Goal: Information Seeking & Learning: Learn about a topic

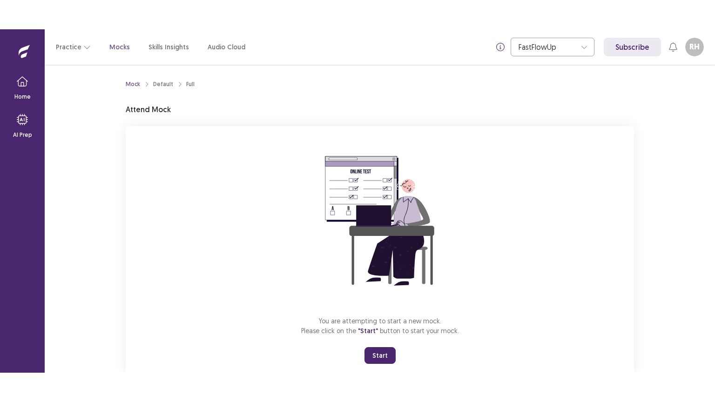
scroll to position [24, 0]
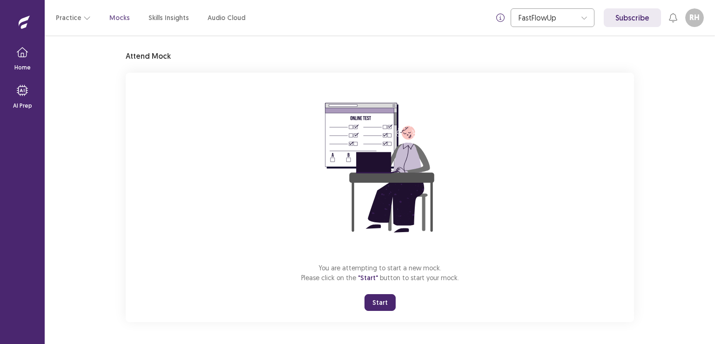
click at [380, 301] on button "Start" at bounding box center [380, 302] width 31 height 17
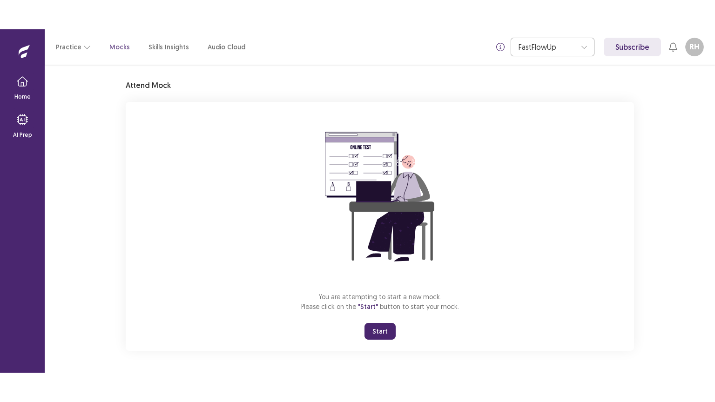
scroll to position [0, 0]
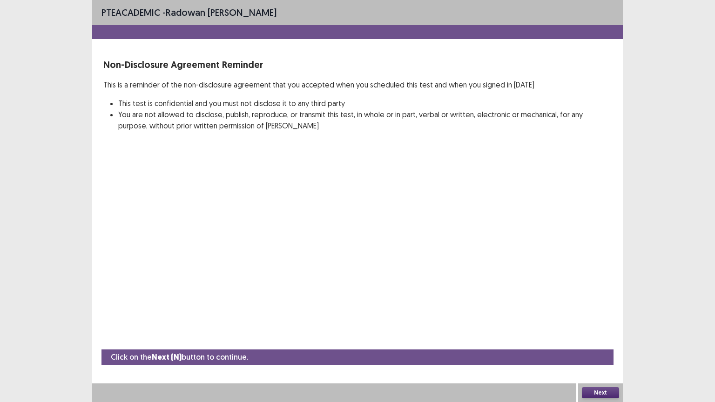
click at [602, 343] on button "Next" at bounding box center [600, 392] width 37 height 11
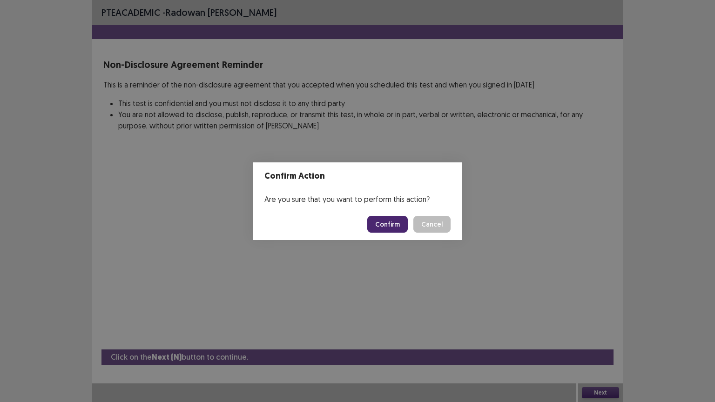
click at [391, 226] on button "Confirm" at bounding box center [387, 224] width 41 height 17
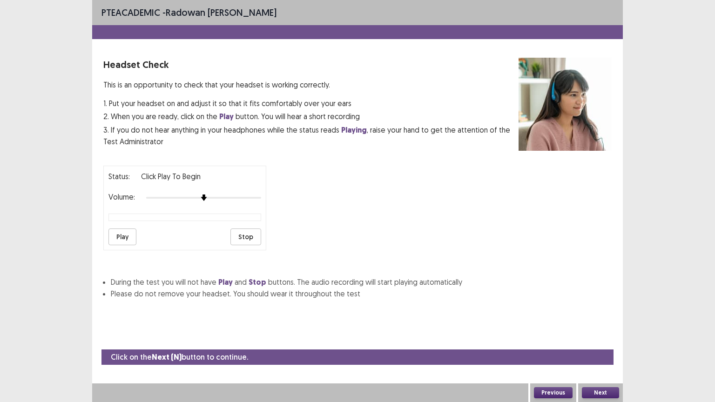
click at [124, 236] on button "Play" at bounding box center [123, 237] width 28 height 17
click at [601, 343] on button "Next" at bounding box center [600, 392] width 37 height 11
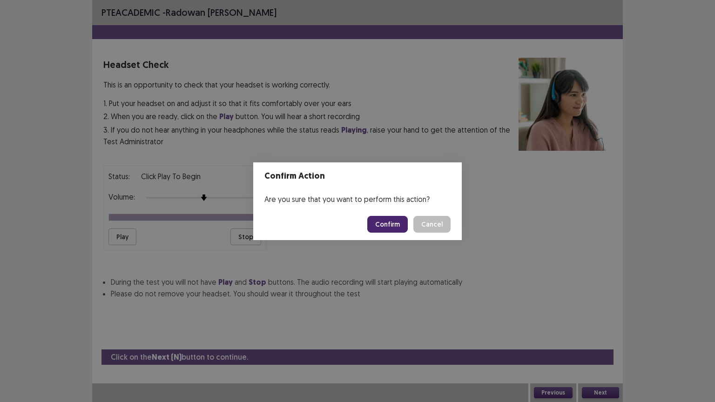
click at [395, 229] on button "Confirm" at bounding box center [387, 224] width 41 height 17
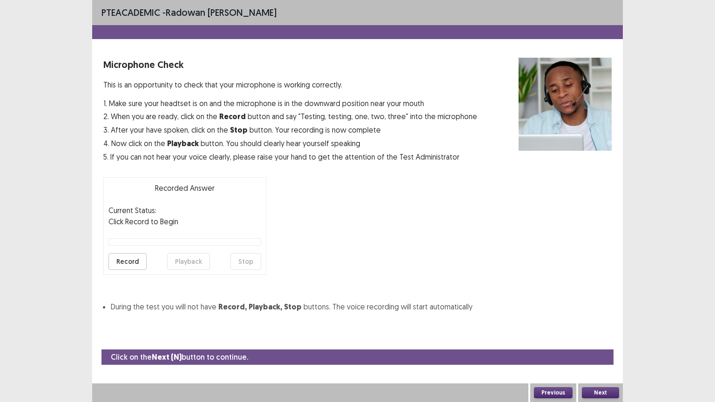
click at [134, 256] on button "Record" at bounding box center [128, 261] width 38 height 17
click at [183, 257] on button "Playback" at bounding box center [188, 261] width 43 height 17
click at [607, 343] on button "Next" at bounding box center [600, 392] width 37 height 11
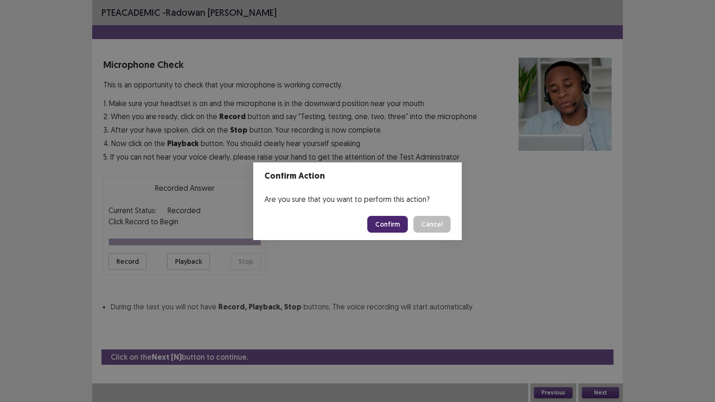
click at [395, 223] on button "Confirm" at bounding box center [387, 224] width 41 height 17
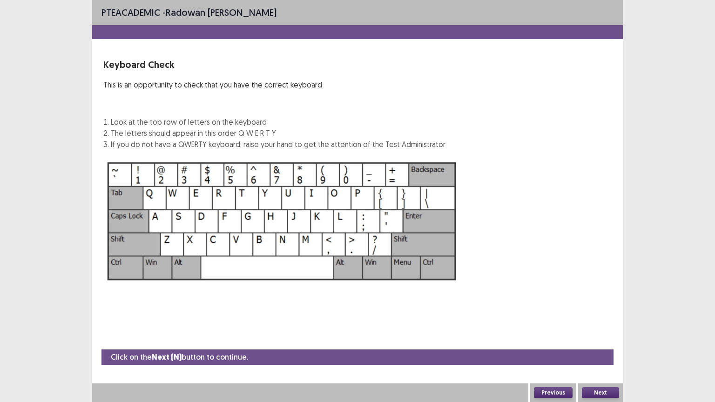
click at [595, 343] on button "Next" at bounding box center [600, 392] width 37 height 11
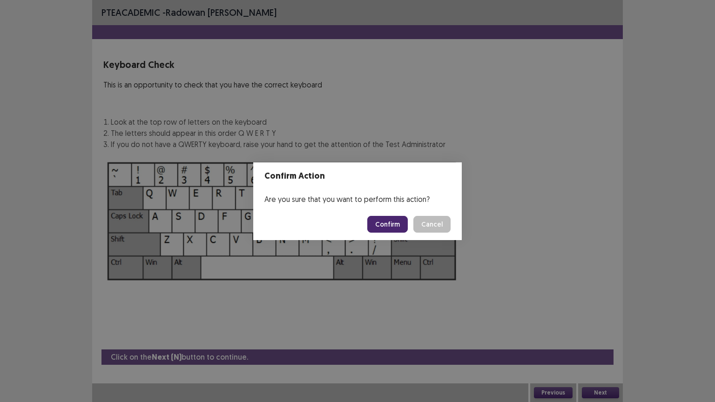
click at [389, 224] on button "Confirm" at bounding box center [387, 224] width 41 height 17
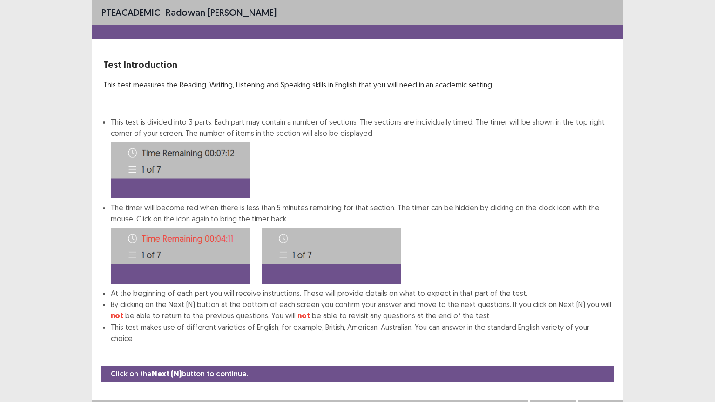
click at [601, 343] on button "Next" at bounding box center [600, 409] width 37 height 11
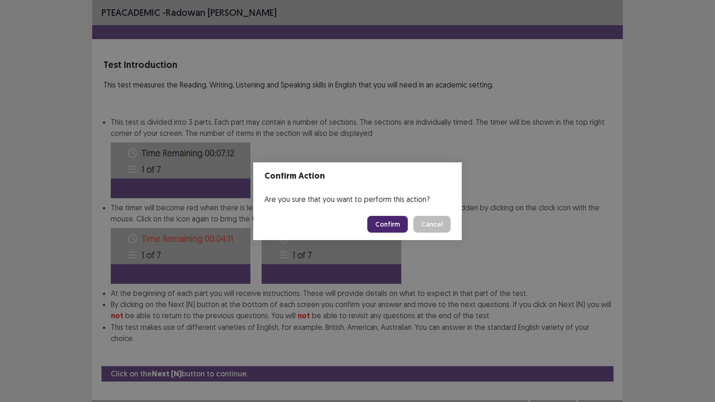
click at [386, 225] on button "Confirm" at bounding box center [387, 224] width 41 height 17
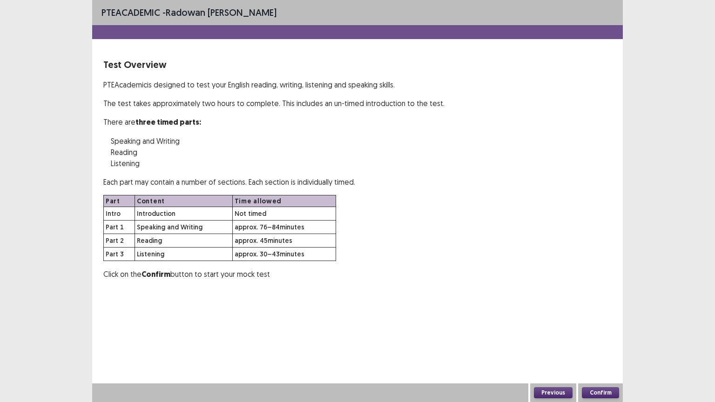
click at [600, 343] on button "Confirm" at bounding box center [600, 392] width 37 height 11
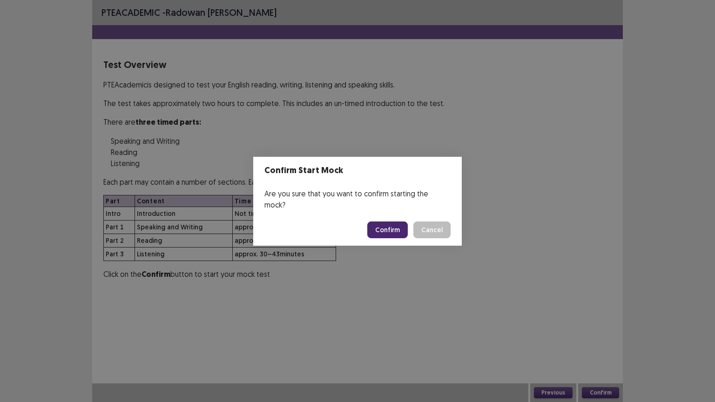
click at [398, 227] on button "Confirm" at bounding box center [387, 230] width 41 height 17
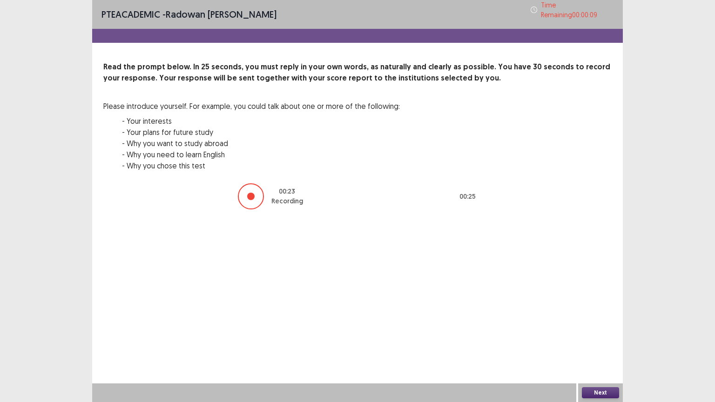
click at [599, 343] on button "Next" at bounding box center [600, 392] width 37 height 11
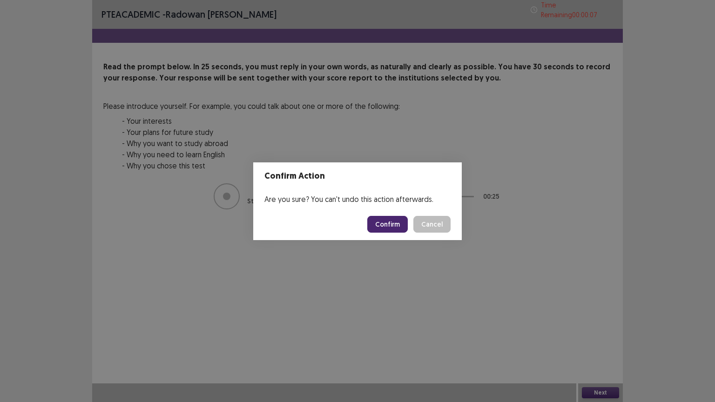
click at [392, 228] on button "Confirm" at bounding box center [387, 224] width 41 height 17
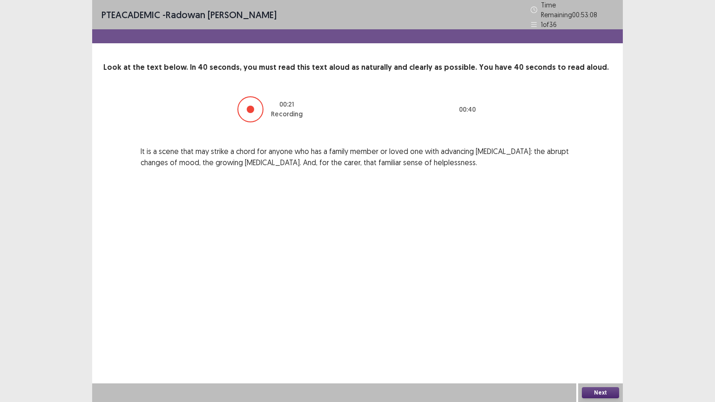
click at [595, 343] on button "Next" at bounding box center [600, 392] width 37 height 11
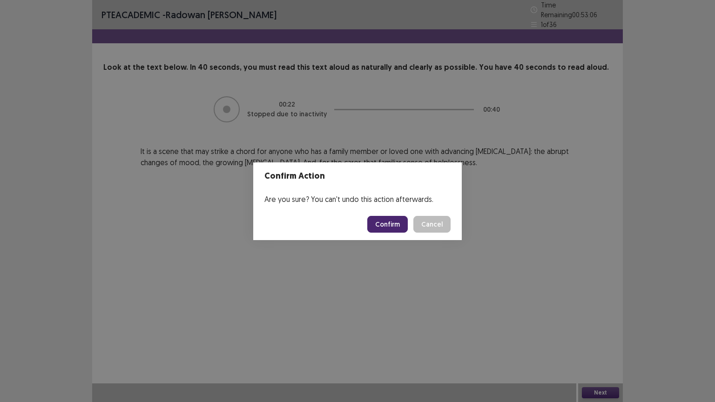
click at [380, 222] on button "Confirm" at bounding box center [387, 224] width 41 height 17
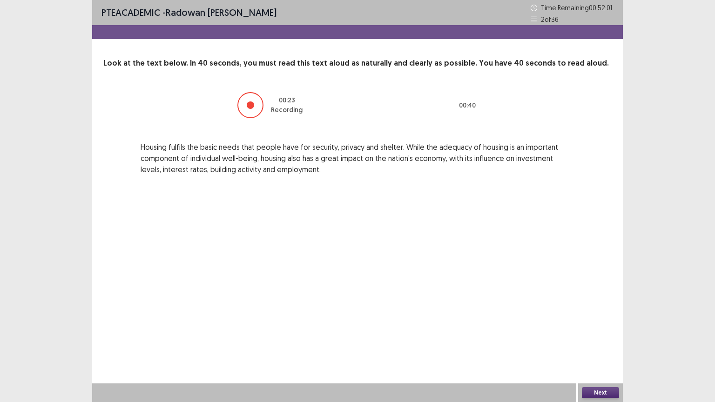
click at [597, 343] on button "Next" at bounding box center [600, 392] width 37 height 11
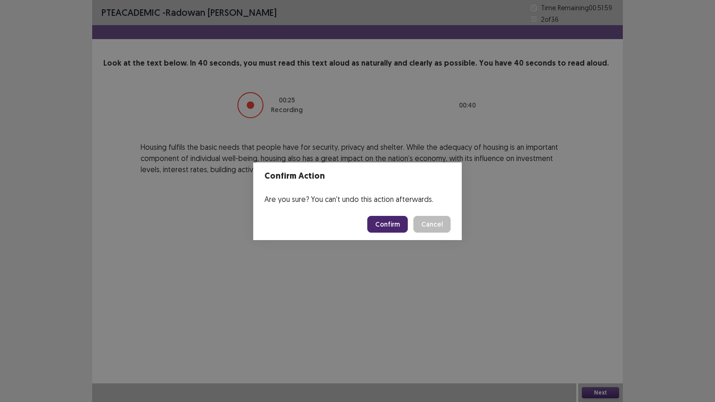
click at [396, 222] on button "Confirm" at bounding box center [387, 224] width 41 height 17
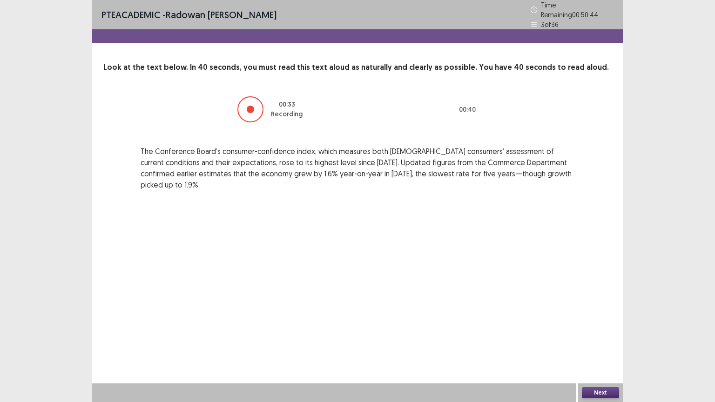
click at [598, 343] on button "Next" at bounding box center [600, 392] width 37 height 11
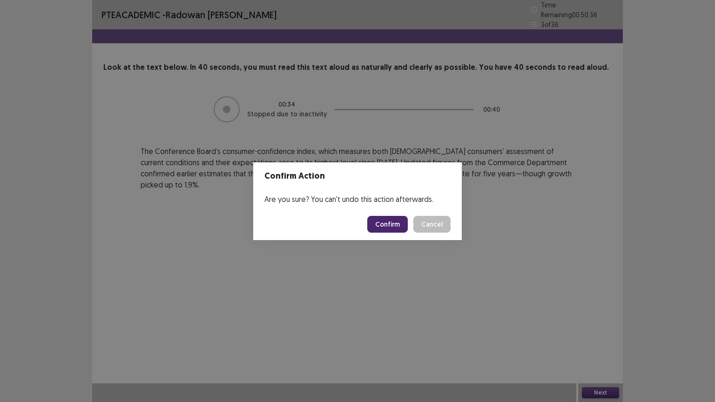
click at [396, 220] on button "Confirm" at bounding box center [387, 224] width 41 height 17
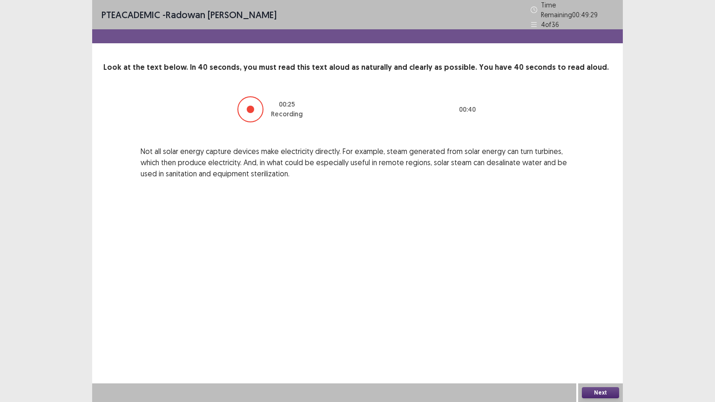
click at [592, 343] on button "Next" at bounding box center [600, 392] width 37 height 11
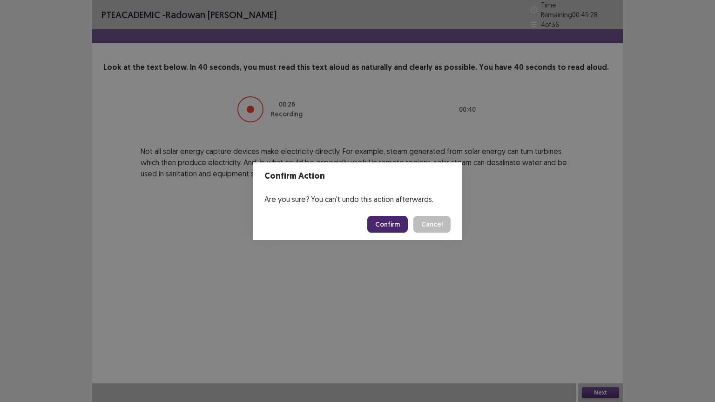
click at [399, 232] on button "Confirm" at bounding box center [387, 224] width 41 height 17
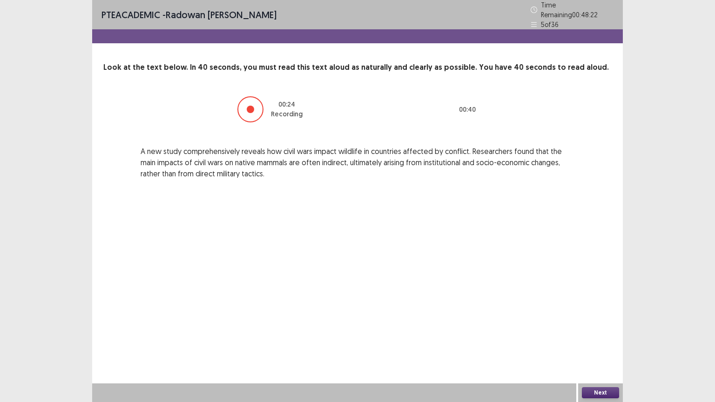
click at [596, 343] on button "Next" at bounding box center [600, 392] width 37 height 11
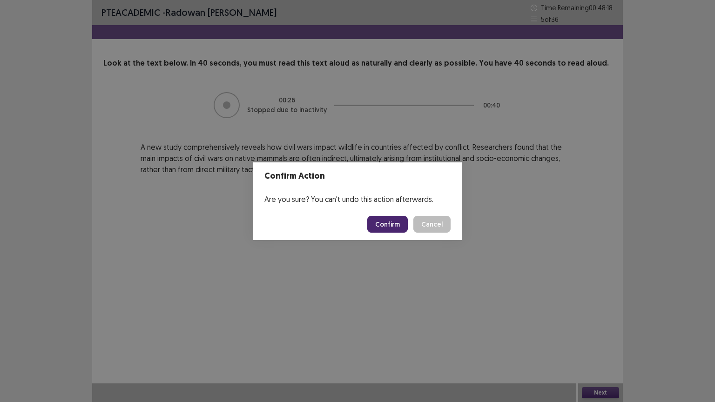
click at [389, 226] on button "Confirm" at bounding box center [387, 224] width 41 height 17
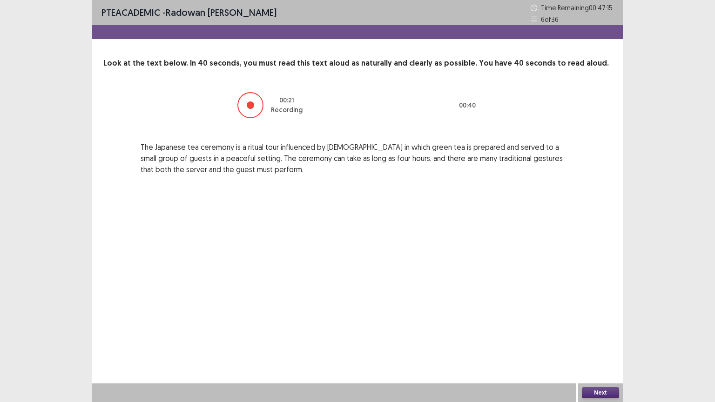
click at [597, 343] on button "Next" at bounding box center [600, 392] width 37 height 11
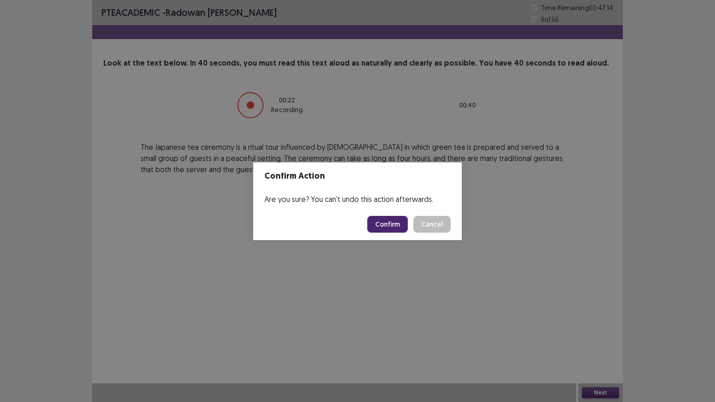
click at [392, 224] on button "Confirm" at bounding box center [387, 224] width 41 height 17
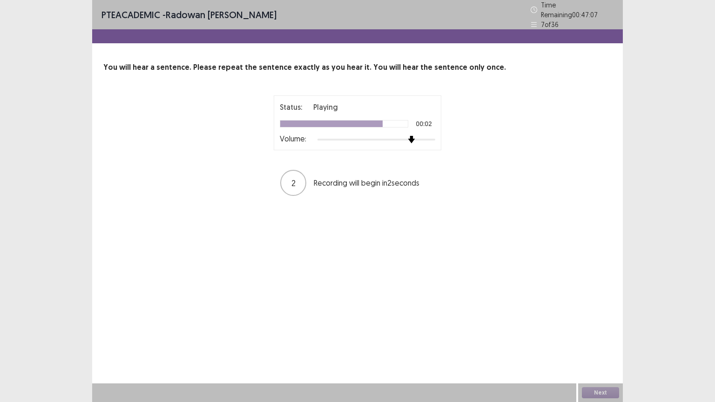
click at [413, 136] on img at bounding box center [411, 139] width 7 height 7
click at [597, 343] on button "Next" at bounding box center [600, 392] width 37 height 11
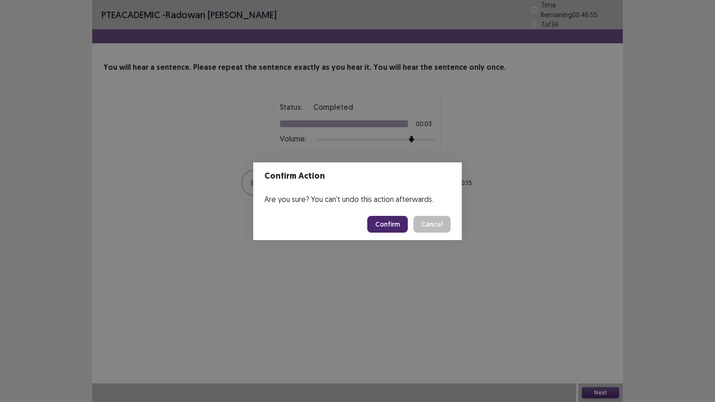
click at [389, 224] on button "Confirm" at bounding box center [387, 224] width 41 height 17
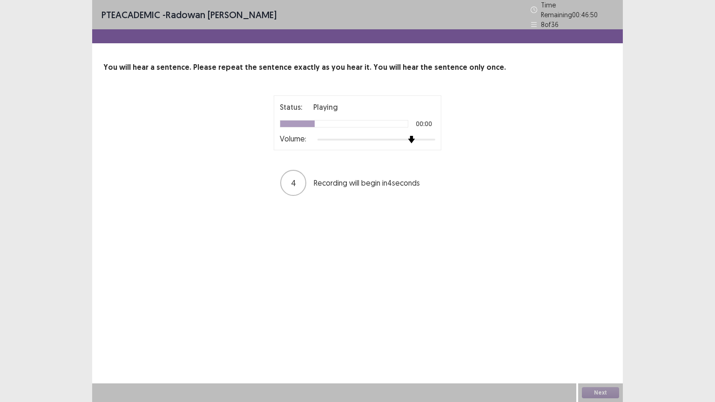
click at [412, 136] on img at bounding box center [411, 139] width 7 height 7
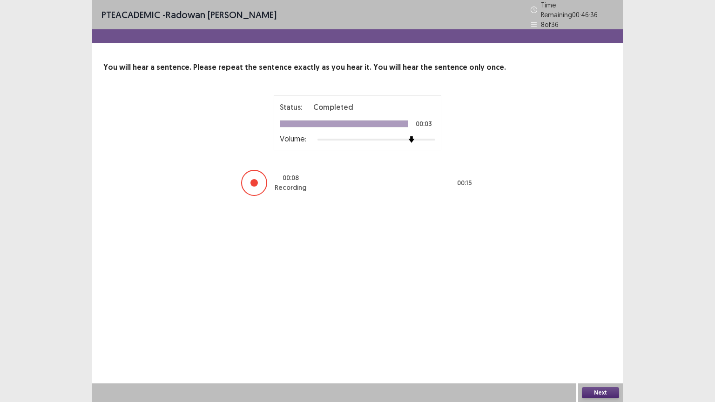
click at [593, 343] on button "Next" at bounding box center [600, 392] width 37 height 11
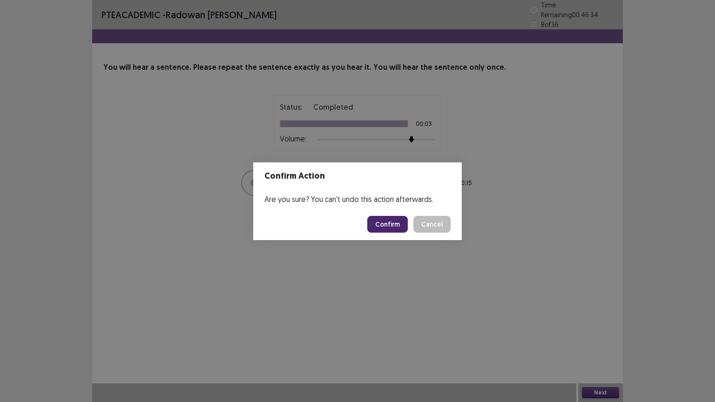
click at [393, 228] on button "Confirm" at bounding box center [387, 224] width 41 height 17
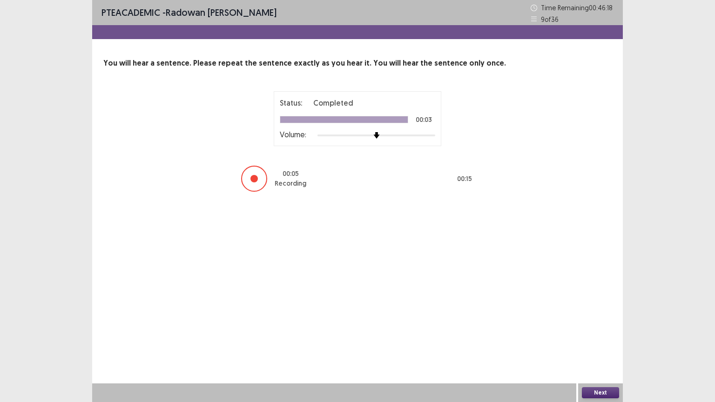
click at [533, 332] on div "PTE academic - [PERSON_NAME] Time Remaining 00 : 46 : 18 9 of 36 You will hear …" at bounding box center [357, 201] width 531 height 402
click at [611, 343] on button "Next" at bounding box center [600, 392] width 37 height 11
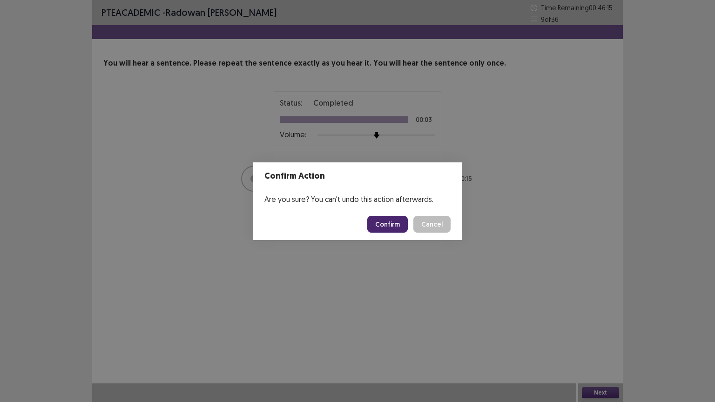
click at [391, 223] on button "Confirm" at bounding box center [387, 224] width 41 height 17
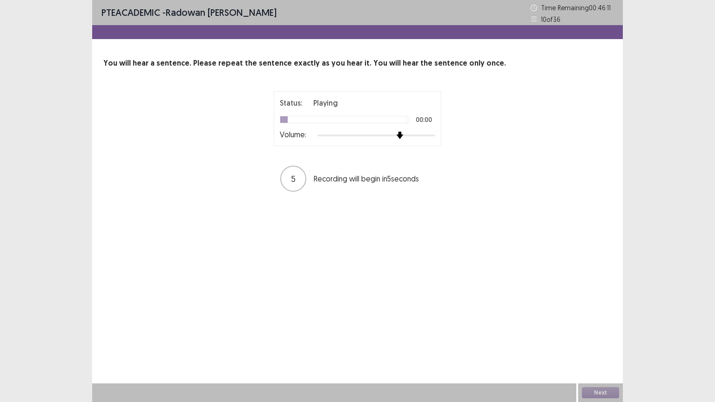
click at [398, 136] on div at bounding box center [377, 135] width 118 height 7
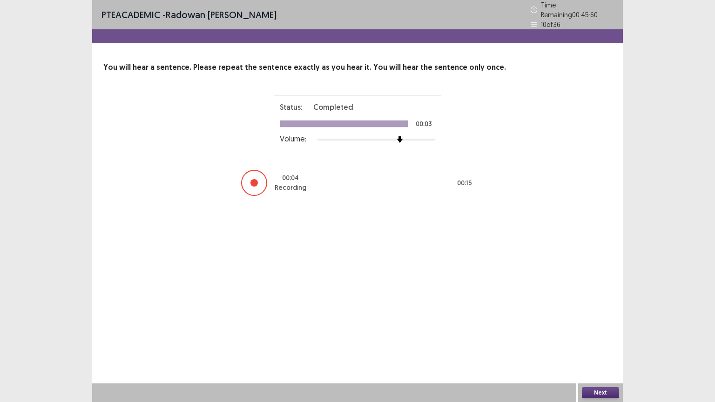
click at [602, 343] on button "Next" at bounding box center [600, 392] width 37 height 11
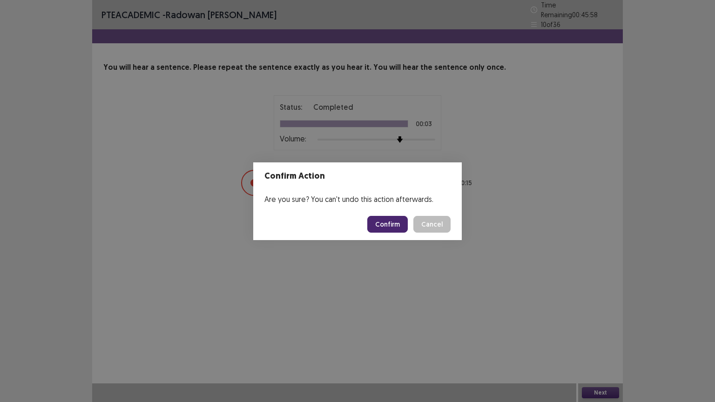
click at [400, 220] on button "Confirm" at bounding box center [387, 224] width 41 height 17
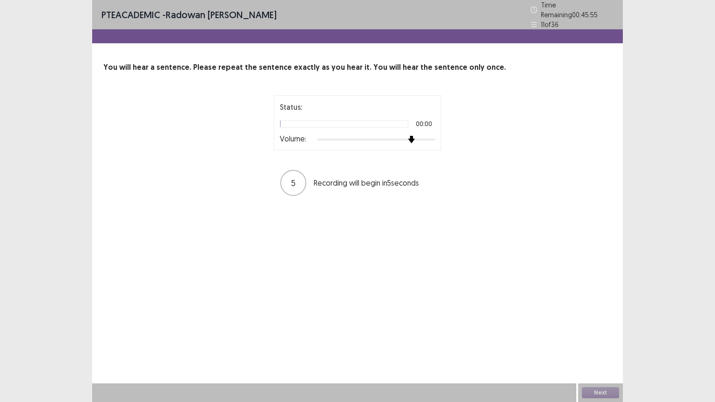
click at [410, 137] on div at bounding box center [377, 139] width 118 height 7
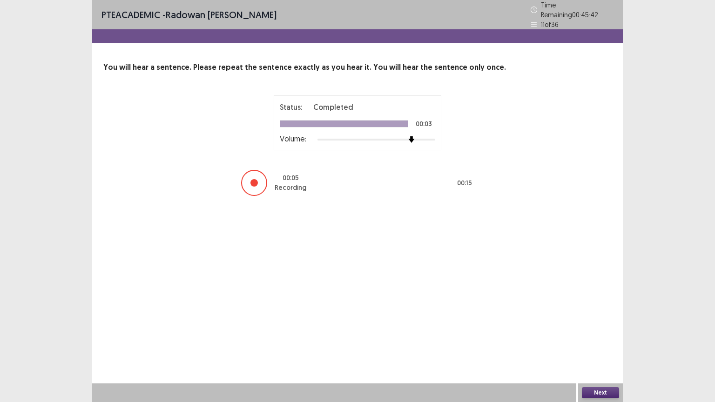
click at [606, 343] on button "Next" at bounding box center [600, 392] width 37 height 11
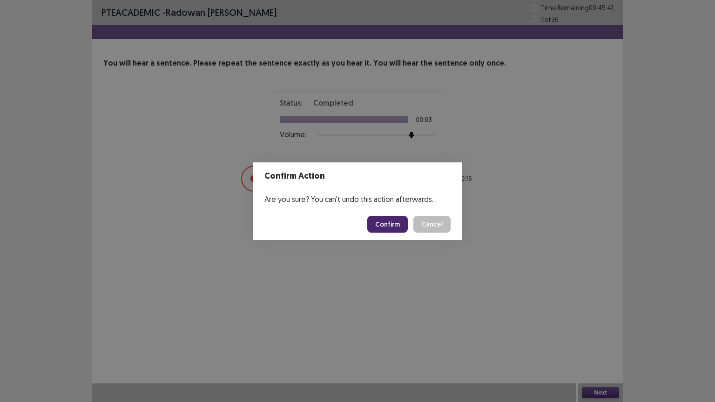
click at [404, 225] on button "Confirm" at bounding box center [387, 224] width 41 height 17
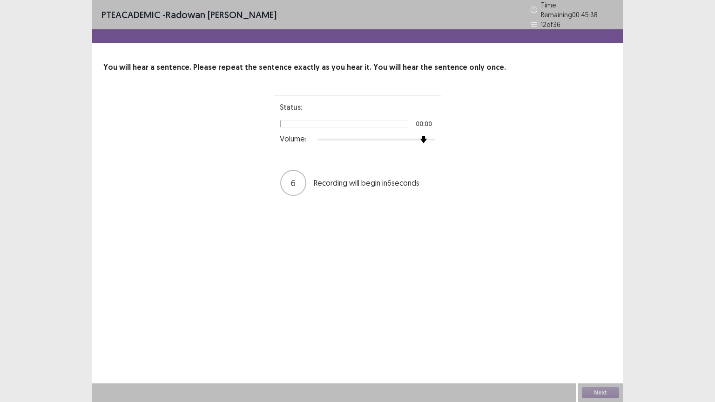
click at [422, 136] on div at bounding box center [377, 139] width 118 height 7
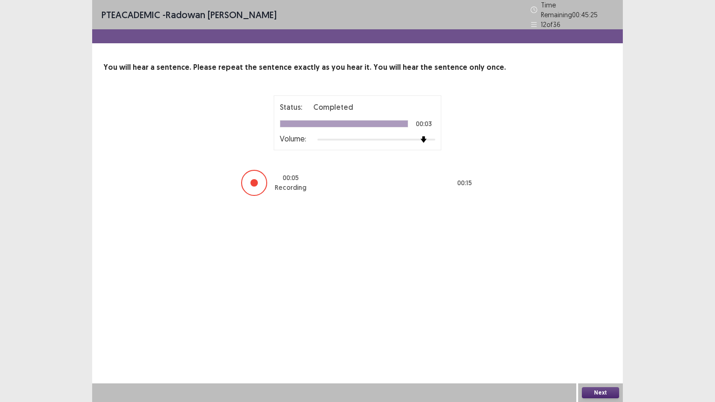
click at [607, 343] on button "Next" at bounding box center [600, 392] width 37 height 11
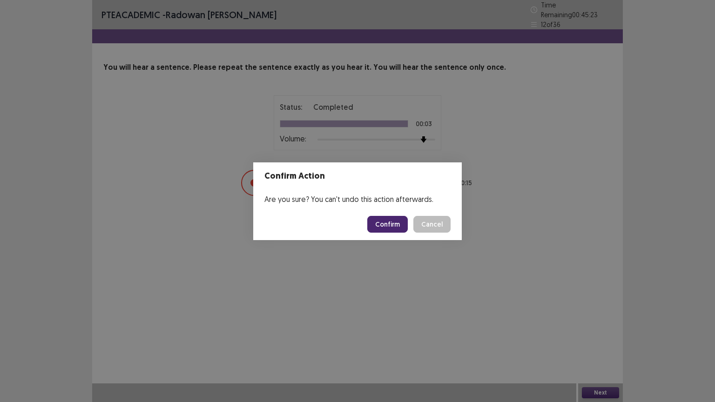
click at [388, 219] on button "Confirm" at bounding box center [387, 224] width 41 height 17
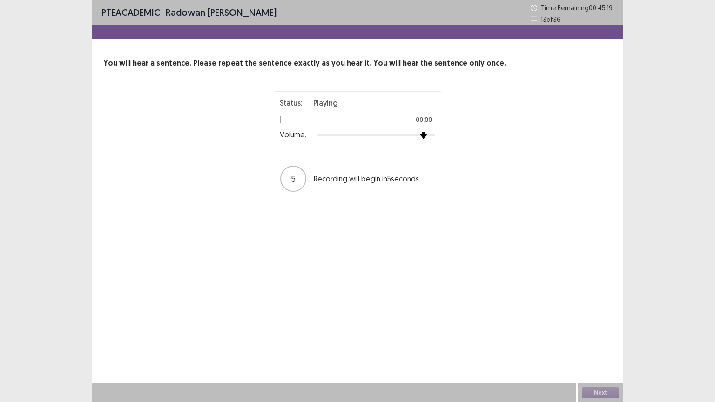
click at [418, 136] on div at bounding box center [377, 135] width 118 height 7
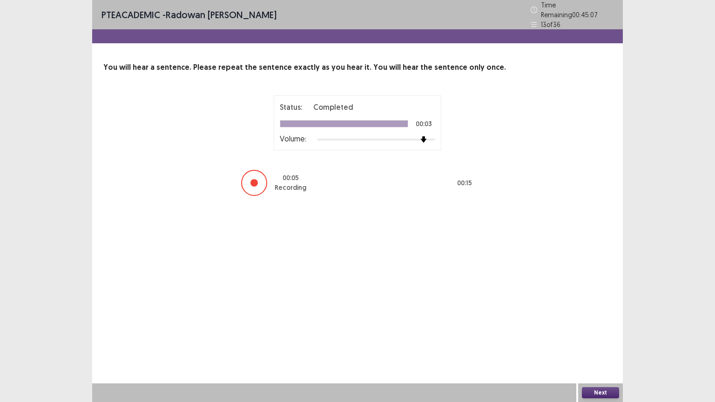
click at [598, 343] on button "Next" at bounding box center [600, 392] width 37 height 11
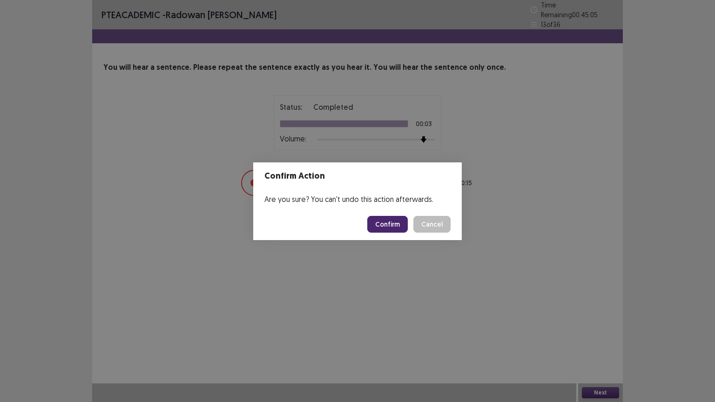
click at [400, 228] on button "Confirm" at bounding box center [387, 224] width 41 height 17
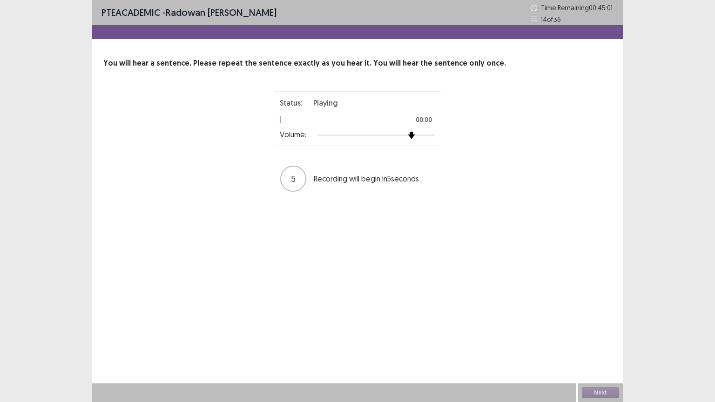
click at [414, 132] on div at bounding box center [377, 135] width 118 height 7
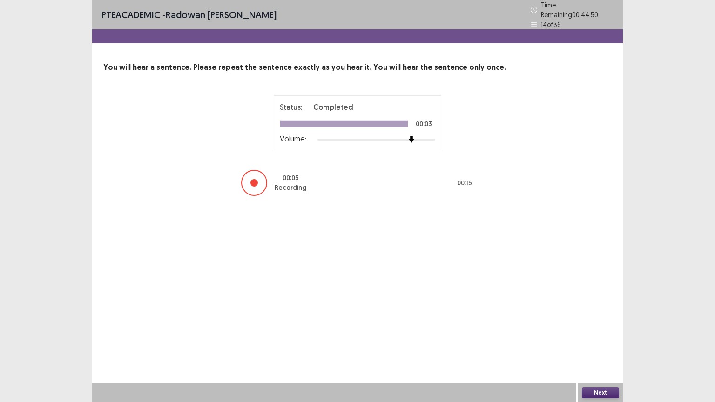
click at [600, 343] on button "Next" at bounding box center [600, 392] width 37 height 11
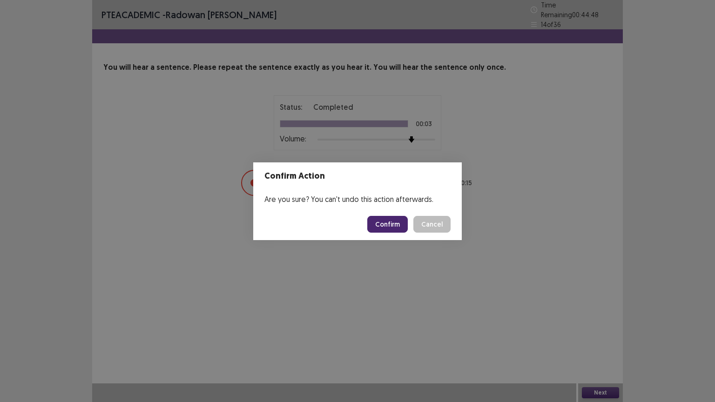
click at [391, 227] on button "Confirm" at bounding box center [387, 224] width 41 height 17
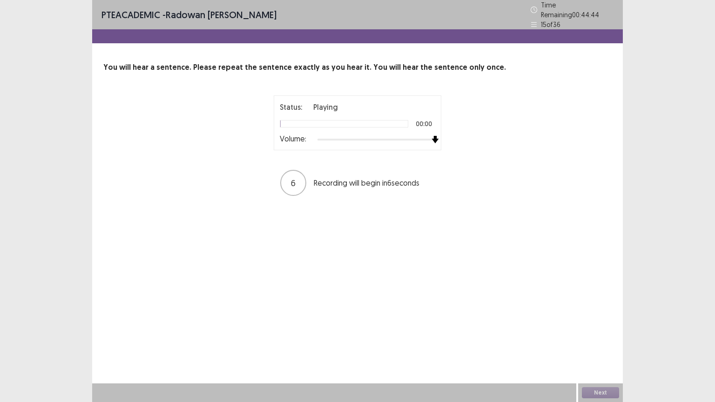
click at [435, 136] on div at bounding box center [377, 139] width 118 height 7
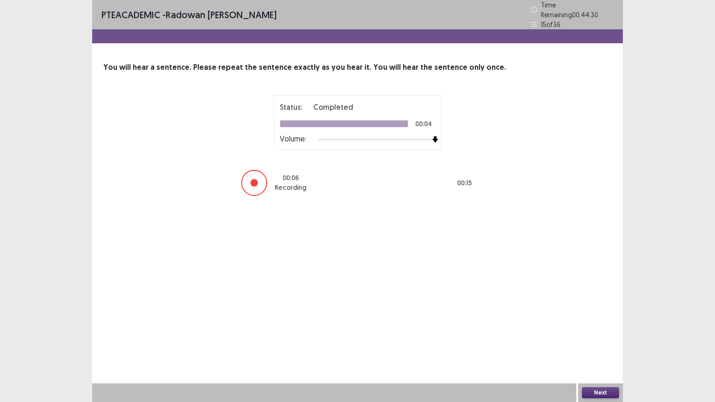
click at [597, 343] on button "Next" at bounding box center [600, 392] width 37 height 11
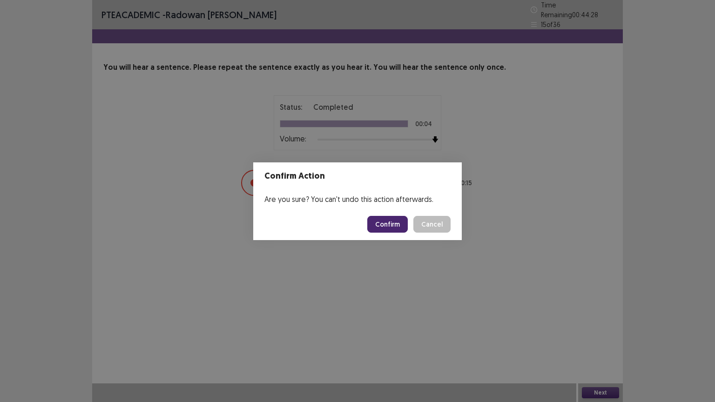
click at [398, 223] on button "Confirm" at bounding box center [387, 224] width 41 height 17
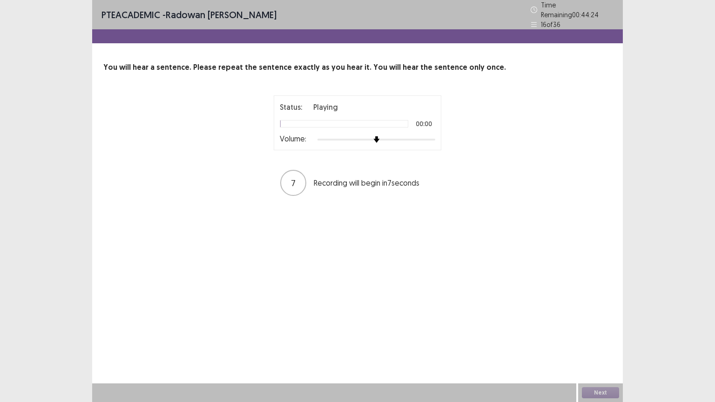
click at [436, 135] on div "Status: Playing 00:00 Volume:" at bounding box center [358, 122] width 168 height 55
click at [435, 136] on div at bounding box center [377, 139] width 118 height 7
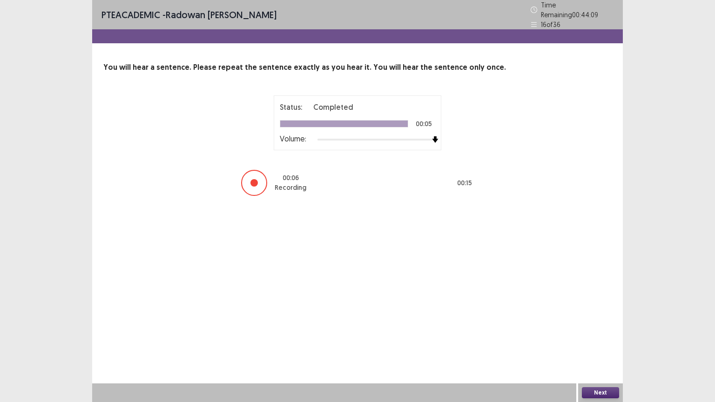
click at [604, 343] on button "Next" at bounding box center [600, 392] width 37 height 11
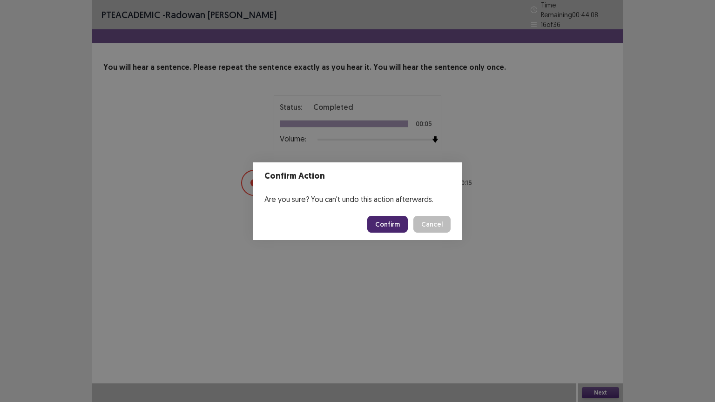
click at [393, 220] on button "Confirm" at bounding box center [387, 224] width 41 height 17
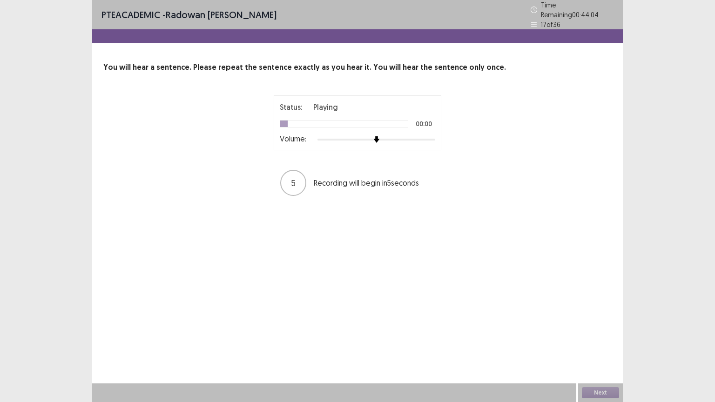
click at [435, 136] on div "Status: Playing 00:00 Volume:" at bounding box center [358, 122] width 168 height 55
click at [432, 136] on div at bounding box center [377, 139] width 118 height 7
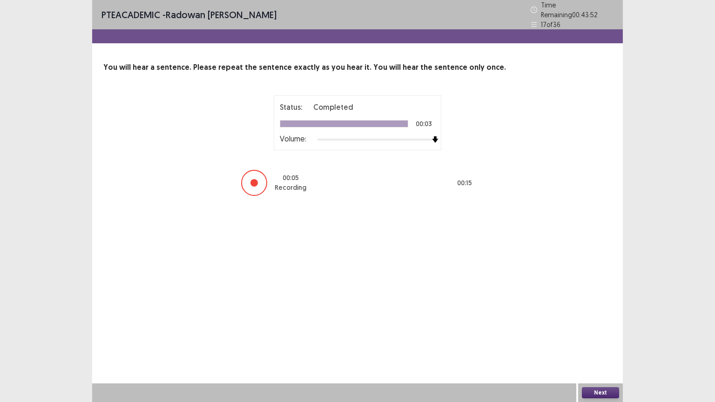
click at [606, 343] on button "Next" at bounding box center [600, 392] width 37 height 11
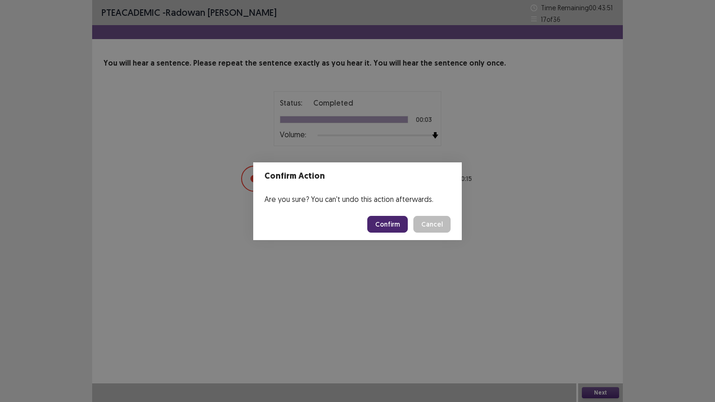
click at [392, 227] on button "Confirm" at bounding box center [387, 224] width 41 height 17
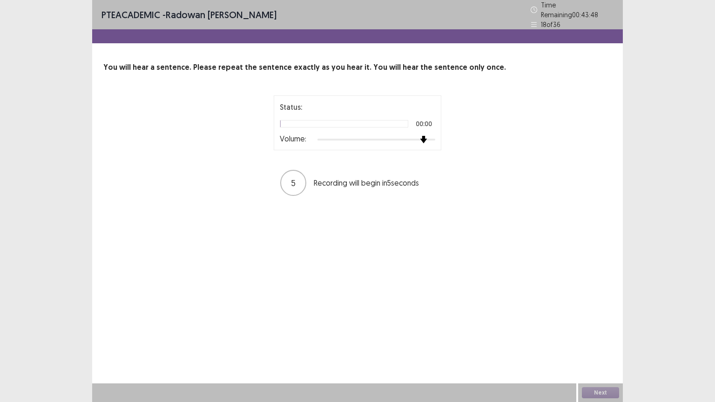
click at [428, 136] on div at bounding box center [377, 139] width 118 height 7
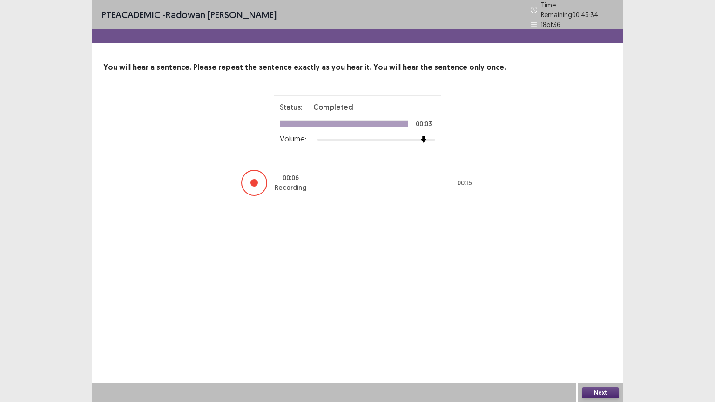
click at [594, 343] on button "Next" at bounding box center [600, 392] width 37 height 11
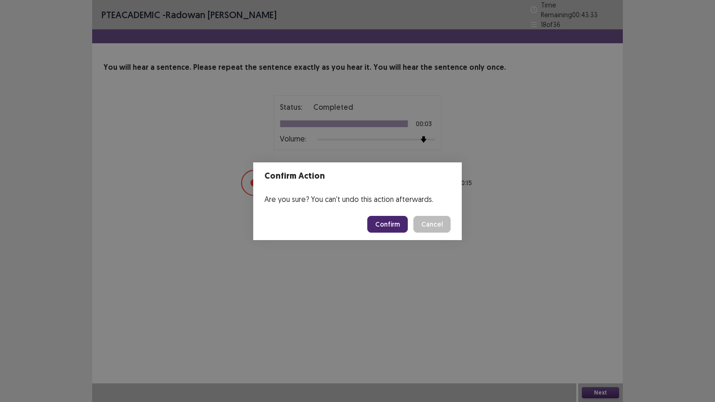
click at [384, 226] on button "Confirm" at bounding box center [387, 224] width 41 height 17
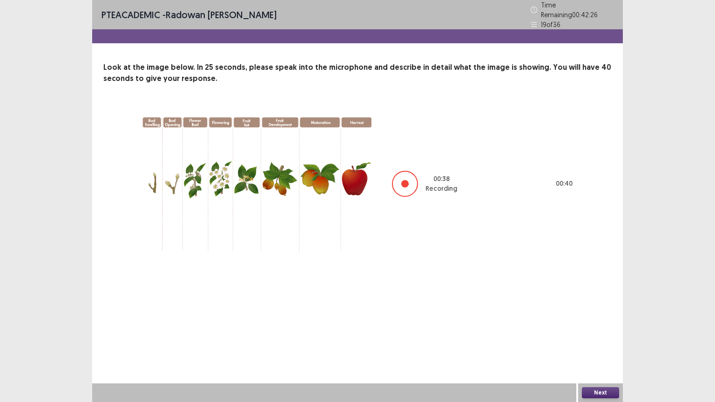
click at [595, 343] on button "Next" at bounding box center [600, 392] width 37 height 11
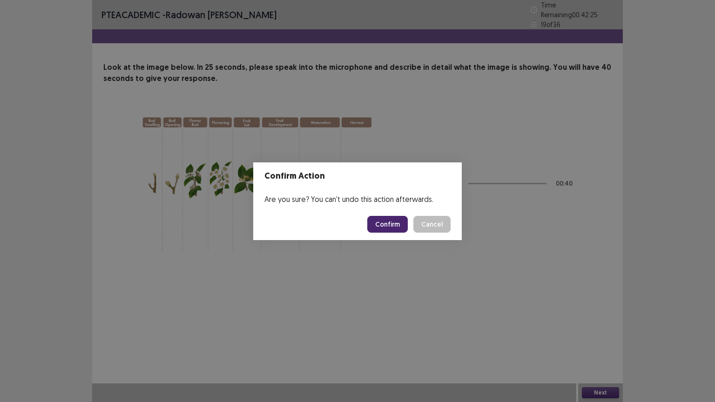
click at [389, 224] on button "Confirm" at bounding box center [387, 224] width 41 height 17
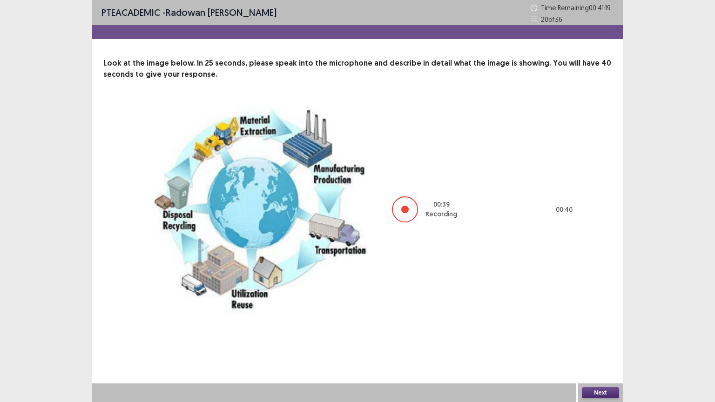
click at [607, 343] on button "Next" at bounding box center [600, 392] width 37 height 11
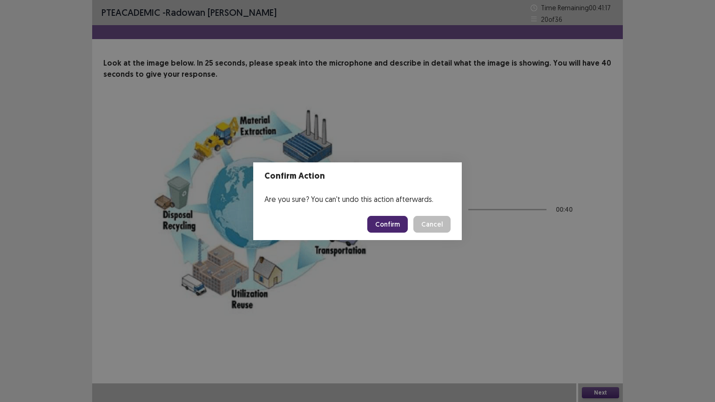
click at [396, 218] on button "Confirm" at bounding box center [387, 224] width 41 height 17
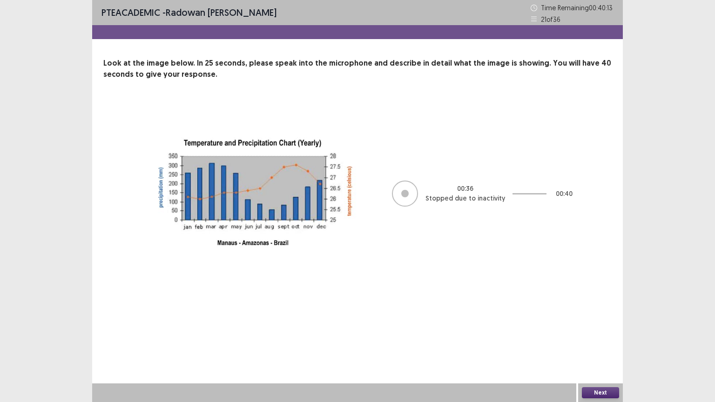
click at [596, 343] on button "Next" at bounding box center [600, 392] width 37 height 11
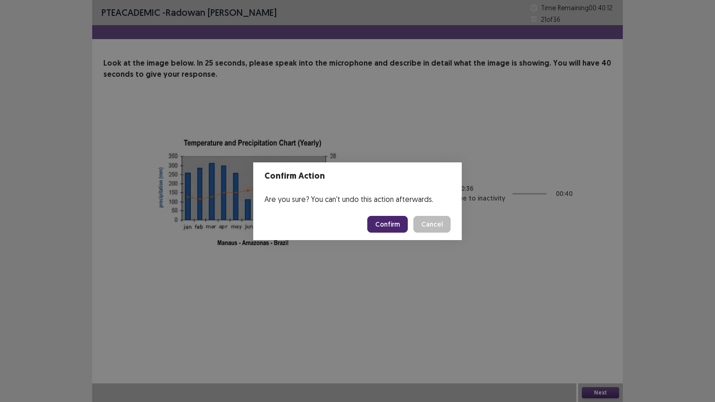
click at [393, 223] on button "Confirm" at bounding box center [387, 224] width 41 height 17
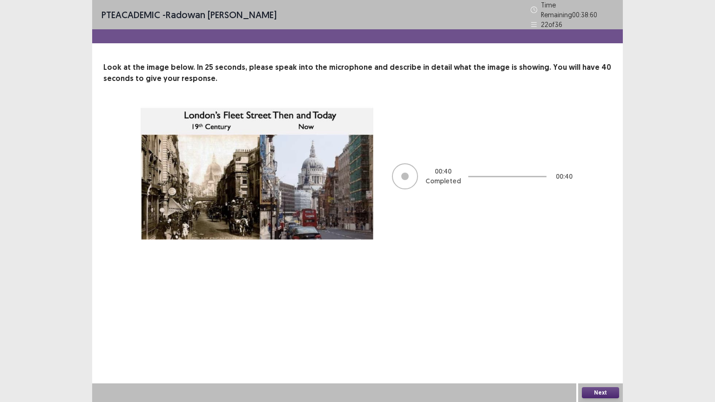
click at [600, 343] on button "Next" at bounding box center [600, 392] width 37 height 11
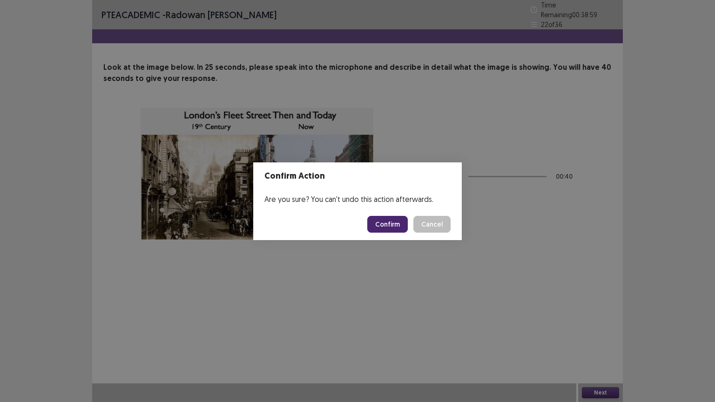
click at [383, 222] on button "Confirm" at bounding box center [387, 224] width 41 height 17
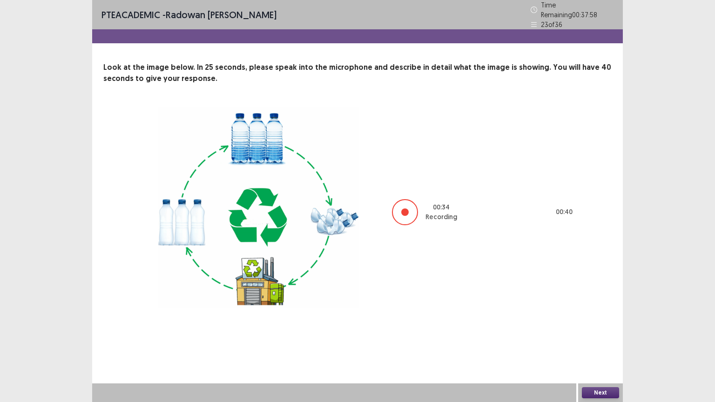
click at [609, 343] on button "Next" at bounding box center [600, 392] width 37 height 11
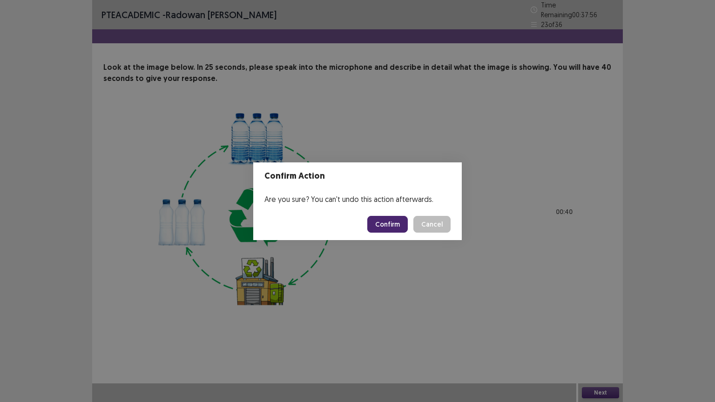
click at [391, 216] on button "Confirm" at bounding box center [387, 224] width 41 height 17
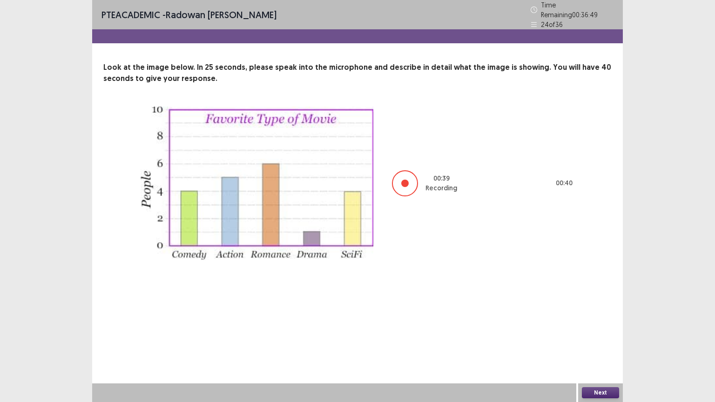
click at [598, 343] on button "Next" at bounding box center [600, 392] width 37 height 11
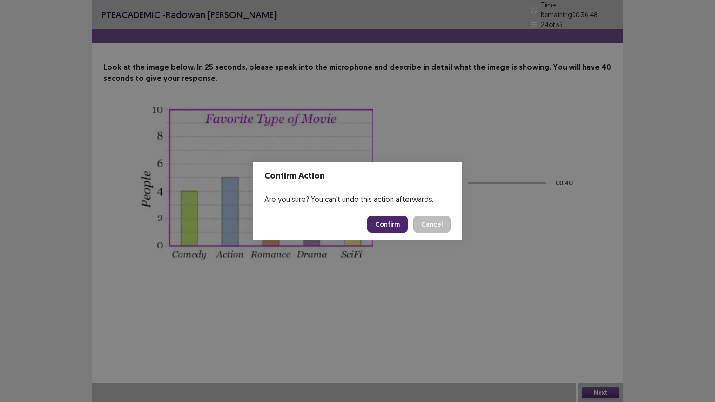
click at [387, 228] on button "Confirm" at bounding box center [387, 224] width 41 height 17
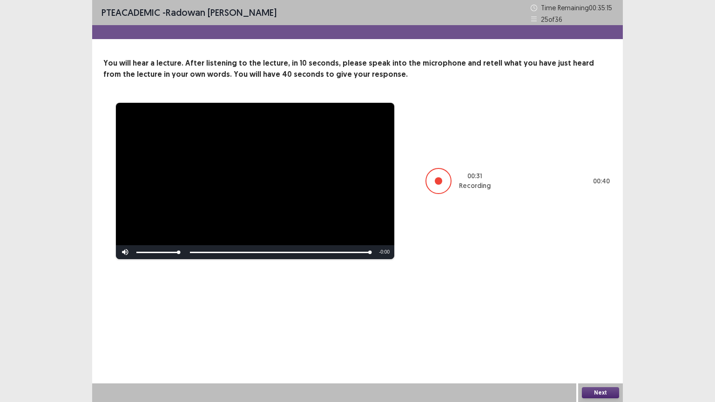
click at [589, 343] on button "Next" at bounding box center [600, 392] width 37 height 11
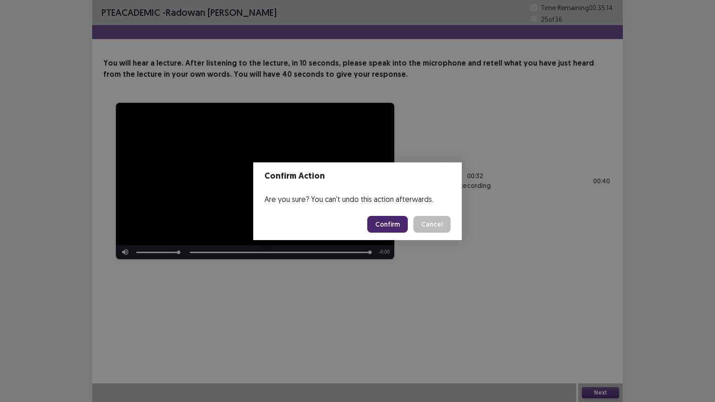
click at [387, 224] on button "Confirm" at bounding box center [387, 224] width 41 height 17
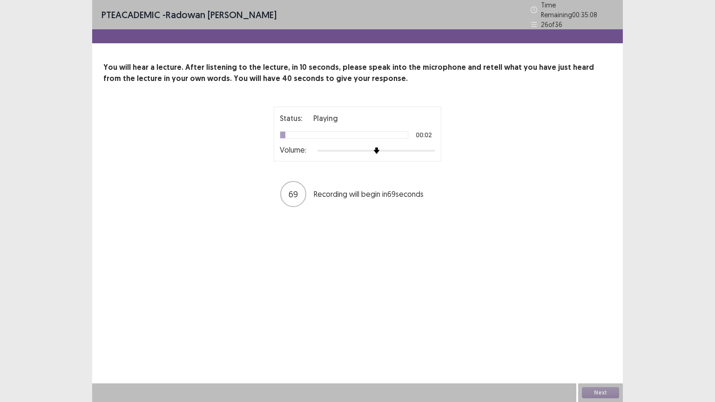
click at [434, 147] on div at bounding box center [377, 150] width 118 height 7
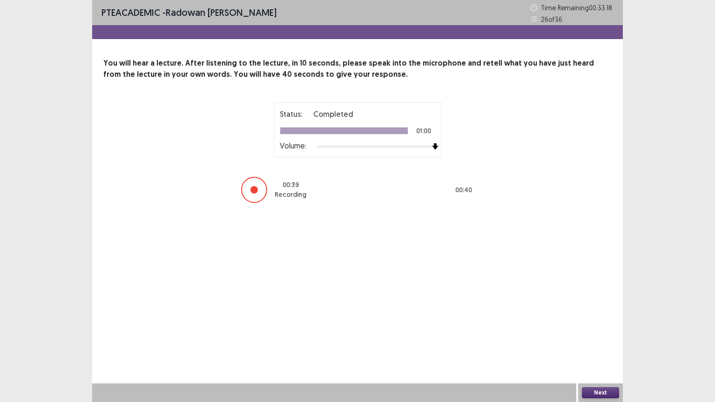
click at [594, 343] on button "Next" at bounding box center [600, 392] width 37 height 11
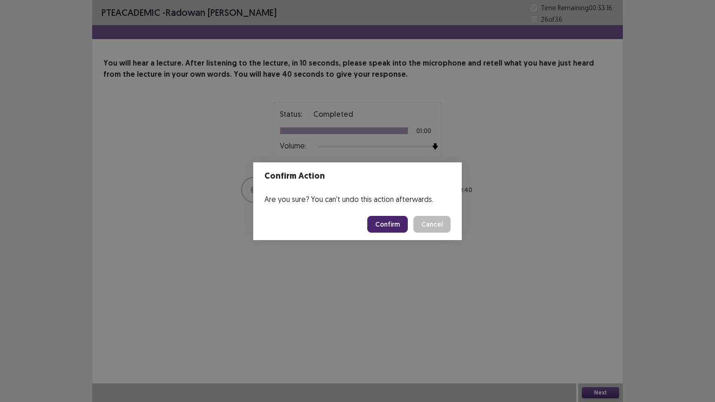
click at [389, 225] on button "Confirm" at bounding box center [387, 224] width 41 height 17
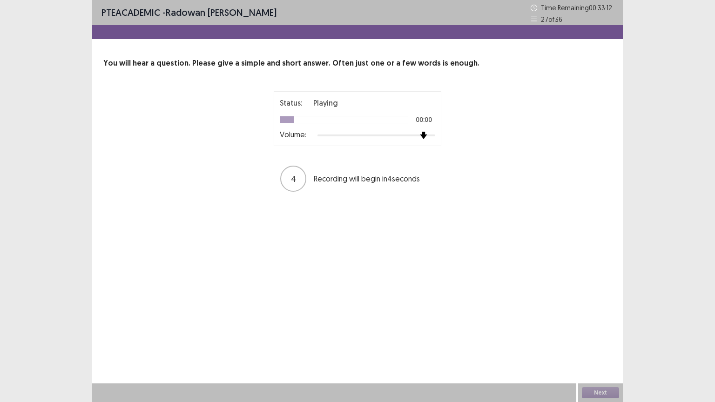
click at [429, 133] on div at bounding box center [377, 135] width 118 height 7
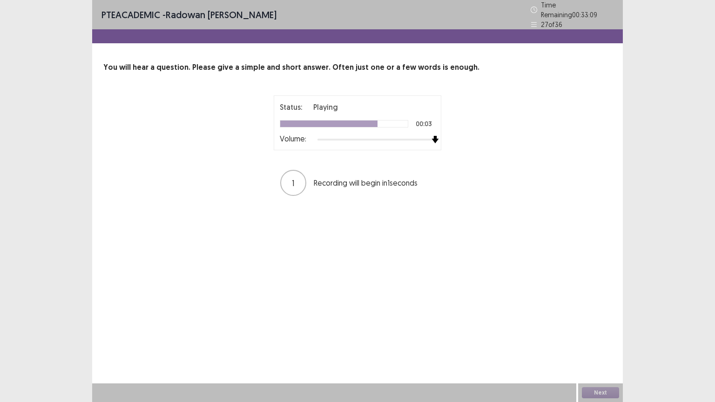
click at [432, 136] on div at bounding box center [377, 139] width 118 height 7
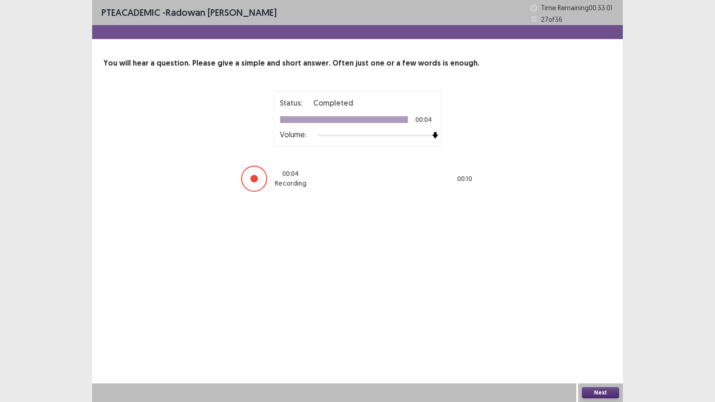
click at [606, 343] on button "Next" at bounding box center [600, 392] width 37 height 11
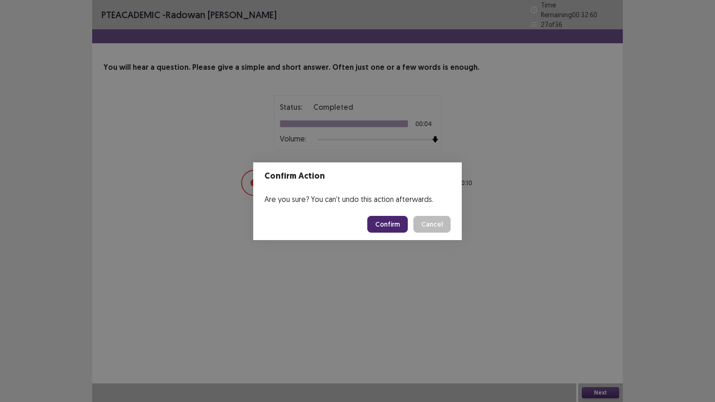
click at [393, 224] on button "Confirm" at bounding box center [387, 224] width 41 height 17
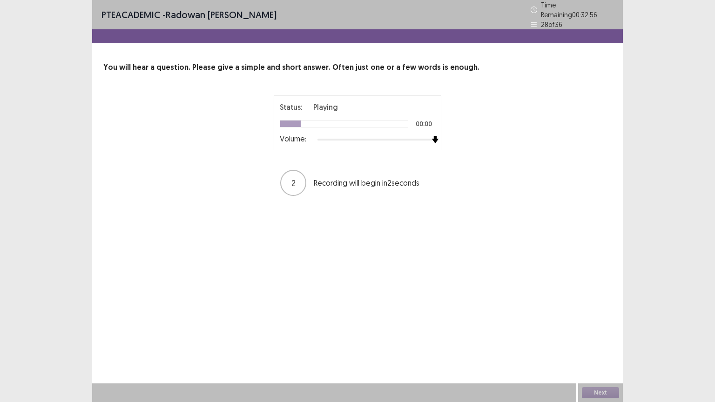
click at [432, 136] on div at bounding box center [377, 139] width 118 height 7
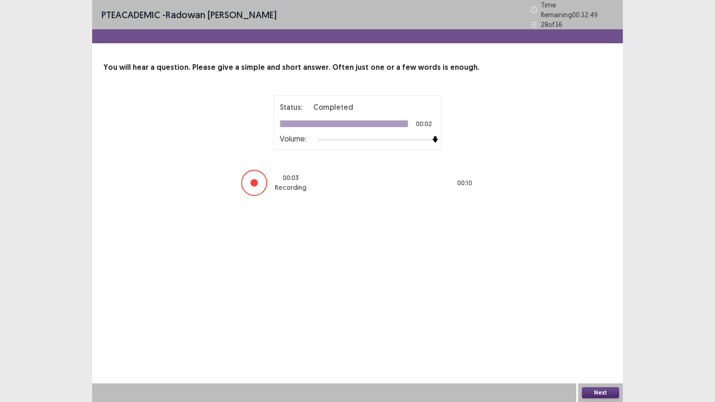
click at [590, 343] on button "Next" at bounding box center [600, 392] width 37 height 11
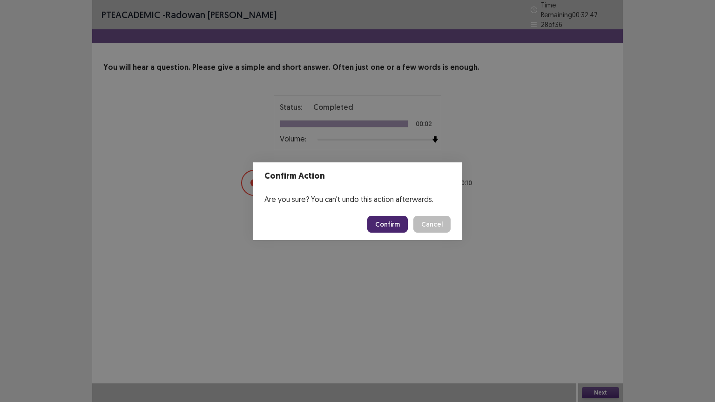
click at [395, 214] on footer "Confirm Cancel" at bounding box center [357, 225] width 209 height 32
click at [395, 216] on button "Confirm" at bounding box center [387, 224] width 41 height 17
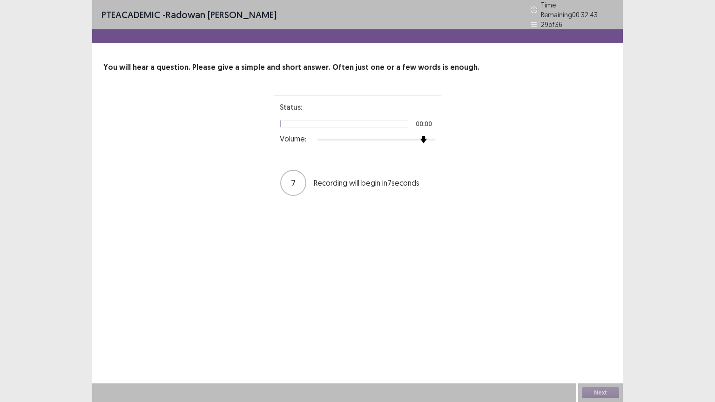
click at [423, 136] on div at bounding box center [377, 139] width 118 height 7
click at [427, 136] on img at bounding box center [423, 139] width 7 height 7
click at [431, 136] on div at bounding box center [377, 139] width 118 height 7
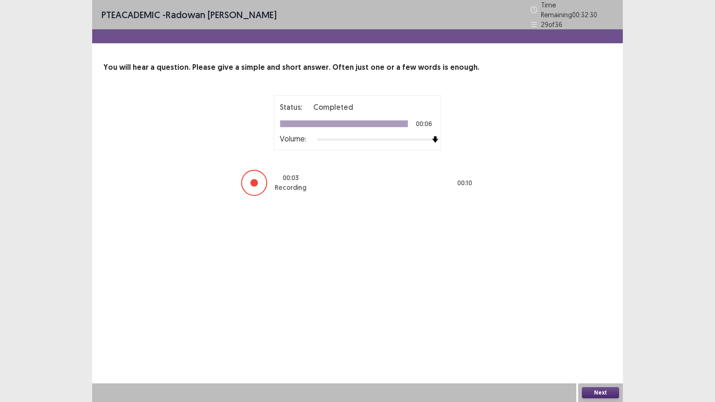
click at [608, 343] on button "Next" at bounding box center [600, 392] width 37 height 11
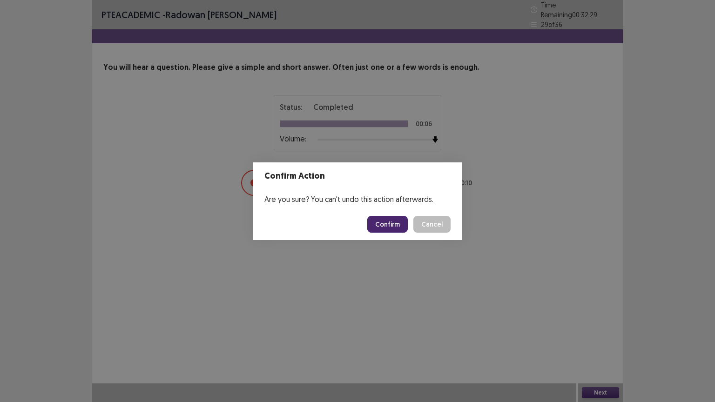
click at [391, 220] on button "Confirm" at bounding box center [387, 224] width 41 height 17
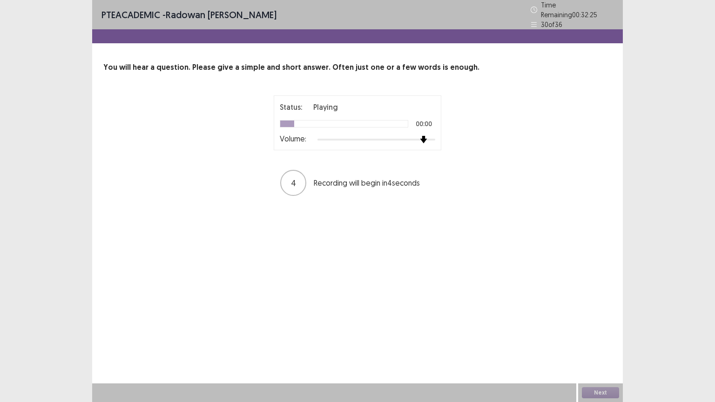
click at [423, 136] on div at bounding box center [377, 139] width 118 height 7
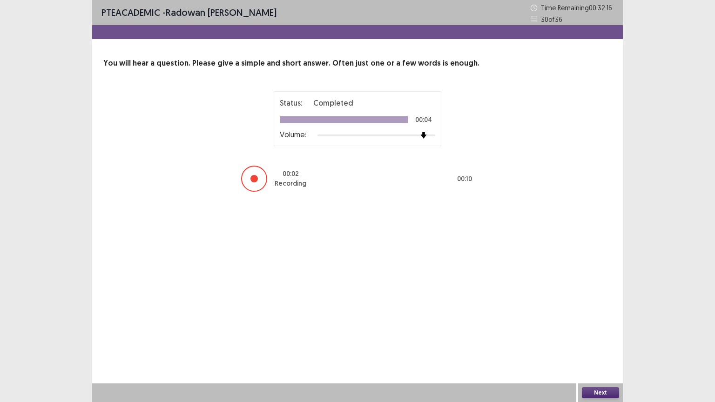
click at [600, 343] on button "Next" at bounding box center [600, 392] width 37 height 11
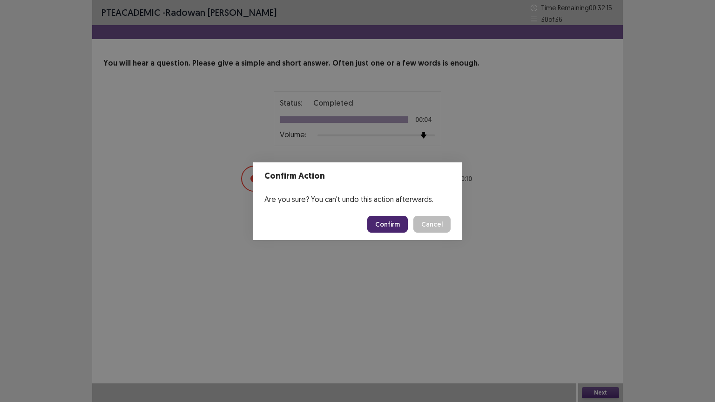
click at [392, 224] on button "Confirm" at bounding box center [387, 224] width 41 height 17
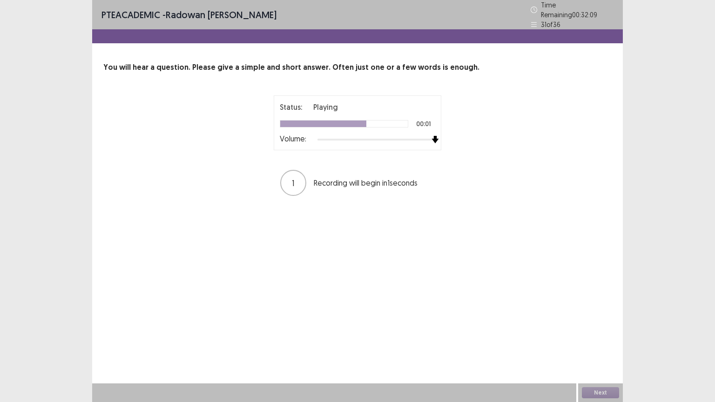
click at [435, 136] on div at bounding box center [377, 139] width 118 height 7
click at [596, 343] on button "Next" at bounding box center [600, 392] width 37 height 11
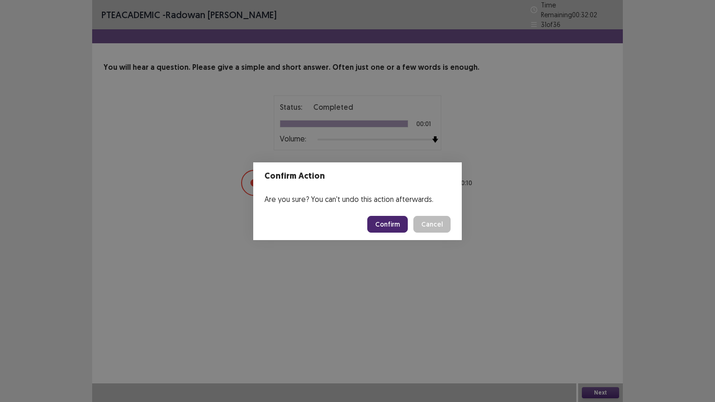
click at [383, 229] on button "Confirm" at bounding box center [387, 224] width 41 height 17
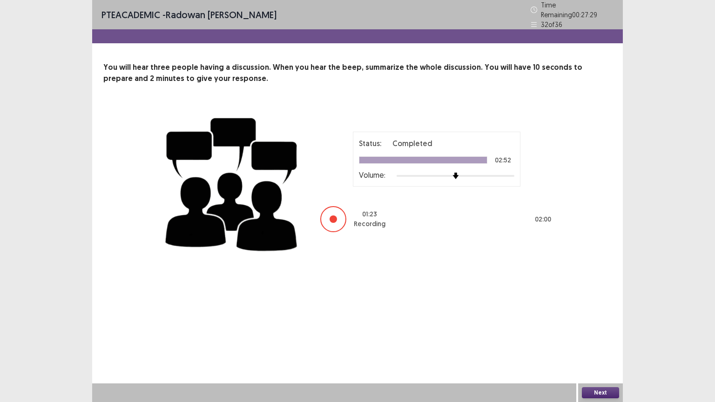
click at [602, 343] on button "Next" at bounding box center [600, 392] width 37 height 11
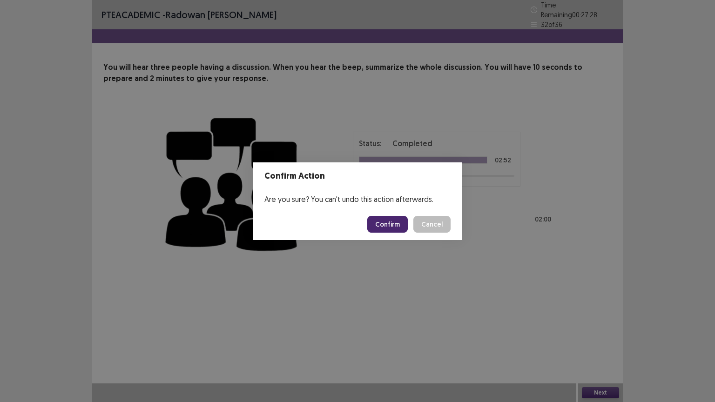
click at [393, 223] on button "Confirm" at bounding box center [387, 224] width 41 height 17
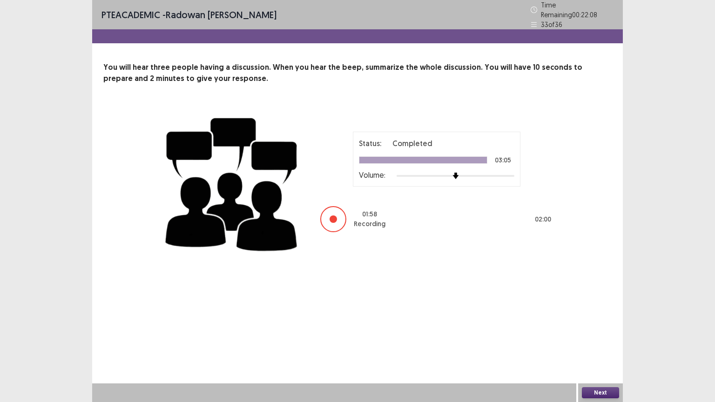
click at [395, 237] on div "Status: Completed 03:05 Volume: 01 : 58 Recording 02 : 00" at bounding box center [357, 183] width 391 height 152
click at [611, 343] on button "Next" at bounding box center [600, 392] width 37 height 11
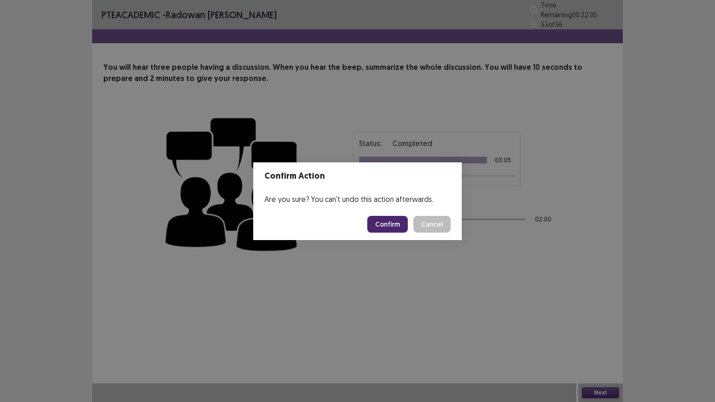
click at [397, 224] on button "Confirm" at bounding box center [387, 224] width 41 height 17
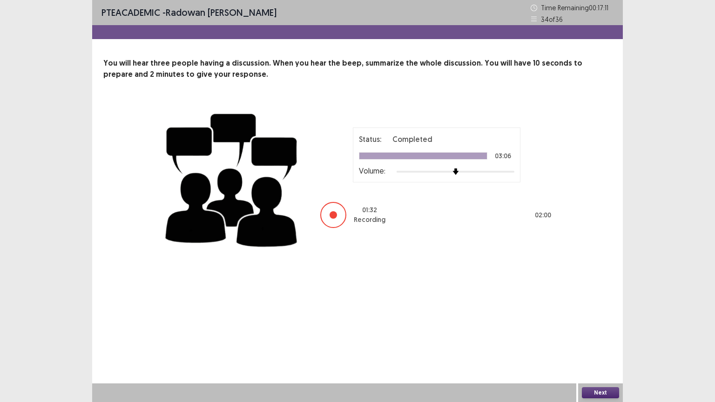
click at [587, 343] on button "Next" at bounding box center [600, 392] width 37 height 11
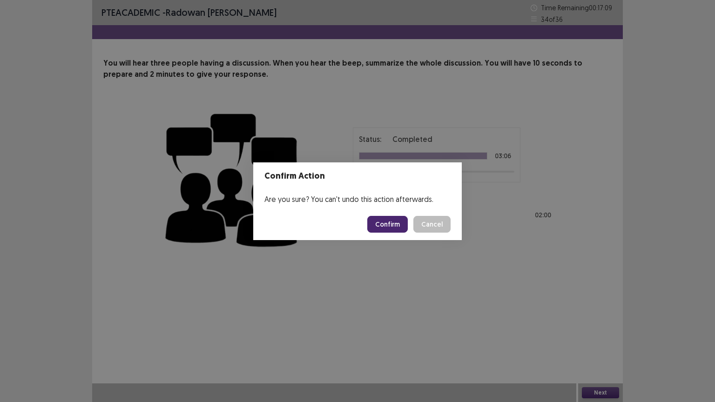
click at [376, 224] on button "Confirm" at bounding box center [387, 224] width 41 height 17
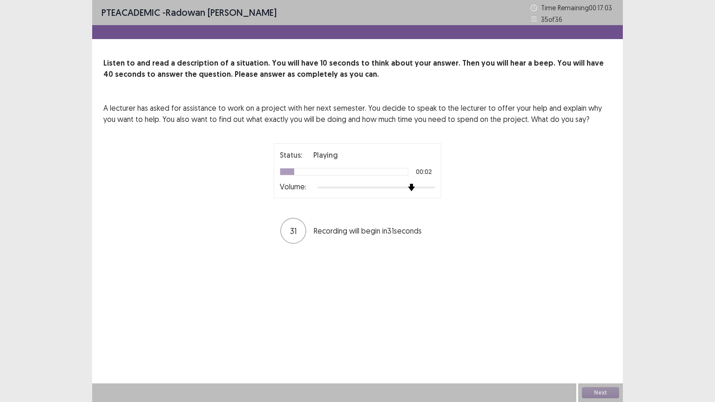
click at [411, 186] on div at bounding box center [377, 187] width 118 height 7
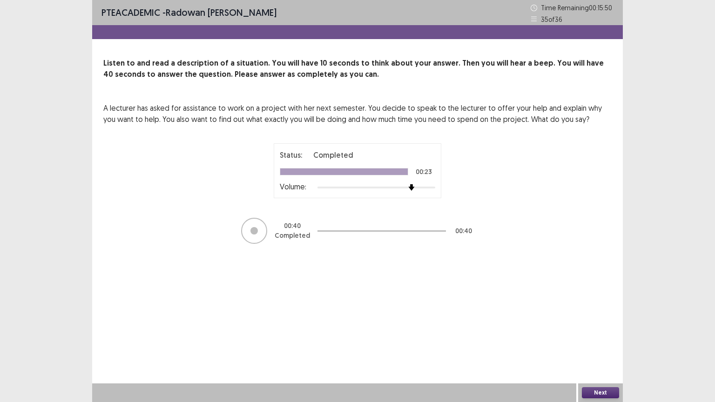
click at [592, 343] on button "Next" at bounding box center [600, 392] width 37 height 11
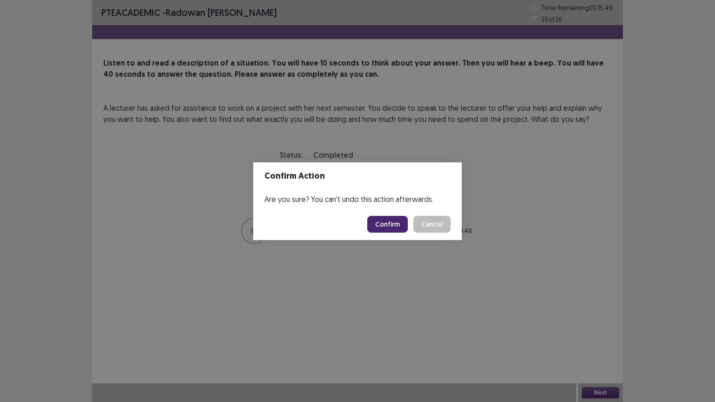
click at [387, 220] on button "Confirm" at bounding box center [387, 224] width 41 height 17
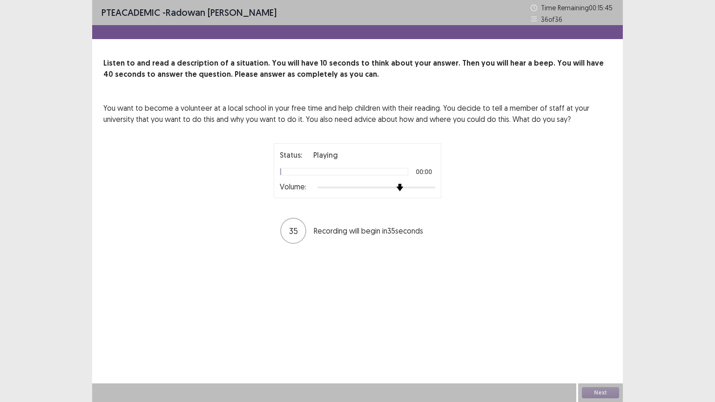
click at [406, 188] on div at bounding box center [377, 187] width 118 height 7
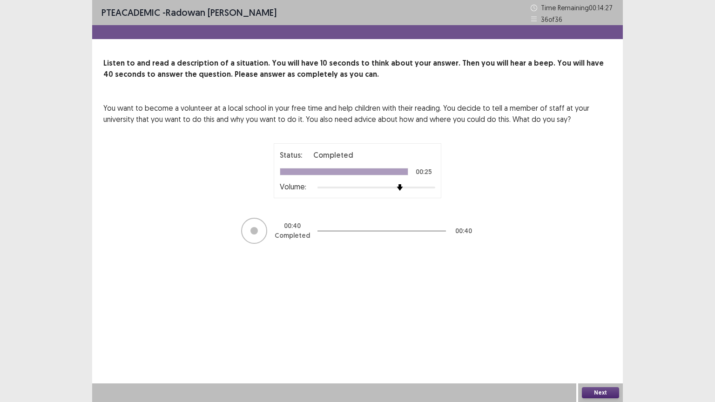
click at [595, 343] on button "Next" at bounding box center [600, 392] width 37 height 11
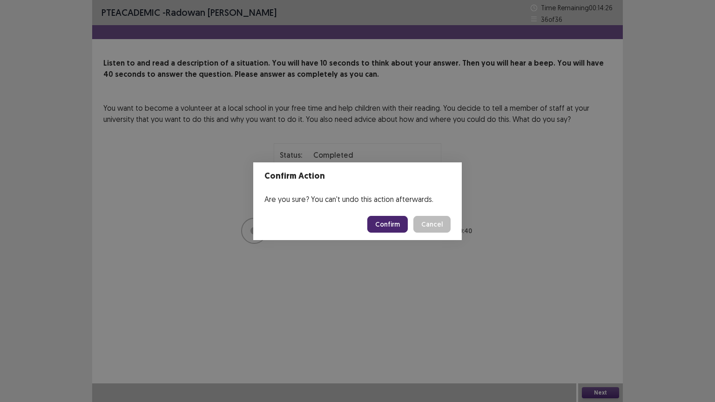
click at [394, 222] on button "Confirm" at bounding box center [387, 224] width 41 height 17
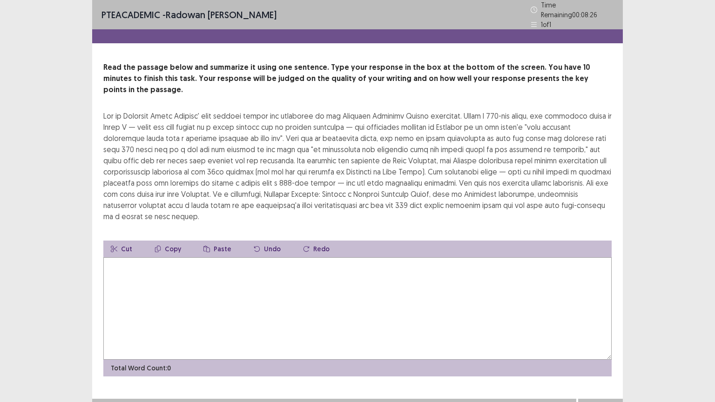
click at [260, 258] on textarea at bounding box center [357, 309] width 509 height 102
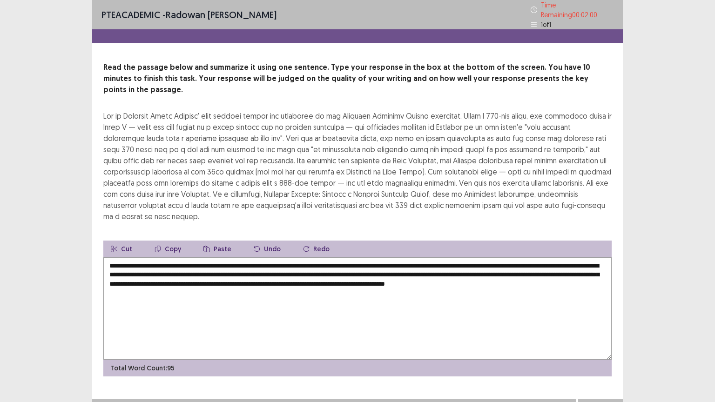
click at [535, 271] on textarea "**********" at bounding box center [357, 309] width 509 height 102
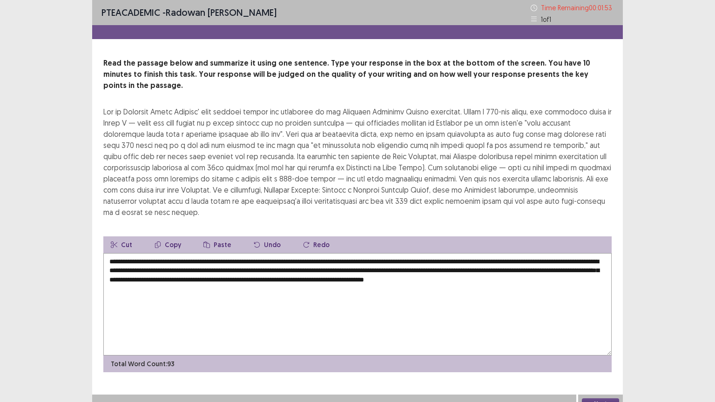
type textarea "**********"
click at [600, 343] on button "Next" at bounding box center [600, 404] width 37 height 11
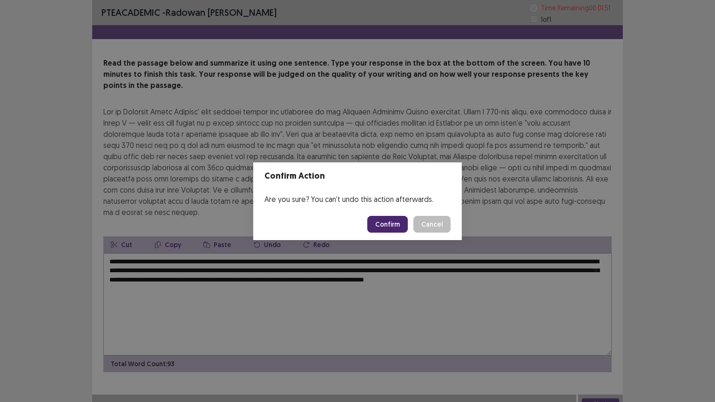
click at [394, 221] on button "Confirm" at bounding box center [387, 224] width 41 height 17
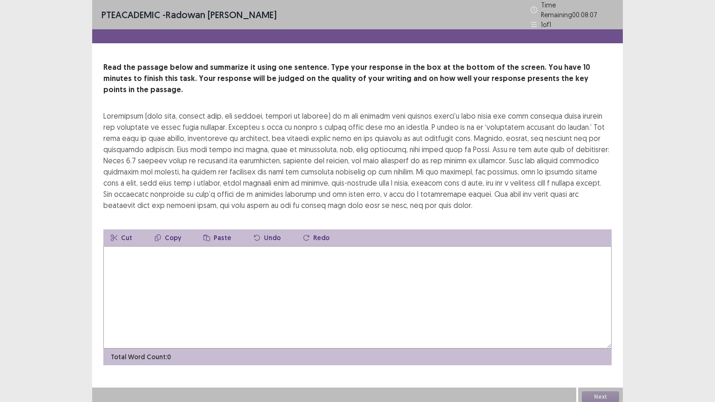
click at [256, 252] on textarea at bounding box center [357, 297] width 509 height 102
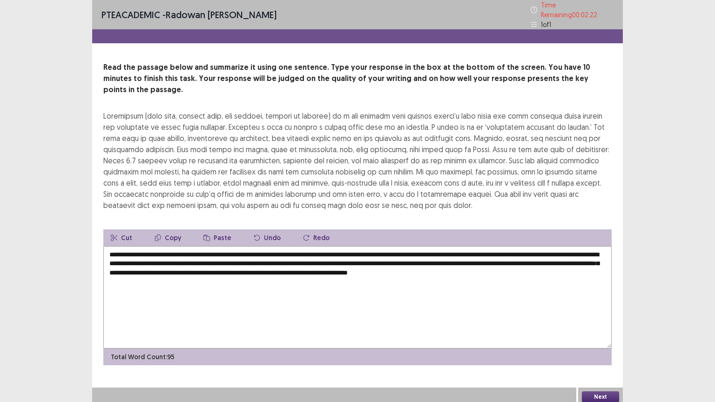
type textarea "**********"
click at [607, 343] on button "Next" at bounding box center [600, 397] width 37 height 11
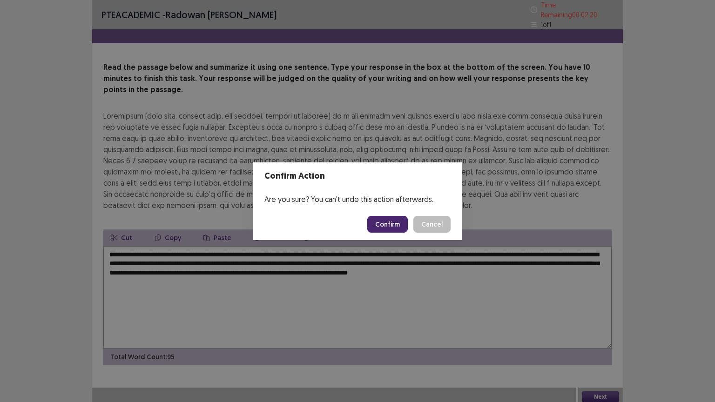
click at [399, 227] on button "Confirm" at bounding box center [387, 224] width 41 height 17
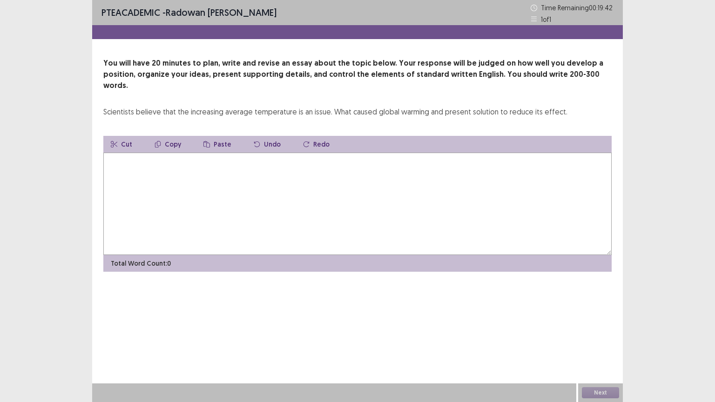
click at [265, 179] on textarea at bounding box center [357, 204] width 509 height 102
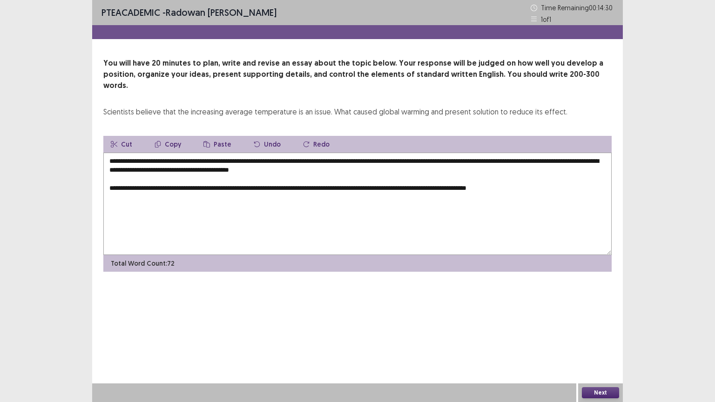
click at [516, 179] on textarea "**********" at bounding box center [357, 204] width 509 height 102
click at [538, 178] on textarea "**********" at bounding box center [357, 204] width 509 height 102
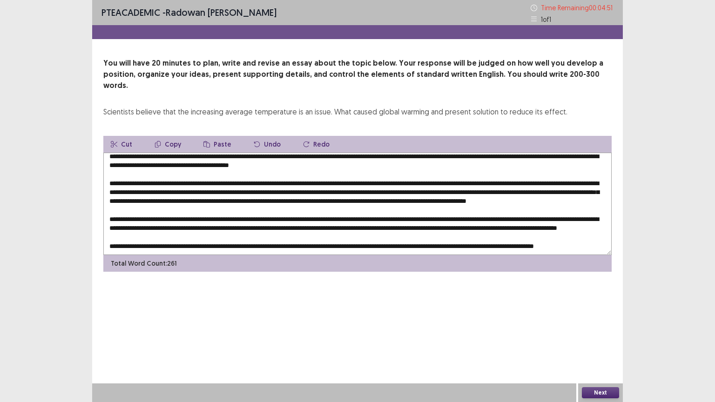
scroll to position [27, 0]
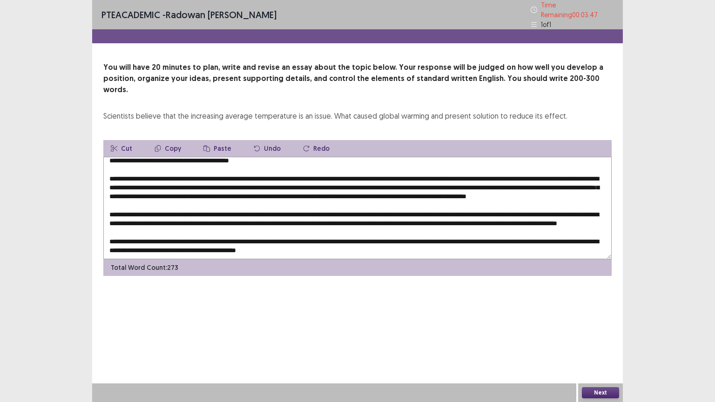
type textarea "**********"
click at [600, 343] on button "Next" at bounding box center [600, 392] width 37 height 11
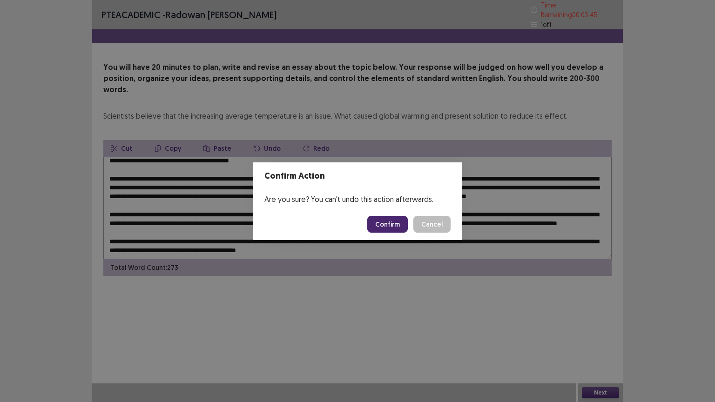
click at [379, 222] on button "Confirm" at bounding box center [387, 224] width 41 height 17
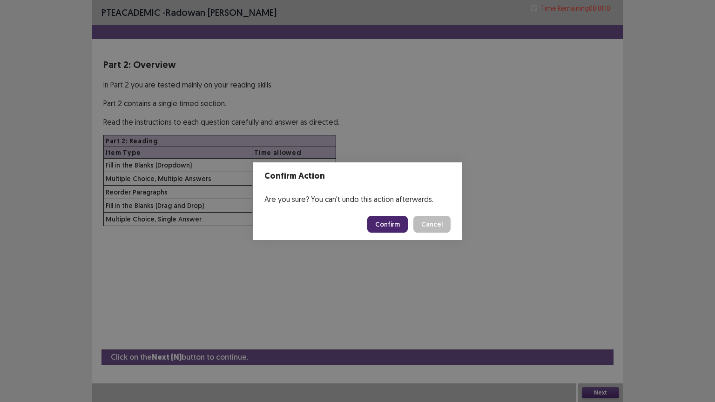
click at [414, 216] on button "Cancel" at bounding box center [432, 224] width 37 height 17
click at [390, 224] on button "Confirm" at bounding box center [387, 224] width 41 height 17
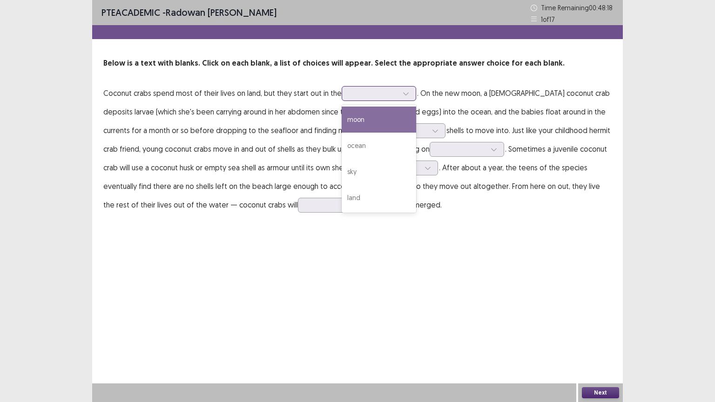
click at [351, 96] on div at bounding box center [374, 93] width 48 height 9
click at [360, 127] on div "moon" at bounding box center [379, 120] width 75 height 26
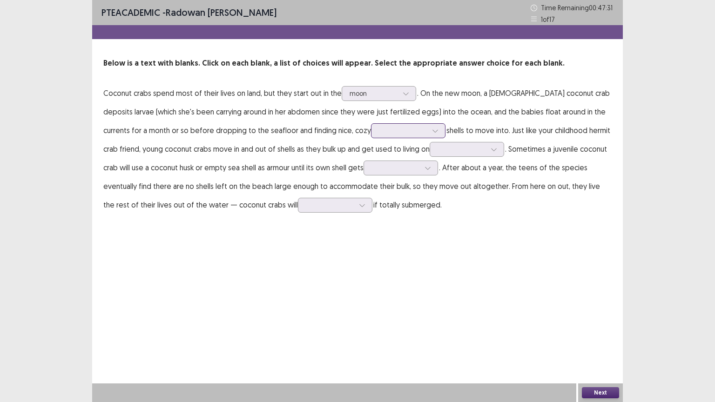
click at [379, 131] on div at bounding box center [403, 130] width 48 height 9
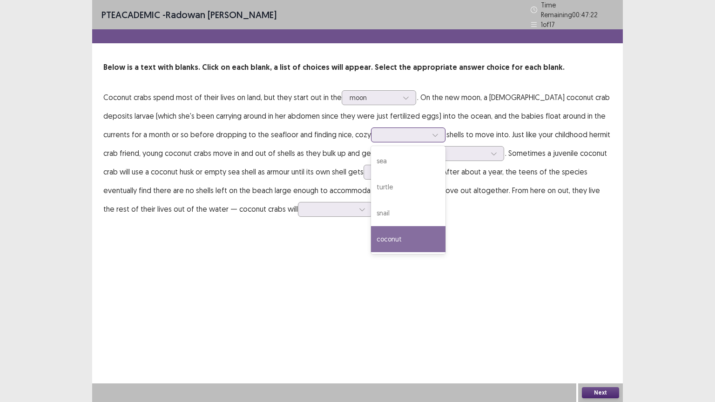
click at [371, 231] on div "coconut" at bounding box center [408, 239] width 75 height 26
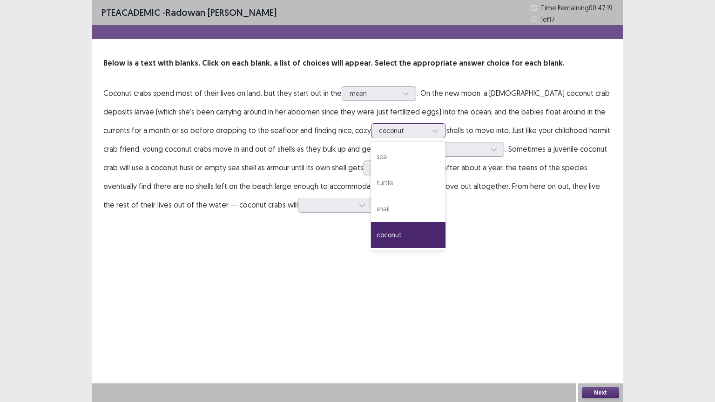
click at [432, 131] on icon at bounding box center [435, 131] width 7 height 7
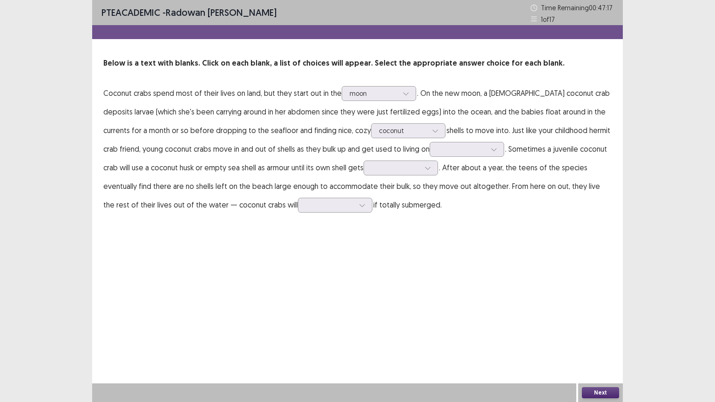
click at [448, 243] on div "PTE academic - [PERSON_NAME] Time Remaining 00 : 47 : 17 1 of 17 Below is a tex…" at bounding box center [357, 201] width 531 height 402
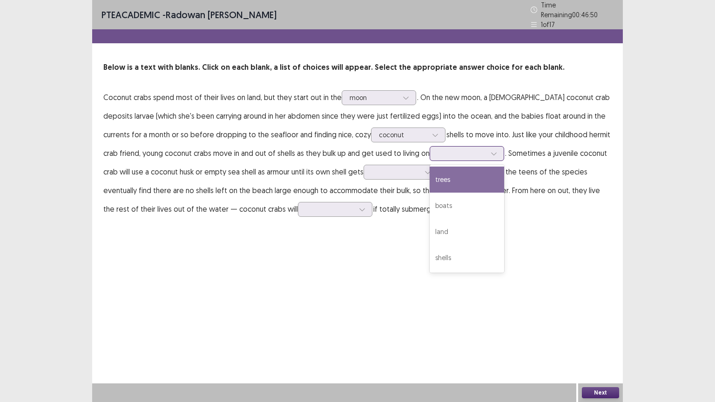
click at [438, 152] on div at bounding box center [462, 153] width 48 height 9
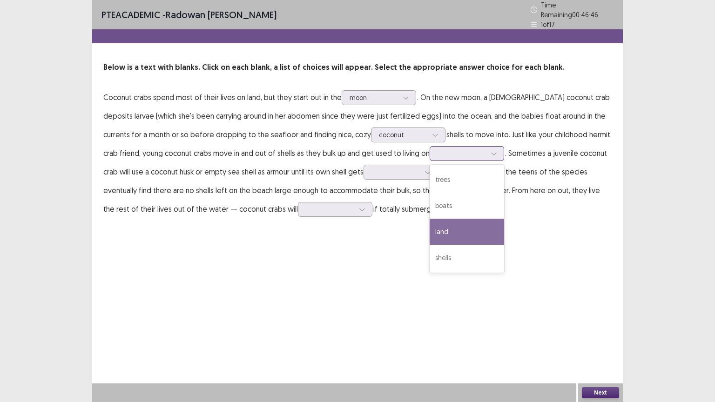
click at [430, 220] on div "land" at bounding box center [467, 232] width 75 height 26
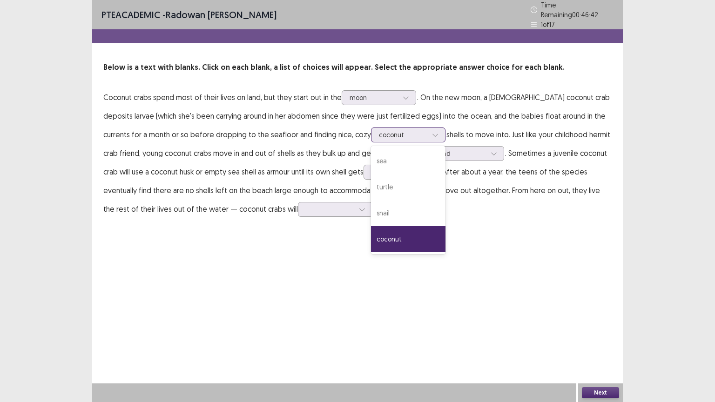
click at [379, 130] on div at bounding box center [403, 134] width 48 height 9
click at [371, 214] on div "snail" at bounding box center [408, 213] width 75 height 26
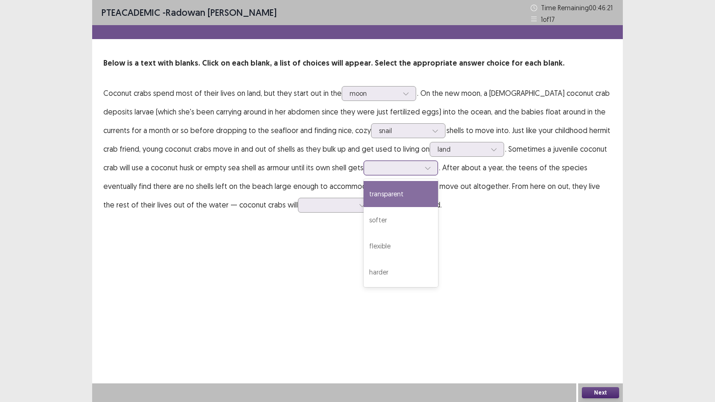
click at [371, 173] on div at bounding box center [396, 168] width 50 height 11
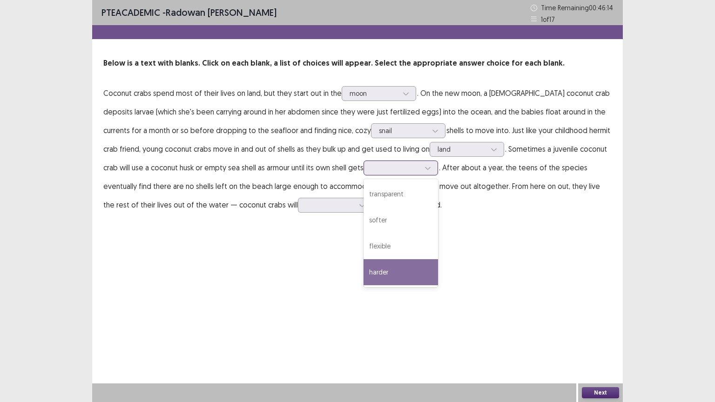
click at [368, 264] on div "harder" at bounding box center [401, 272] width 75 height 26
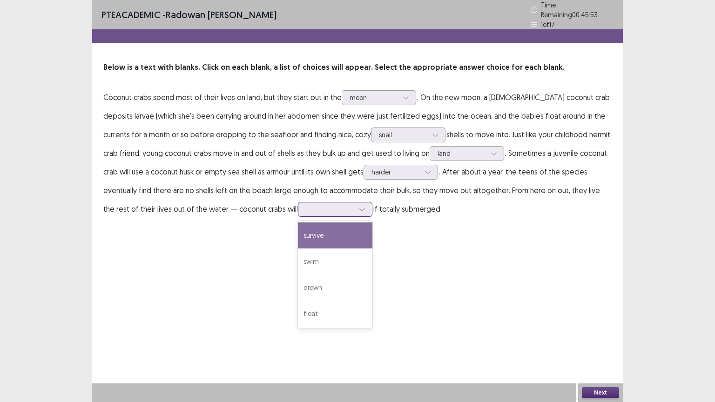
click at [306, 208] on div at bounding box center [330, 209] width 48 height 9
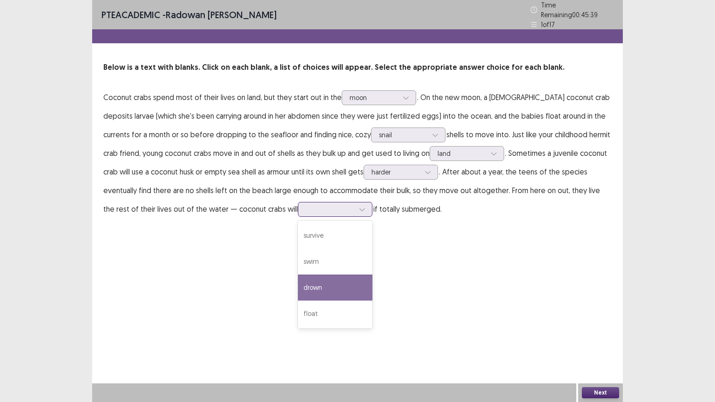
click at [298, 275] on div "drown" at bounding box center [335, 288] width 75 height 26
click at [594, 343] on button "Next" at bounding box center [600, 392] width 37 height 11
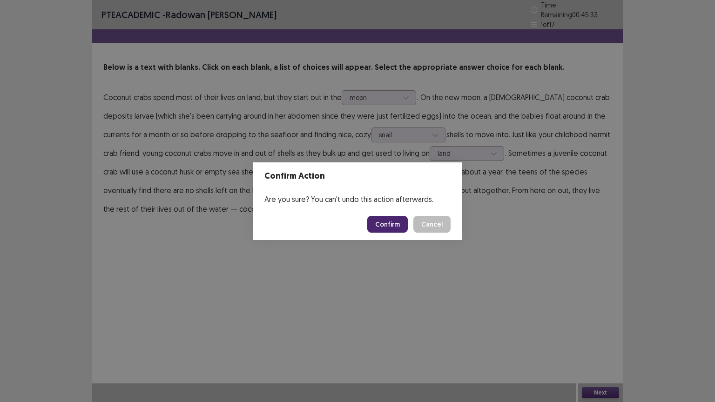
click at [403, 223] on button "Confirm" at bounding box center [387, 224] width 41 height 17
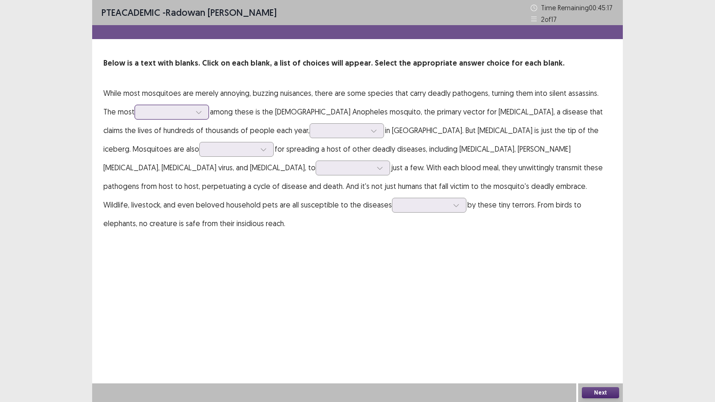
click at [169, 111] on div at bounding box center [166, 112] width 48 height 9
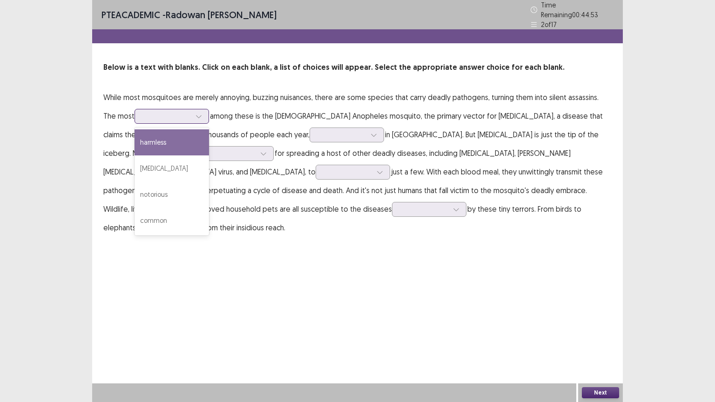
click at [171, 142] on div "harmless" at bounding box center [172, 142] width 75 height 26
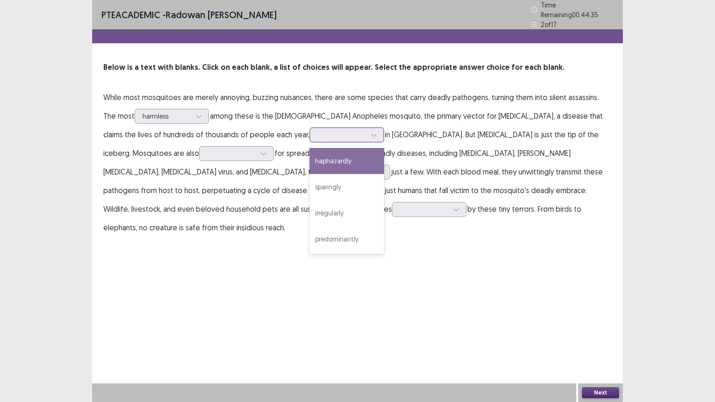
click at [318, 131] on div at bounding box center [342, 134] width 48 height 9
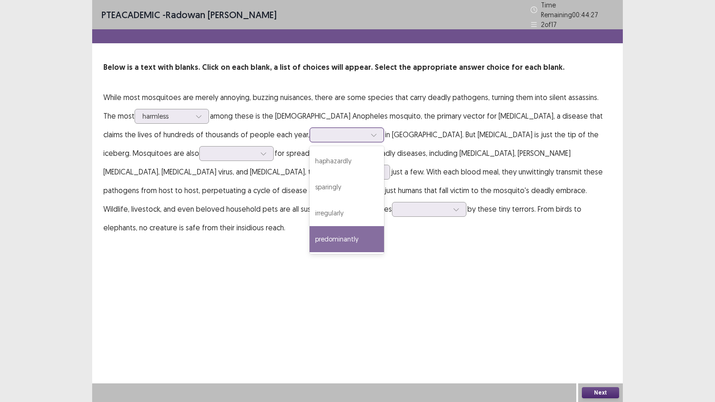
click at [310, 229] on div "predominantly" at bounding box center [347, 239] width 75 height 26
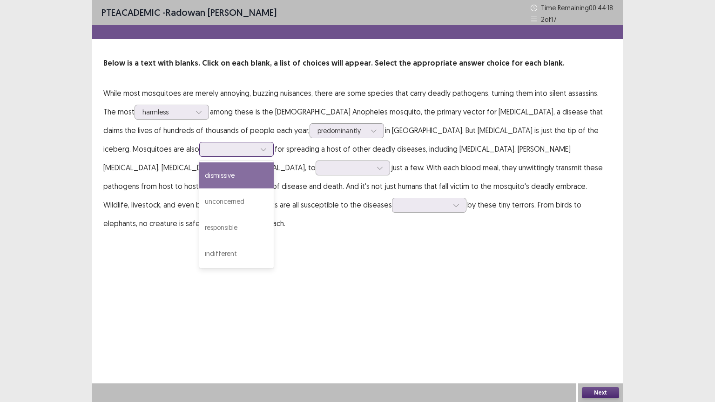
click at [260, 149] on icon at bounding box center [263, 149] width 7 height 7
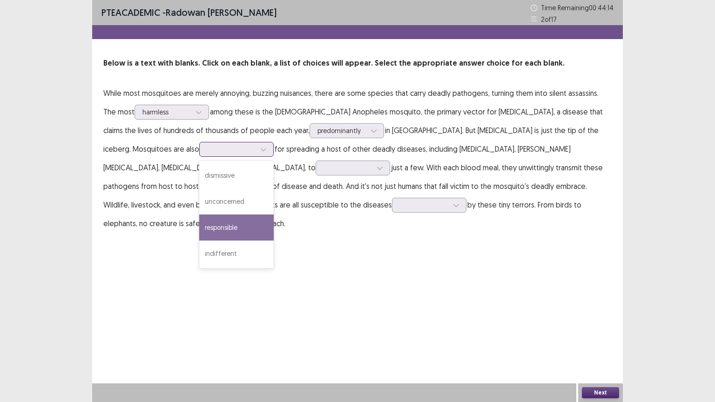
click at [199, 218] on div "responsible" at bounding box center [236, 228] width 75 height 26
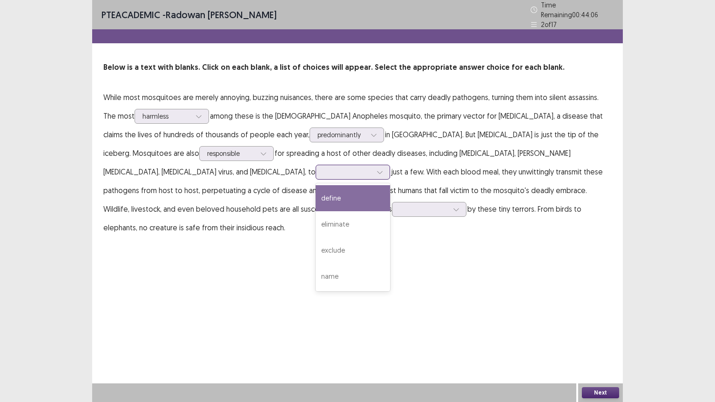
click at [324, 168] on div at bounding box center [348, 172] width 48 height 9
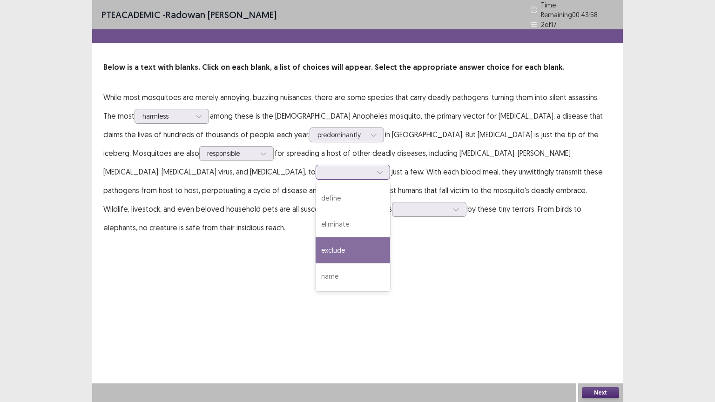
click at [316, 240] on div "exclude" at bounding box center [353, 250] width 75 height 26
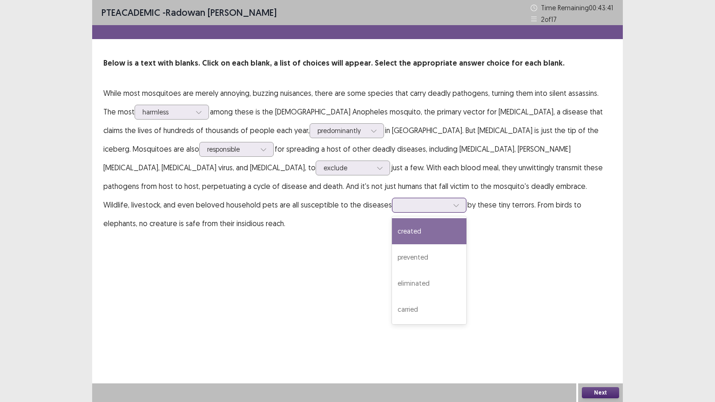
click at [400, 201] on div at bounding box center [424, 205] width 48 height 9
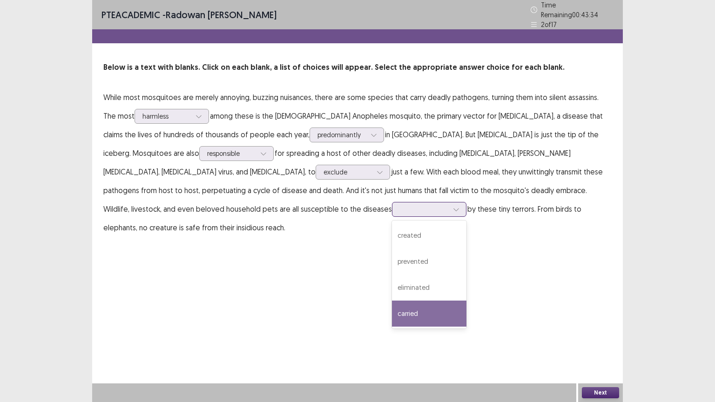
click at [392, 315] on div "carried" at bounding box center [429, 314] width 75 height 26
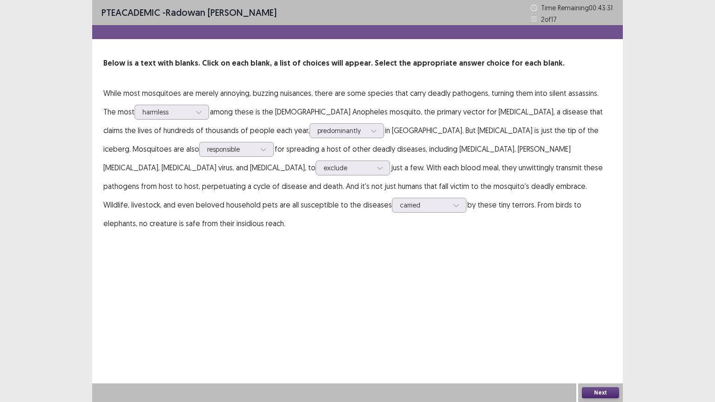
click at [597, 343] on button "Next" at bounding box center [600, 392] width 37 height 11
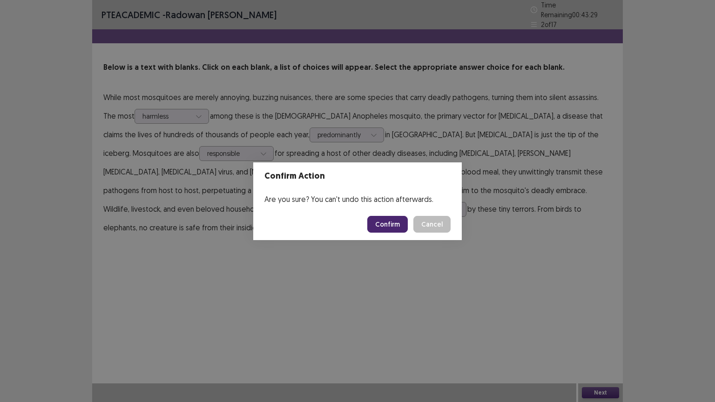
click at [382, 224] on button "Confirm" at bounding box center [387, 224] width 41 height 17
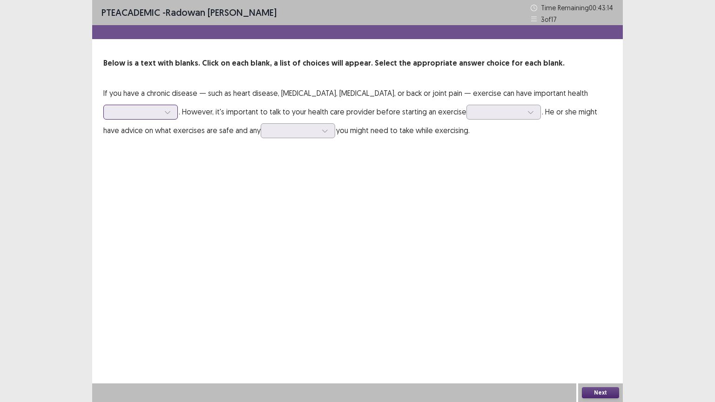
click at [160, 108] on div at bounding box center [135, 112] width 48 height 9
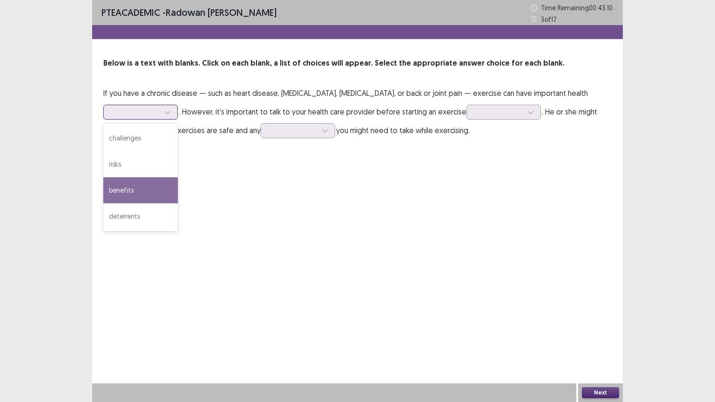
click at [178, 181] on div "benefits" at bounding box center [140, 190] width 75 height 26
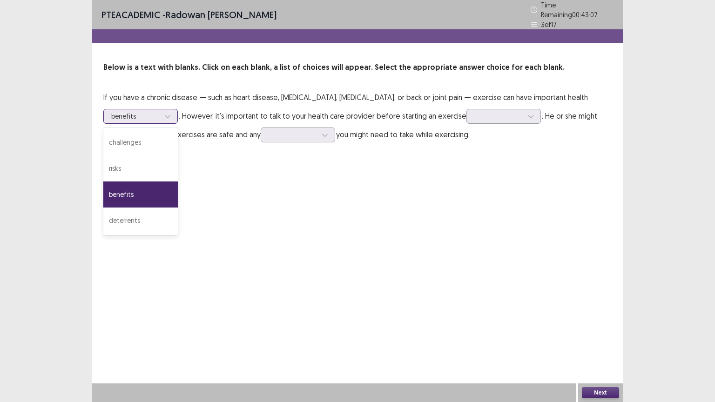
click at [160, 112] on div at bounding box center [135, 116] width 48 height 9
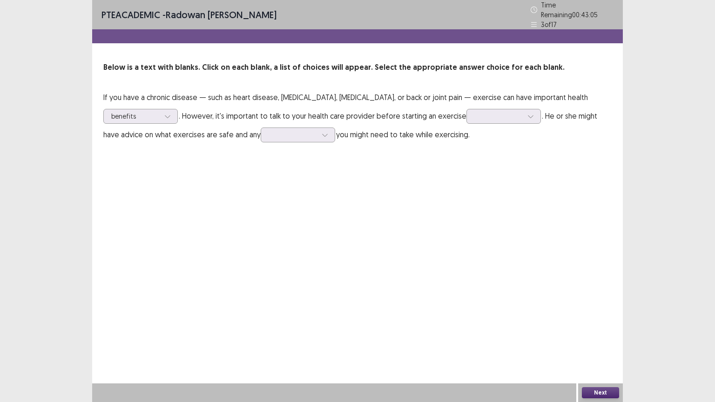
click at [494, 185] on div "PTE academic - [PERSON_NAME] Time Remaining 00 : 43 : 05 3 of 17 Below is a tex…" at bounding box center [357, 201] width 531 height 402
click at [524, 114] on div at bounding box center [531, 116] width 14 height 14
click at [467, 190] on div "routine" at bounding box center [504, 195] width 75 height 26
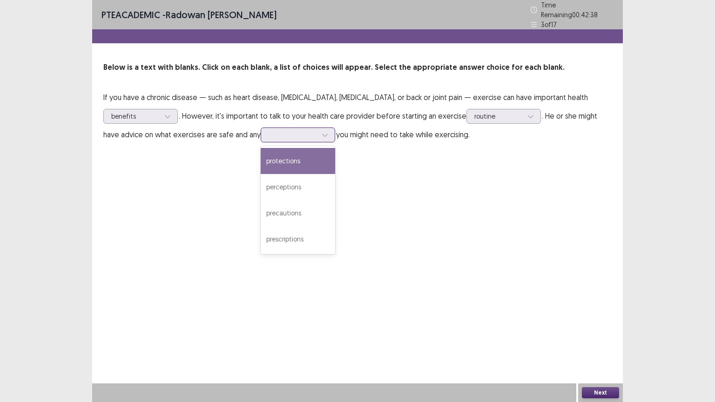
click at [269, 133] on div at bounding box center [293, 134] width 48 height 9
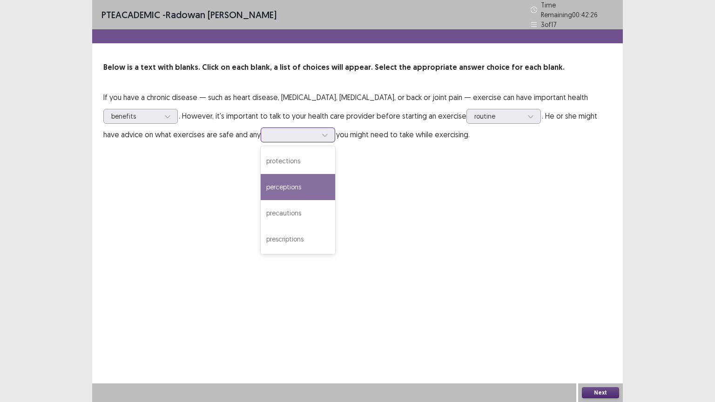
click at [261, 188] on div "perceptions" at bounding box center [298, 187] width 75 height 26
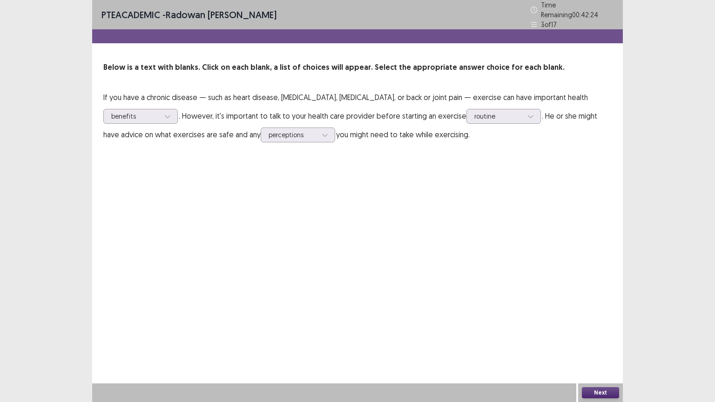
click at [600, 343] on button "Next" at bounding box center [600, 392] width 37 height 11
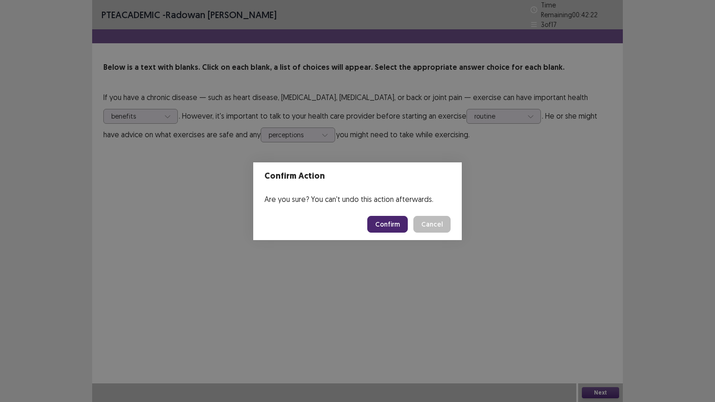
click at [394, 225] on button "Confirm" at bounding box center [387, 224] width 41 height 17
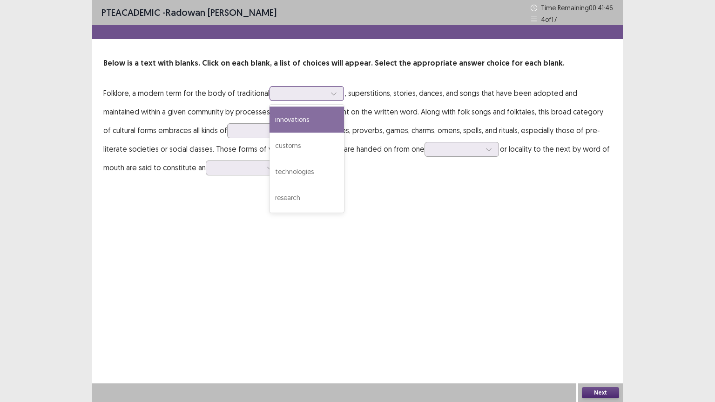
click at [296, 93] on div at bounding box center [302, 93] width 48 height 9
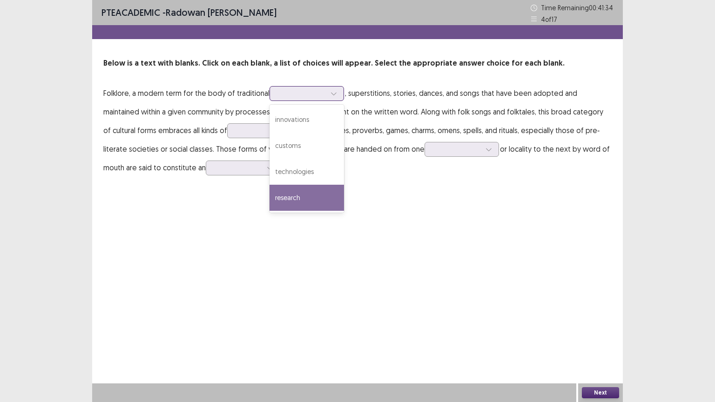
click at [299, 200] on div "research" at bounding box center [307, 198] width 75 height 26
click at [307, 98] on div at bounding box center [302, 93] width 48 height 9
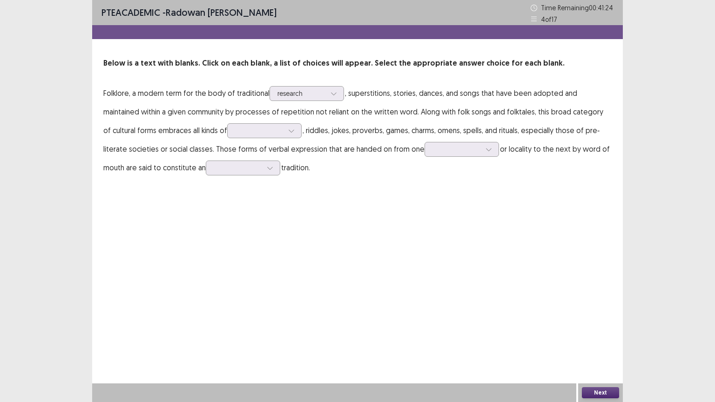
click at [230, 254] on div "PTE academic - [PERSON_NAME] Time Remaining 00 : 41 : 24 4 of 17 Below is a tex…" at bounding box center [357, 201] width 531 height 402
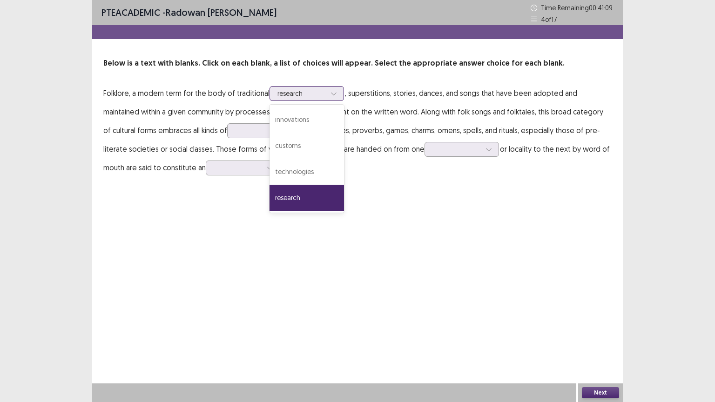
click at [300, 94] on div at bounding box center [302, 93] width 48 height 9
click at [297, 115] on div "innovations" at bounding box center [307, 120] width 75 height 26
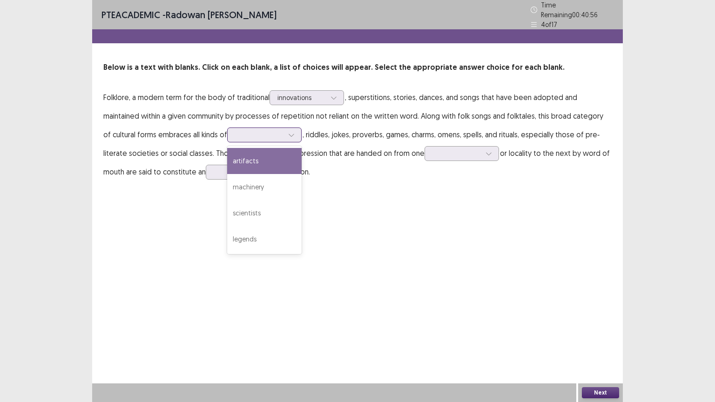
click at [227, 137] on div at bounding box center [264, 135] width 75 height 15
click at [228, 167] on div "artifacts" at bounding box center [264, 161] width 75 height 26
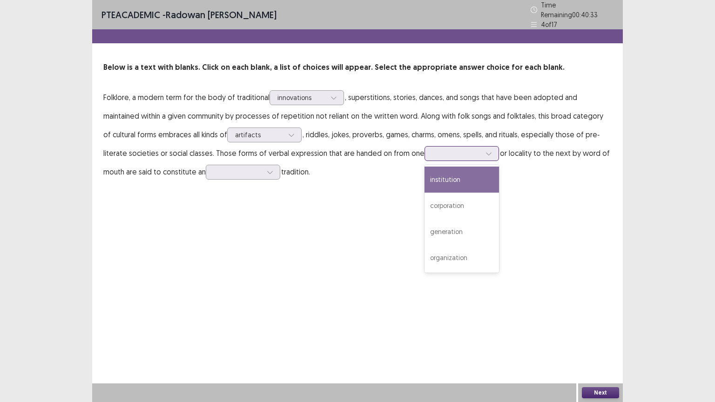
click at [433, 151] on div at bounding box center [457, 153] width 48 height 9
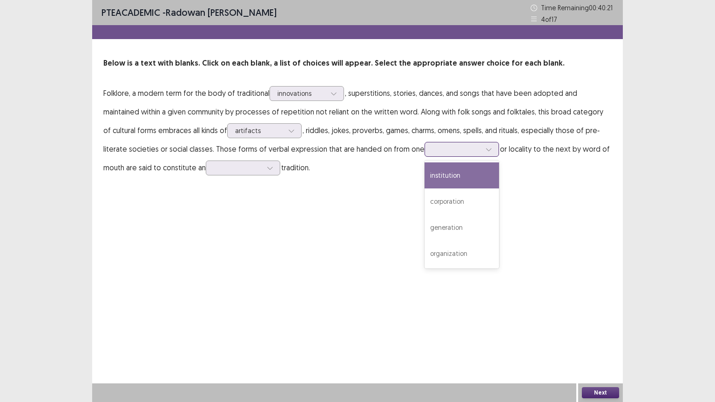
click at [438, 183] on div "institution" at bounding box center [462, 176] width 75 height 26
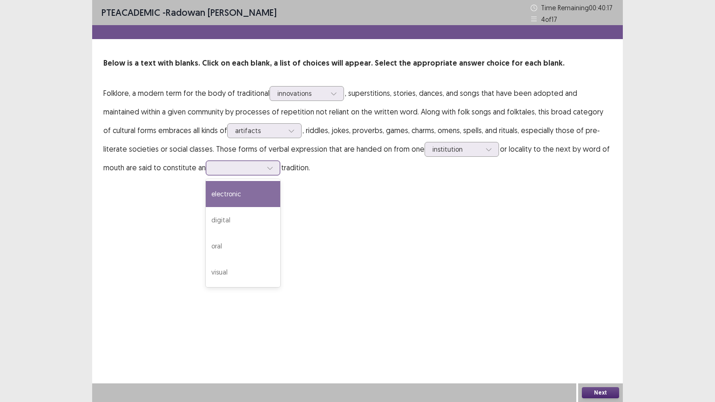
click at [218, 163] on div at bounding box center [238, 167] width 48 height 9
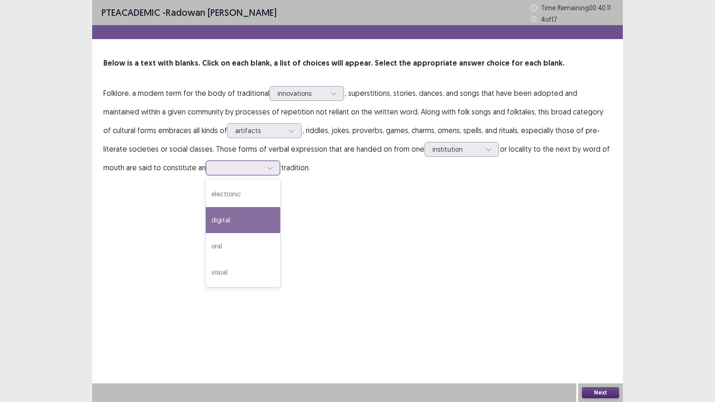
click at [218, 221] on div "digital" at bounding box center [243, 220] width 75 height 26
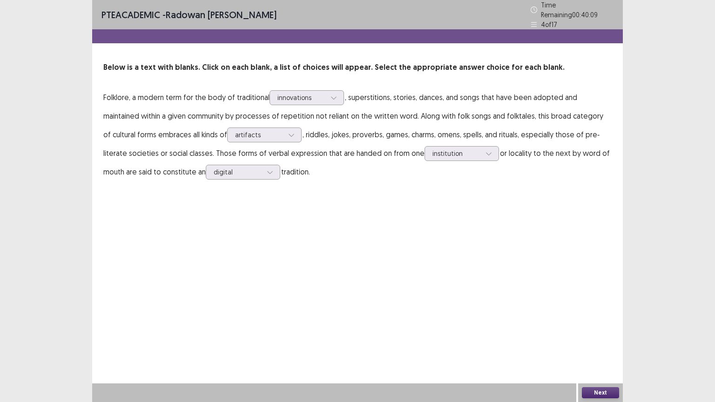
click at [590, 343] on button "Next" at bounding box center [600, 392] width 37 height 11
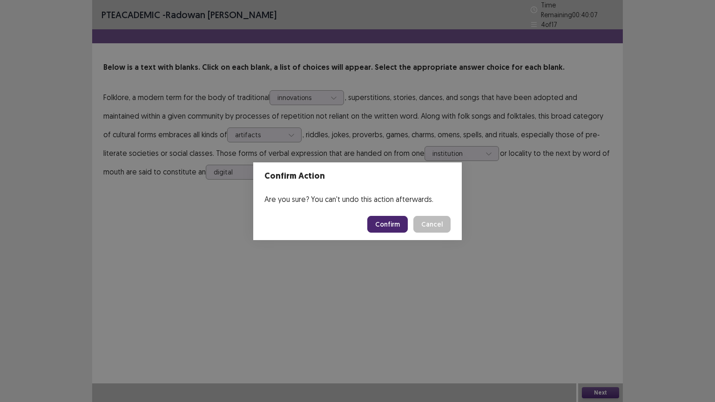
click at [388, 224] on button "Confirm" at bounding box center [387, 224] width 41 height 17
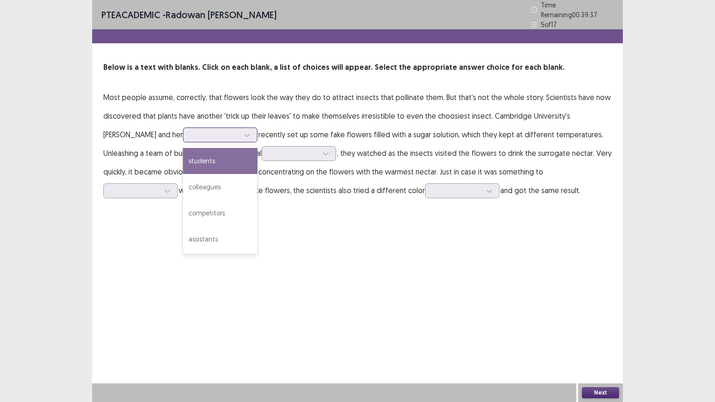
click at [191, 130] on div at bounding box center [215, 134] width 48 height 9
click at [186, 156] on div "students" at bounding box center [220, 161] width 75 height 26
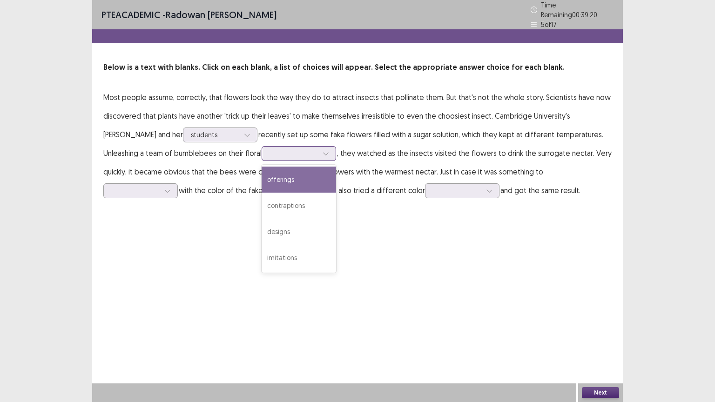
click at [270, 150] on div at bounding box center [294, 153] width 48 height 9
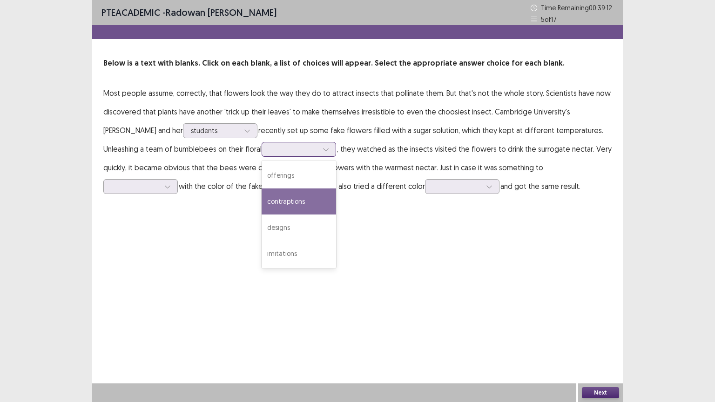
click at [279, 201] on div "contraptions" at bounding box center [299, 202] width 75 height 26
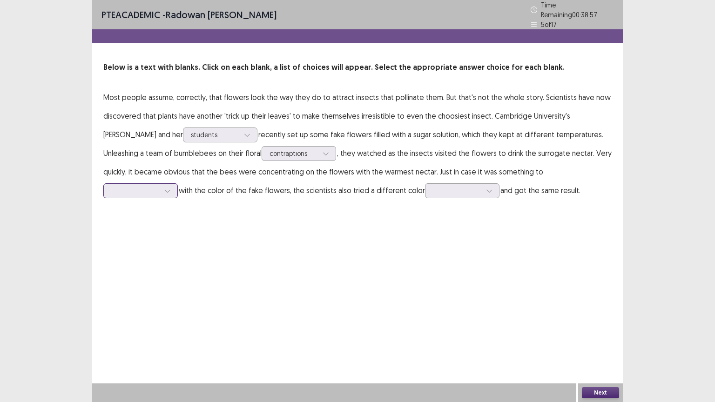
click at [178, 183] on div at bounding box center [140, 190] width 75 height 15
click at [178, 230] on div "associate" at bounding box center [140, 243] width 75 height 26
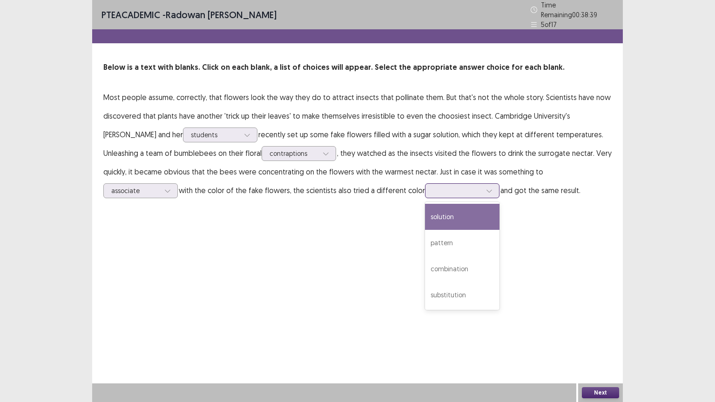
click at [433, 190] on div at bounding box center [457, 190] width 48 height 9
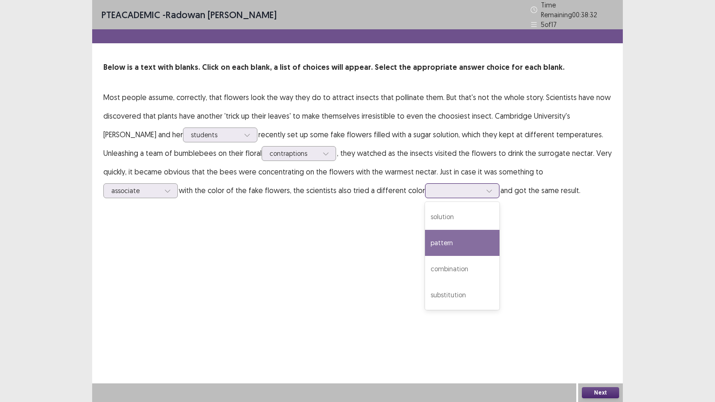
click at [425, 245] on div "pattern" at bounding box center [462, 243] width 75 height 26
click at [433, 190] on div at bounding box center [457, 190] width 48 height 9
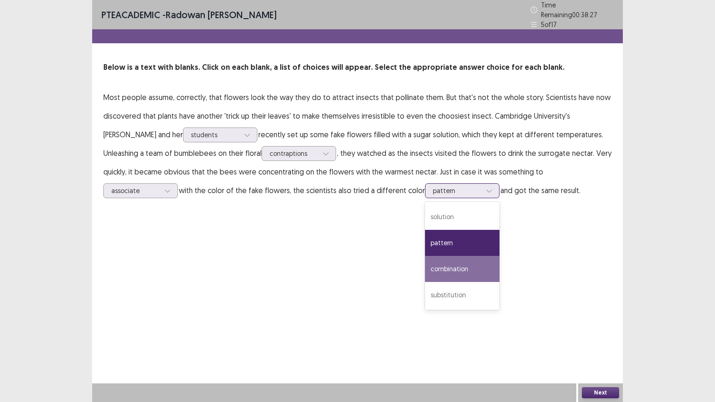
click at [425, 263] on div "combination" at bounding box center [462, 269] width 75 height 26
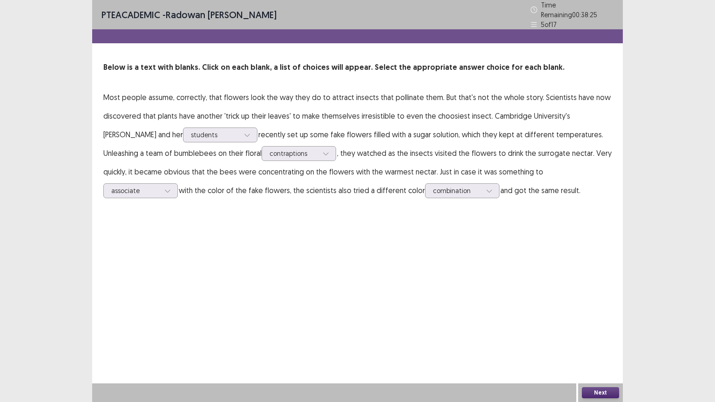
click at [592, 343] on button "Next" at bounding box center [600, 392] width 37 height 11
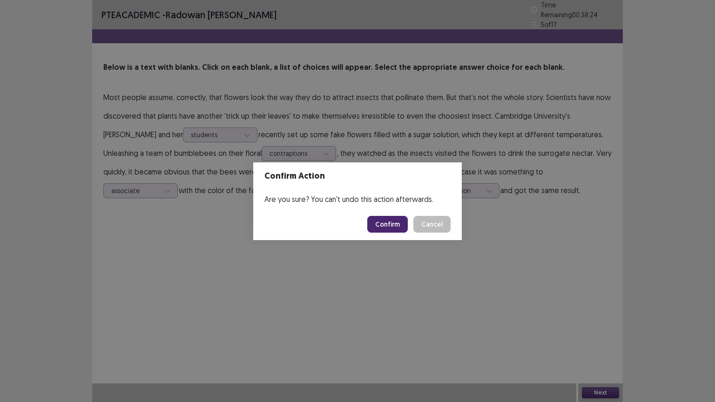
click at [391, 224] on button "Confirm" at bounding box center [387, 224] width 41 height 17
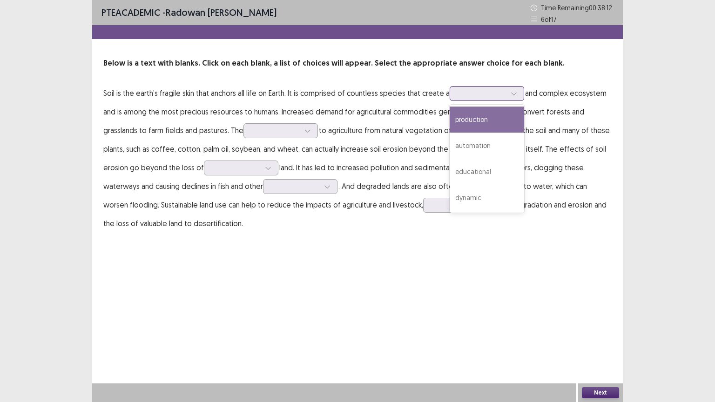
click at [469, 91] on div at bounding box center [482, 93] width 48 height 9
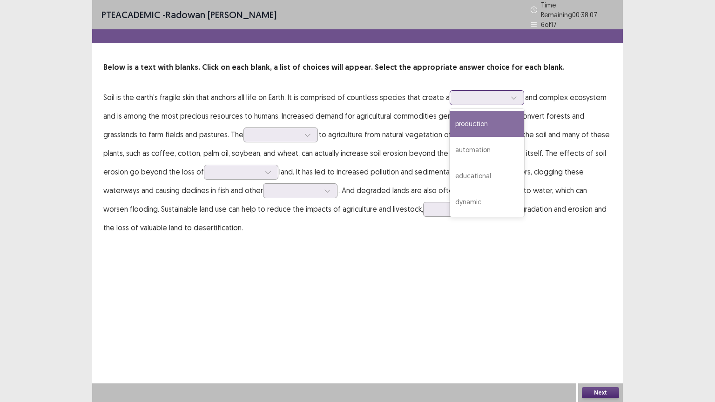
click at [475, 121] on div "production" at bounding box center [487, 124] width 75 height 26
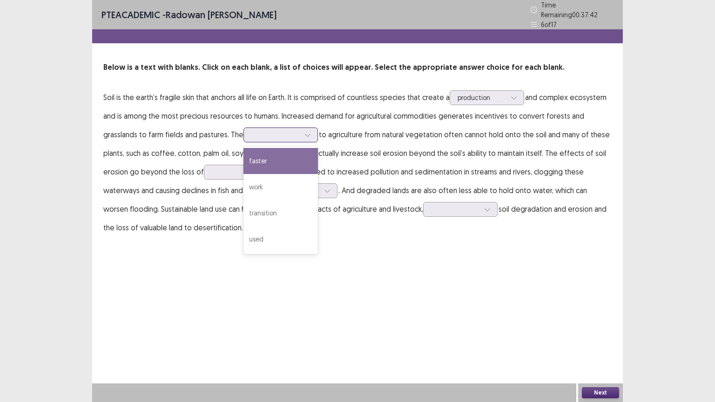
click at [310, 135] on div at bounding box center [308, 135] width 14 height 14
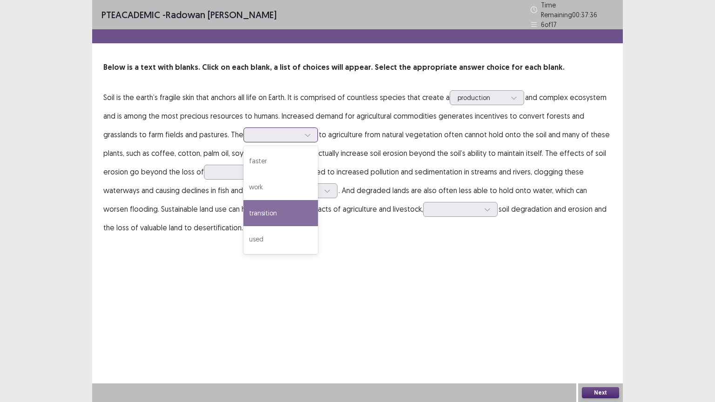
click at [285, 202] on div "transition" at bounding box center [281, 213] width 75 height 26
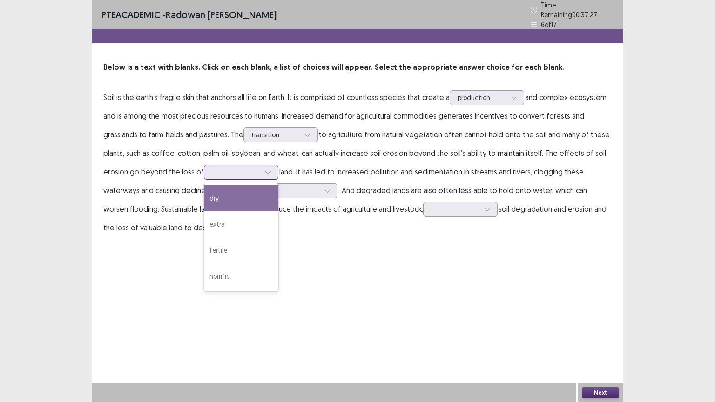
click at [236, 168] on div at bounding box center [236, 172] width 48 height 9
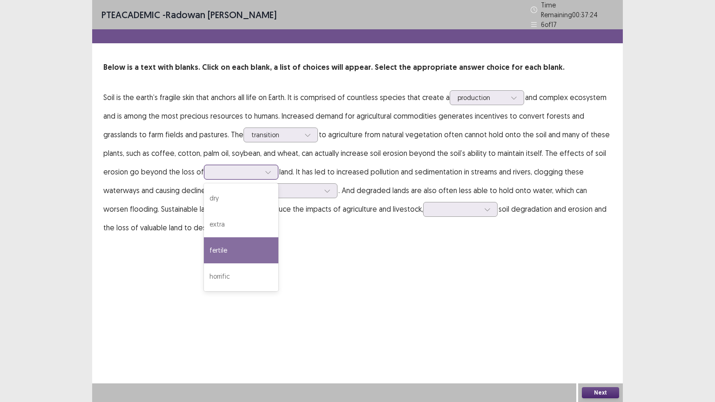
click at [229, 237] on div "fertile" at bounding box center [241, 250] width 75 height 26
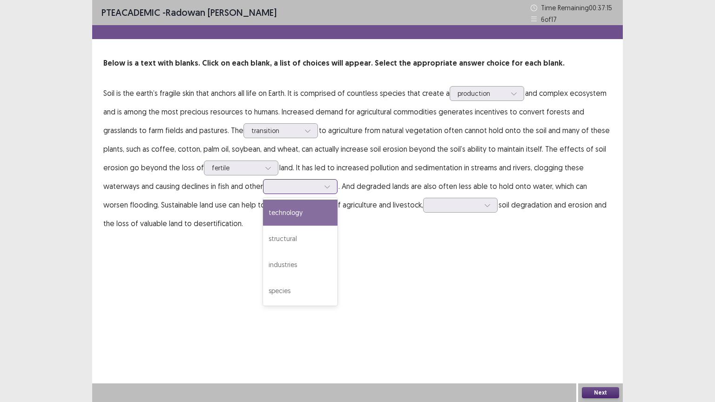
click at [299, 190] on div at bounding box center [295, 186] width 48 height 9
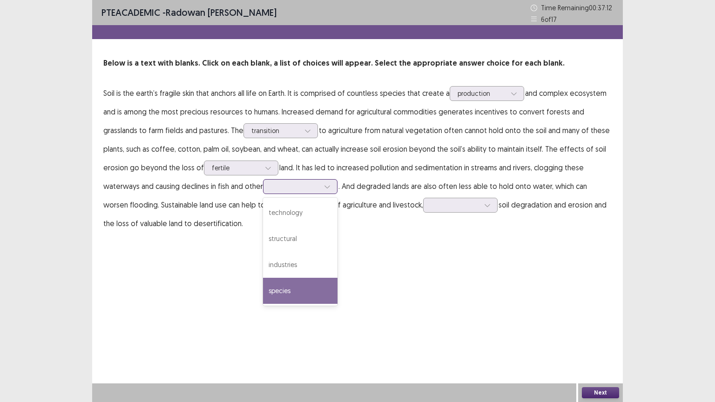
click at [293, 283] on div "species" at bounding box center [300, 291] width 75 height 26
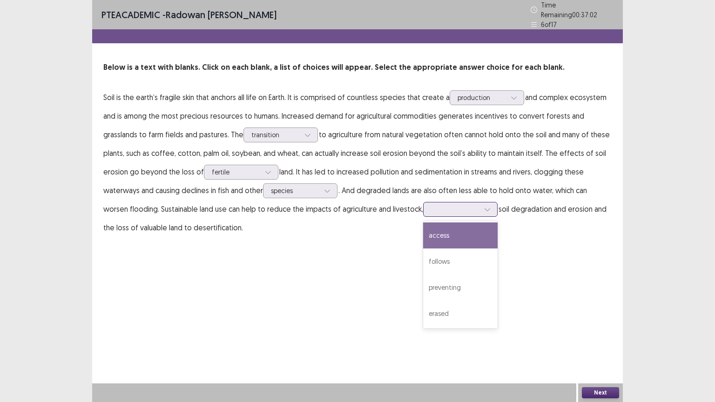
click at [445, 209] on div at bounding box center [455, 209] width 48 height 9
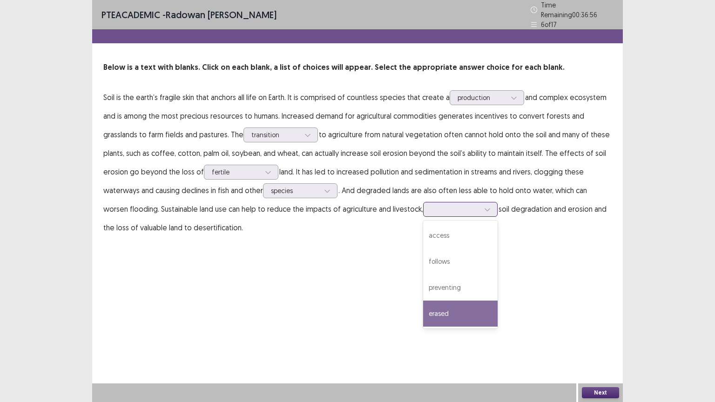
click at [443, 305] on div "erased" at bounding box center [460, 314] width 75 height 26
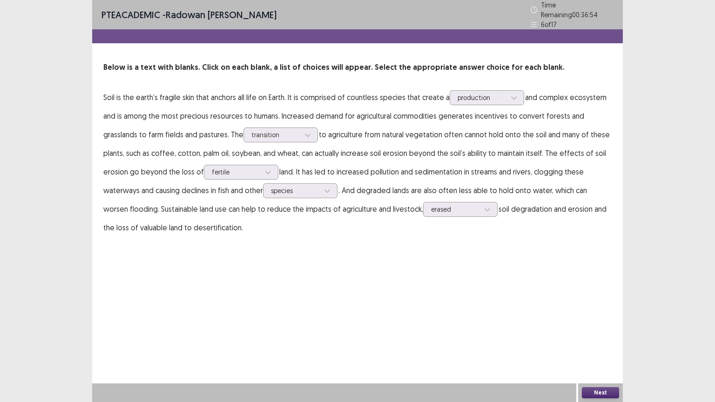
click at [591, 343] on button "Next" at bounding box center [600, 392] width 37 height 11
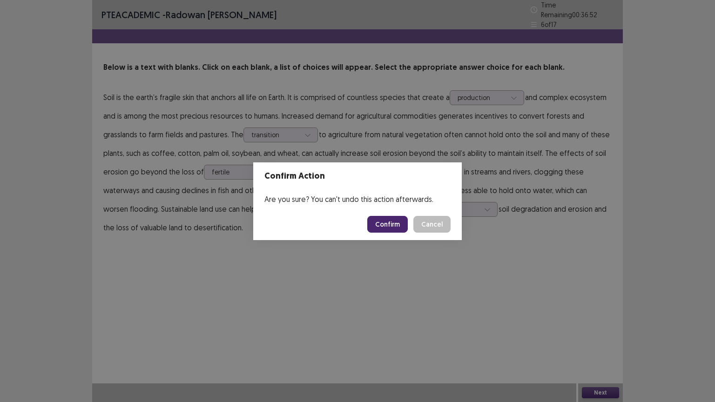
click at [399, 227] on button "Confirm" at bounding box center [387, 224] width 41 height 17
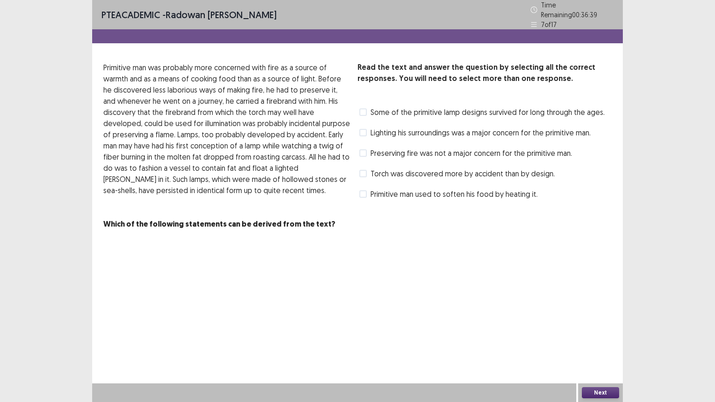
click at [591, 343] on button "Next" at bounding box center [600, 392] width 37 height 11
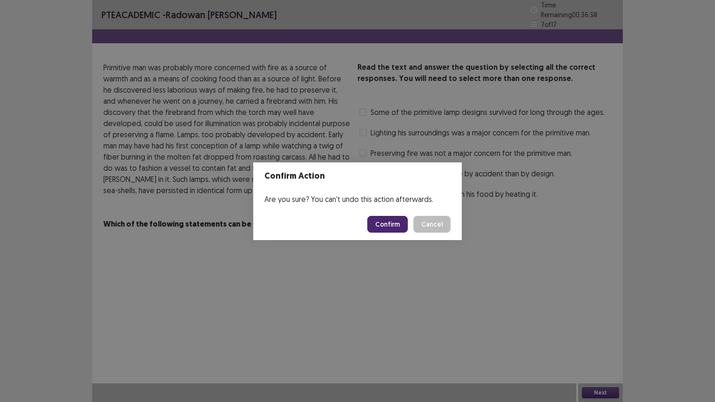
click at [393, 222] on button "Confirm" at bounding box center [387, 224] width 41 height 17
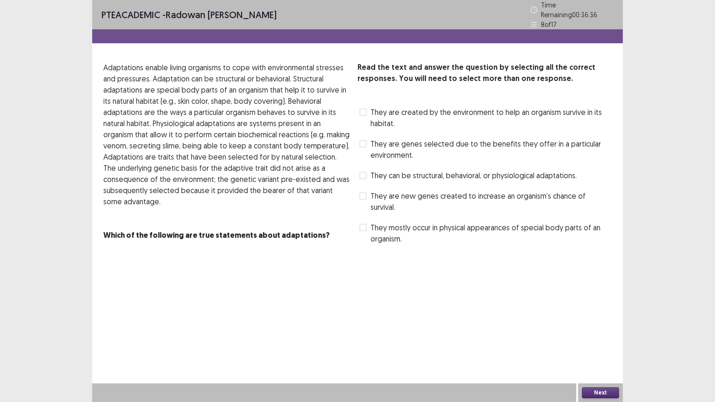
click at [594, 343] on button "Next" at bounding box center [600, 392] width 37 height 11
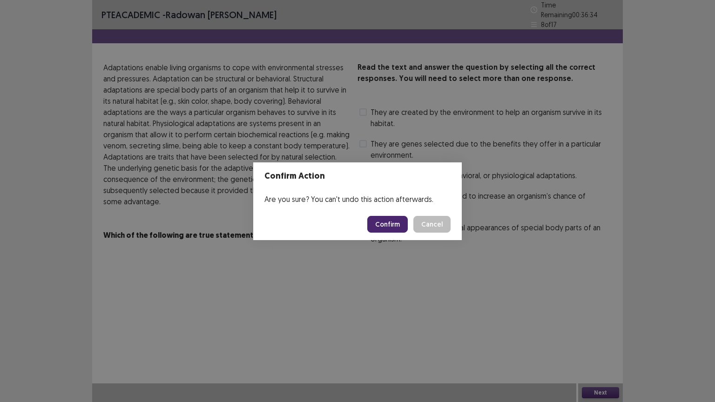
click at [389, 217] on button "Confirm" at bounding box center [387, 224] width 41 height 17
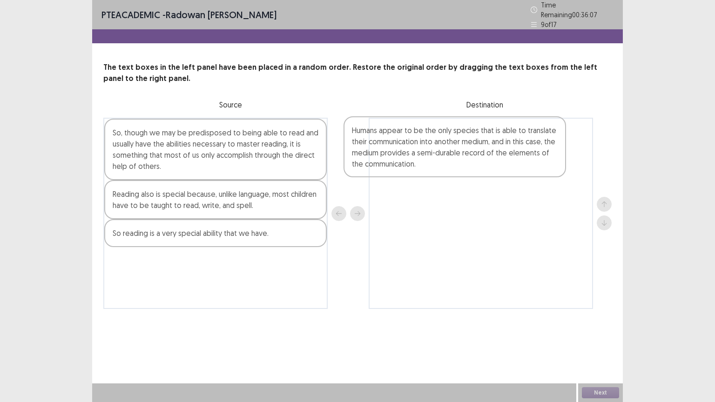
drag, startPoint x: 178, startPoint y: 223, endPoint x: 424, endPoint y: 162, distance: 252.8
click at [424, 162] on div "So, though we may be predisposed to being able to read and usually have the abi…" at bounding box center [357, 213] width 509 height 191
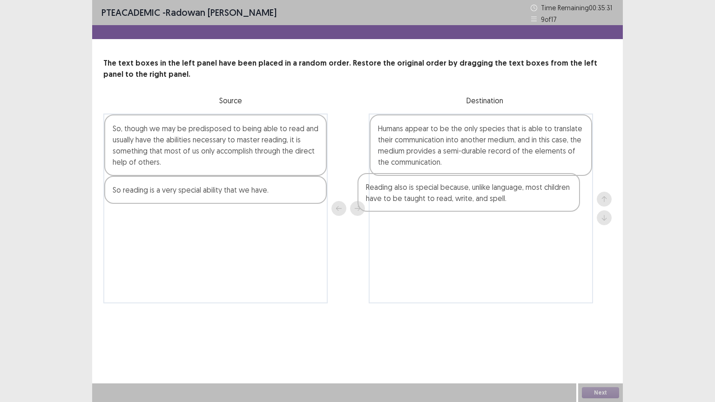
drag, startPoint x: 229, startPoint y: 199, endPoint x: 488, endPoint y: 197, distance: 259.4
click at [488, 197] on div "So, though we may be predisposed to being able to read and usually have the abi…" at bounding box center [357, 209] width 509 height 190
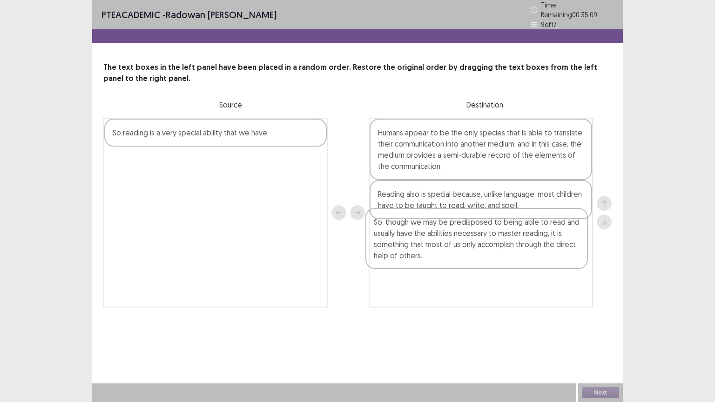
drag, startPoint x: 222, startPoint y: 150, endPoint x: 487, endPoint y: 245, distance: 281.5
click at [487, 245] on div "So, though we may be predisposed to being able to read and usually have the abi…" at bounding box center [357, 213] width 509 height 190
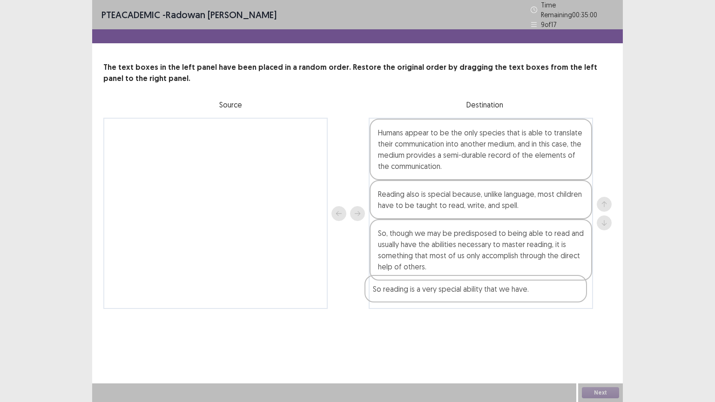
drag, startPoint x: 249, startPoint y: 130, endPoint x: 514, endPoint y: 295, distance: 312.5
click at [514, 295] on div "So reading is a very special ability that we have. Humans appear to be the only…" at bounding box center [357, 213] width 509 height 191
click at [601, 343] on button "Next" at bounding box center [600, 392] width 37 height 11
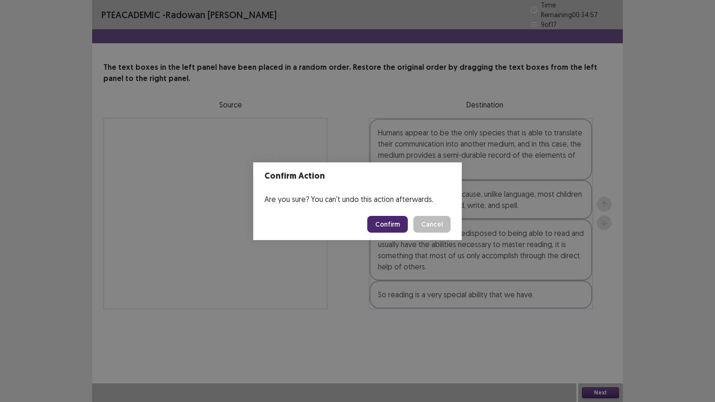
click at [387, 223] on button "Confirm" at bounding box center [387, 224] width 41 height 17
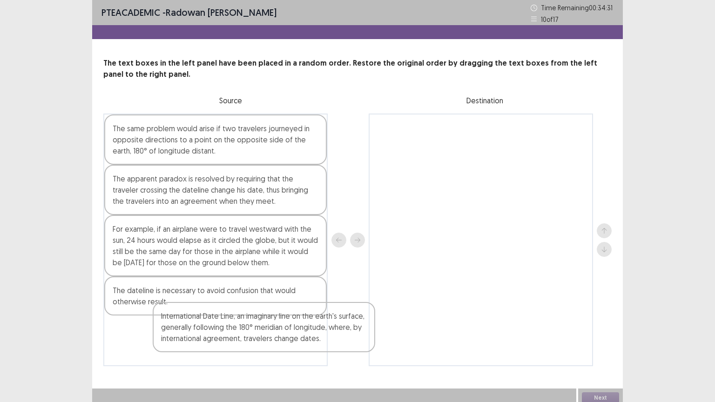
scroll to position [3, 0]
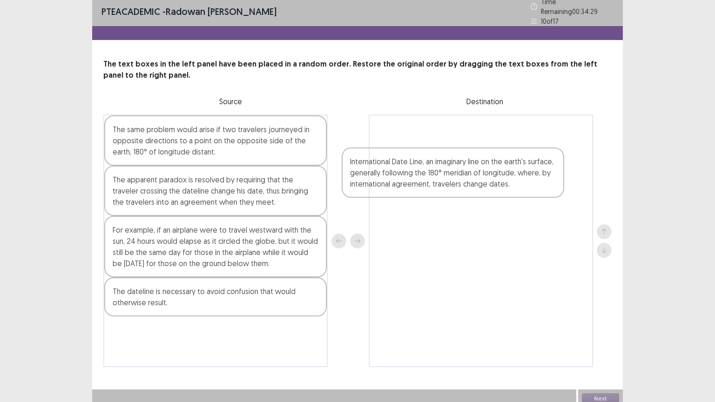
drag, startPoint x: 190, startPoint y: 342, endPoint x: 431, endPoint y: 164, distance: 299.3
click at [431, 164] on div "The same problem would arise if two travelers journeyed in opposite directions …" at bounding box center [357, 241] width 509 height 253
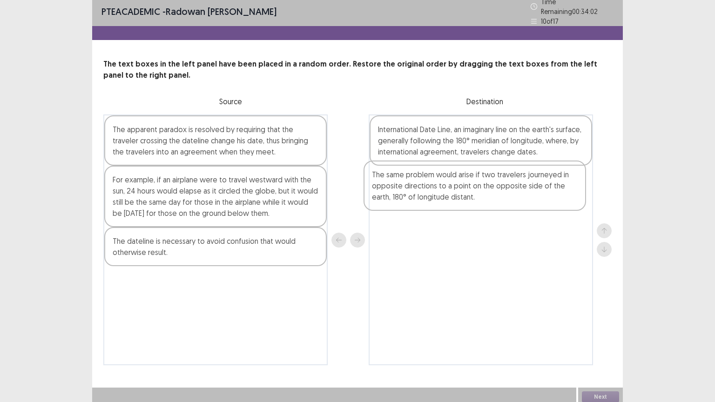
drag, startPoint x: 233, startPoint y: 137, endPoint x: 496, endPoint y: 189, distance: 267.6
click at [496, 189] on div "The same problem would arise if two travelers journeyed in opposite directions …" at bounding box center [357, 240] width 509 height 251
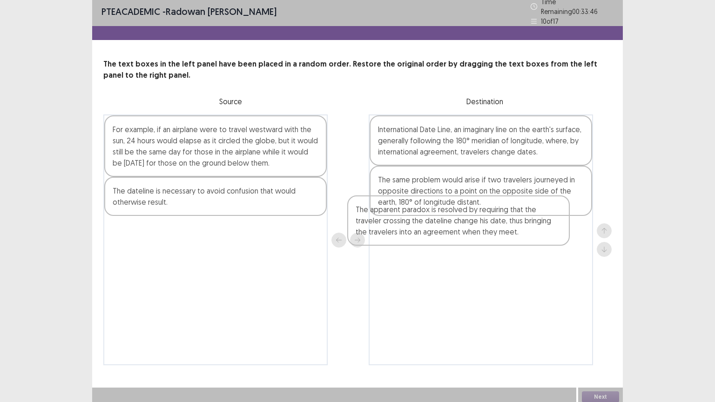
drag, startPoint x: 244, startPoint y: 144, endPoint x: 501, endPoint y: 229, distance: 269.8
click at [501, 229] on div "The apparent paradox is resolved by requiring that the traveler crossing the da…" at bounding box center [357, 240] width 509 height 251
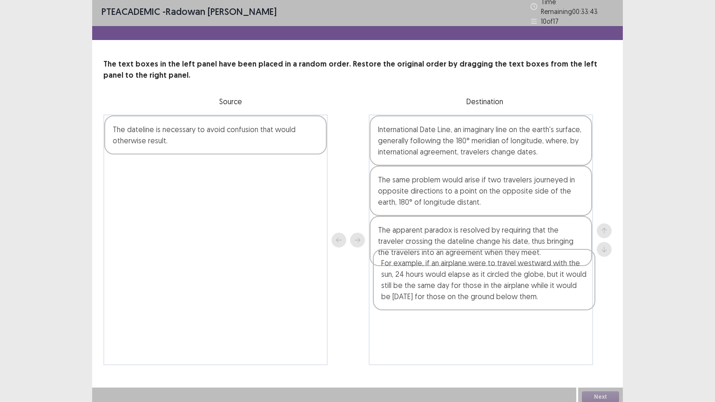
drag, startPoint x: 266, startPoint y: 136, endPoint x: 540, endPoint y: 279, distance: 309.1
click at [540, 279] on div "For example, if an airplane were to travel westward with the sun, 24 hours woul…" at bounding box center [357, 240] width 509 height 251
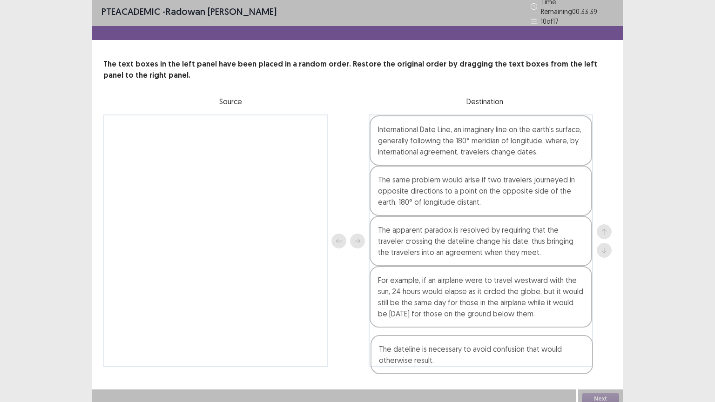
drag, startPoint x: 227, startPoint y: 122, endPoint x: 499, endPoint y: 352, distance: 355.8
click at [499, 343] on div "The dateline is necessary to avoid confusion that would otherwise result. Inter…" at bounding box center [357, 241] width 509 height 253
click at [591, 343] on button "Next" at bounding box center [600, 399] width 37 height 11
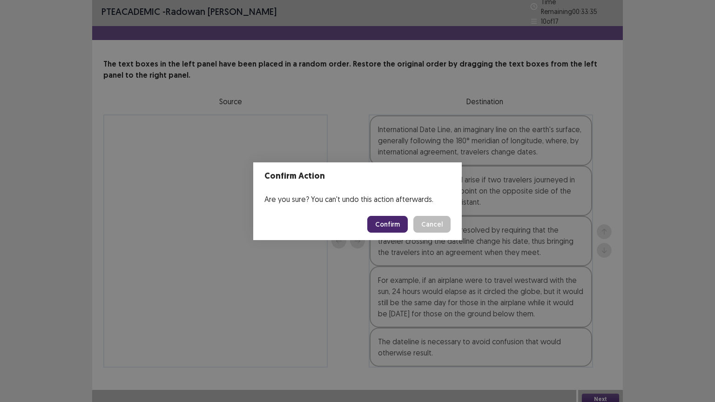
click at [386, 227] on button "Confirm" at bounding box center [387, 224] width 41 height 17
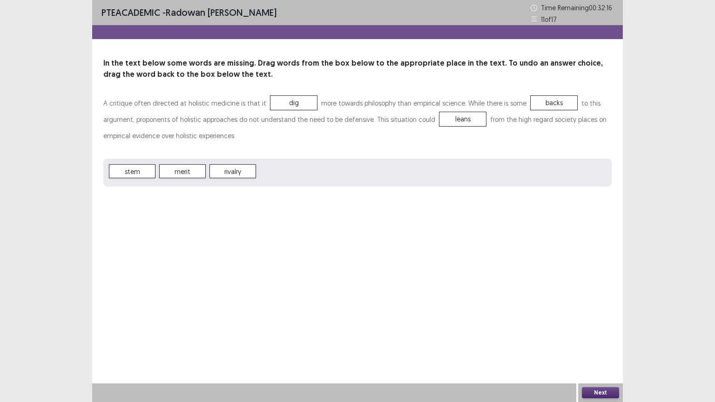
click at [590, 343] on button "Next" at bounding box center [600, 392] width 37 height 11
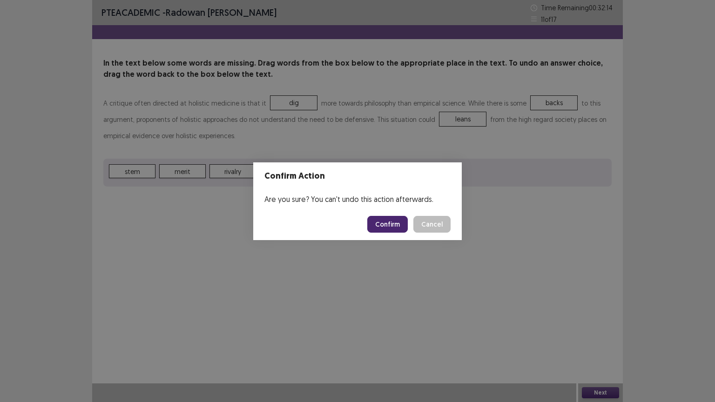
click at [393, 228] on button "Confirm" at bounding box center [387, 224] width 41 height 17
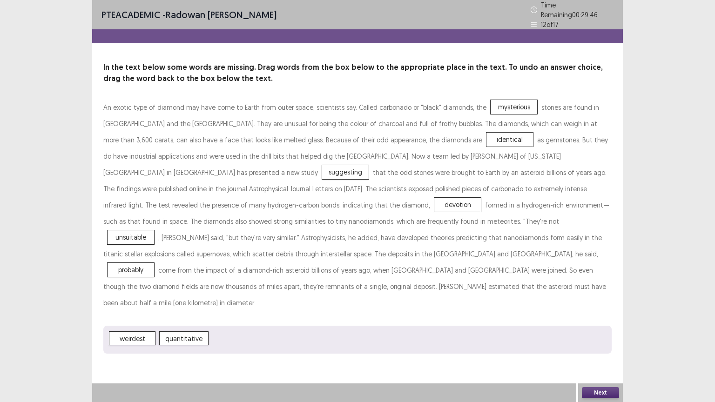
click at [596, 343] on button "Next" at bounding box center [600, 392] width 37 height 11
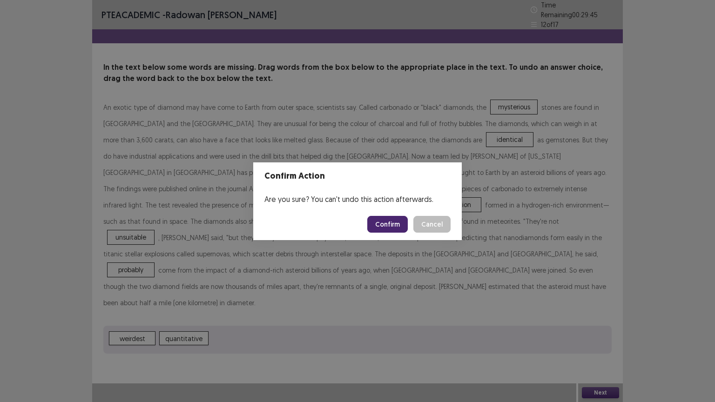
click at [393, 223] on button "Confirm" at bounding box center [387, 224] width 41 height 17
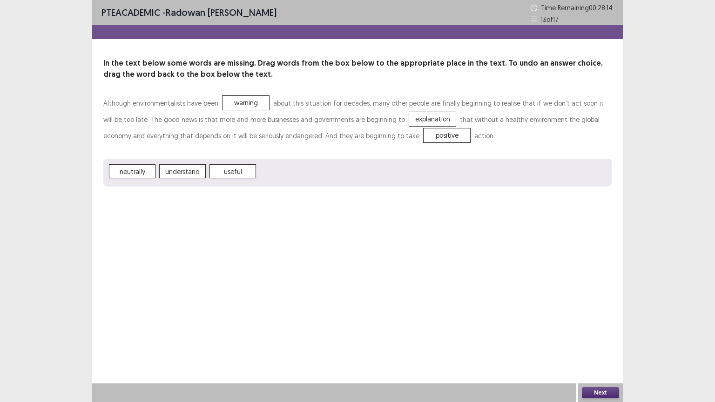
click at [593, 343] on button "Next" at bounding box center [600, 392] width 37 height 11
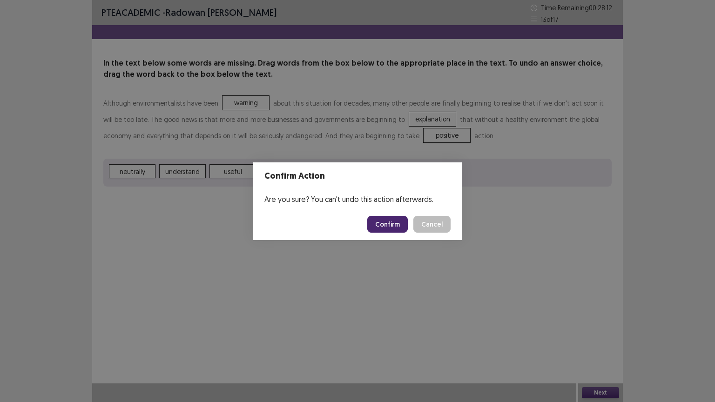
click at [392, 228] on button "Confirm" at bounding box center [387, 224] width 41 height 17
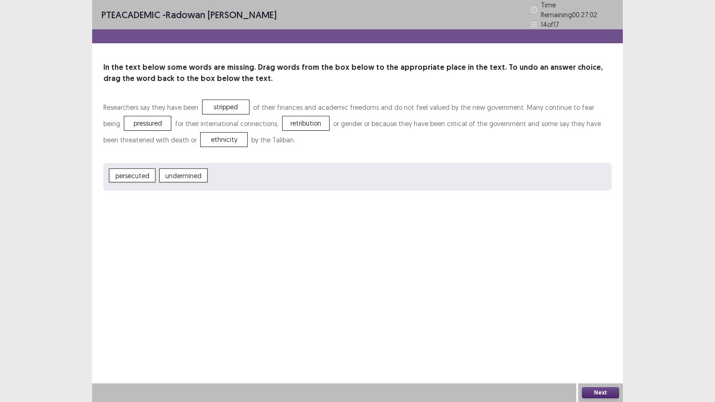
click at [598, 343] on button "Next" at bounding box center [600, 392] width 37 height 11
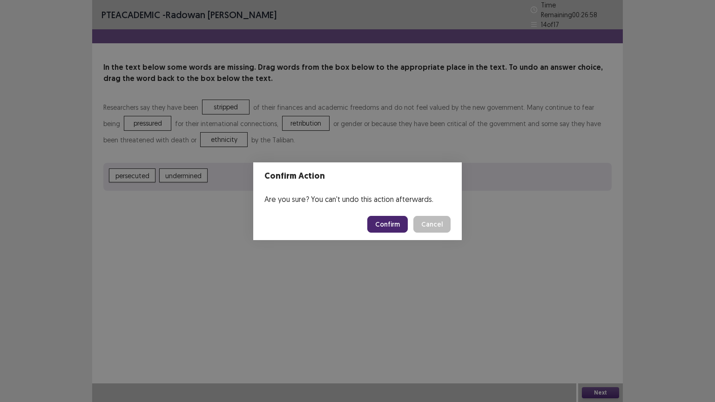
click at [392, 223] on button "Confirm" at bounding box center [387, 224] width 41 height 17
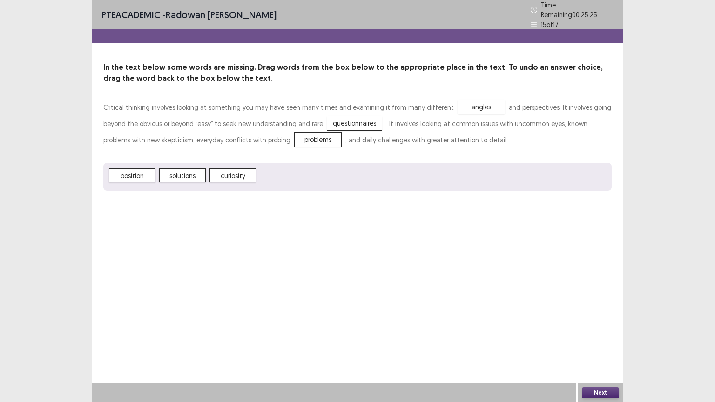
click at [604, 343] on button "Next" at bounding box center [600, 392] width 37 height 11
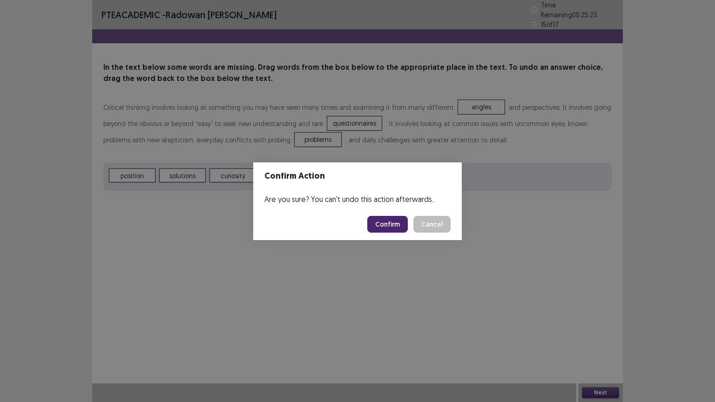
click at [385, 222] on button "Confirm" at bounding box center [387, 224] width 41 height 17
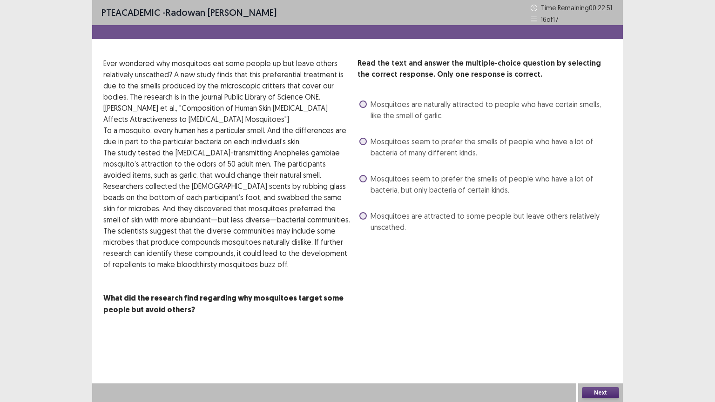
click at [472, 153] on span "Mosquitoes seem to prefer the smells of people who have a lot of bacteria of ma…" at bounding box center [491, 147] width 241 height 22
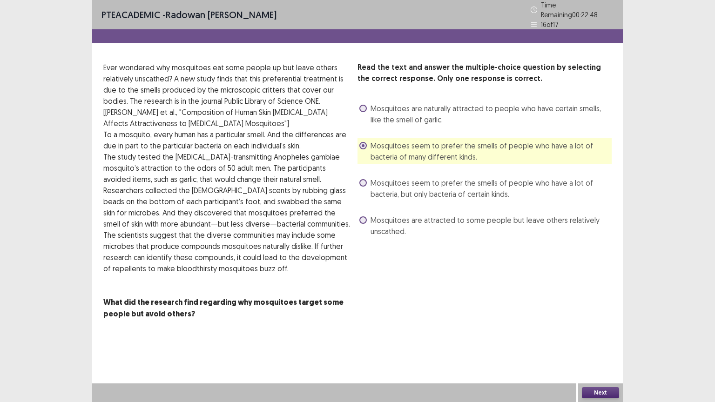
click at [593, 343] on button "Next" at bounding box center [600, 392] width 37 height 11
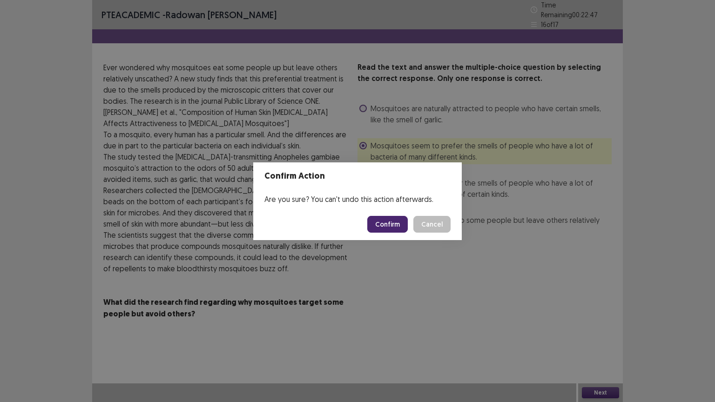
click at [380, 227] on button "Confirm" at bounding box center [387, 224] width 41 height 17
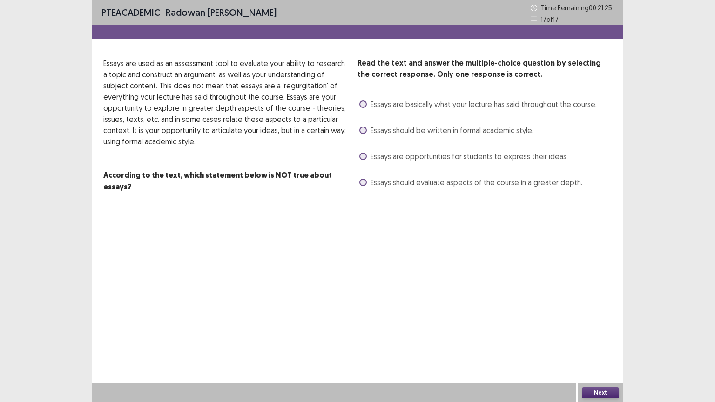
click at [433, 153] on span "Essays are opportunities for students to express their ideas." at bounding box center [469, 156] width 197 height 11
click at [611, 343] on button "Next" at bounding box center [600, 392] width 37 height 11
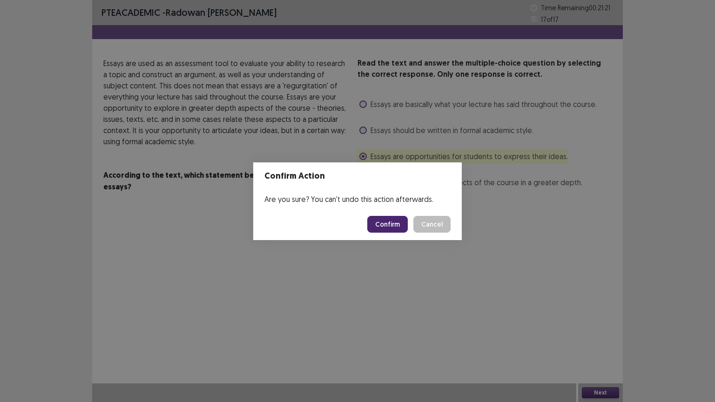
click at [339, 273] on div "Confirm Action Are you sure? You can't undo this action afterwards. Confirm Can…" at bounding box center [357, 201] width 715 height 402
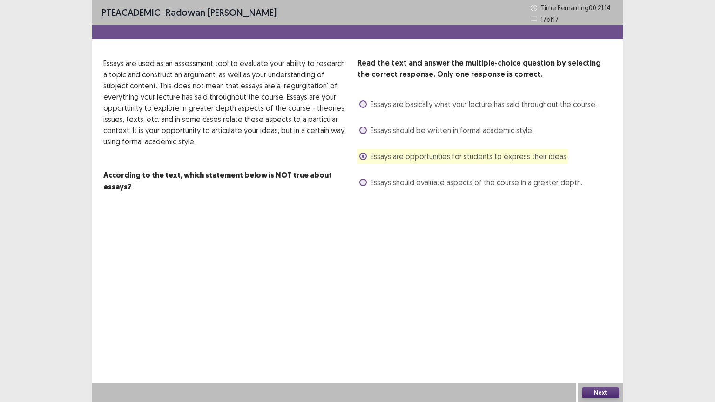
click at [595, 343] on button "Next" at bounding box center [600, 392] width 37 height 11
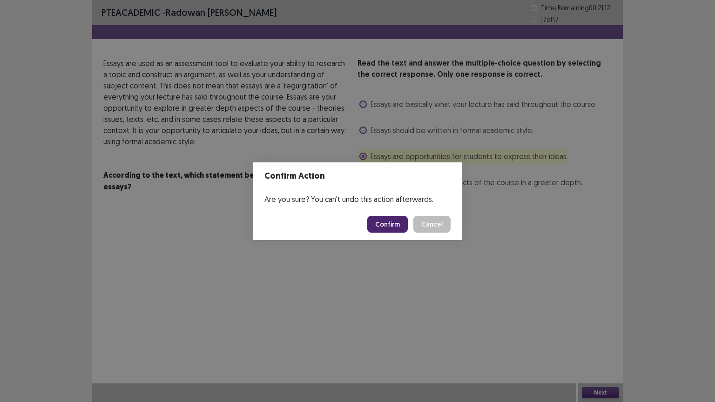
click at [391, 226] on button "Confirm" at bounding box center [387, 224] width 41 height 17
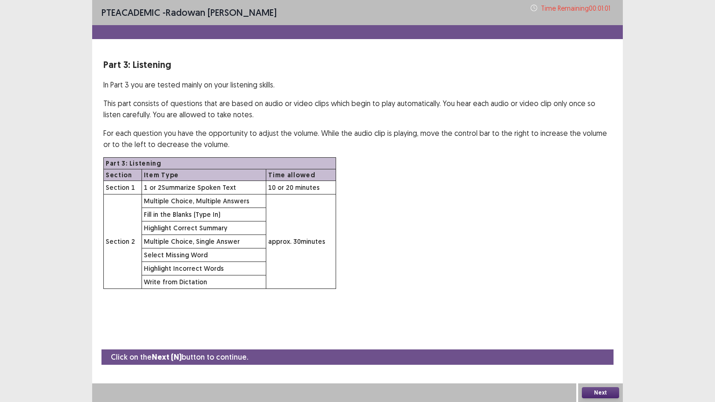
click at [590, 343] on button "Next" at bounding box center [600, 392] width 37 height 11
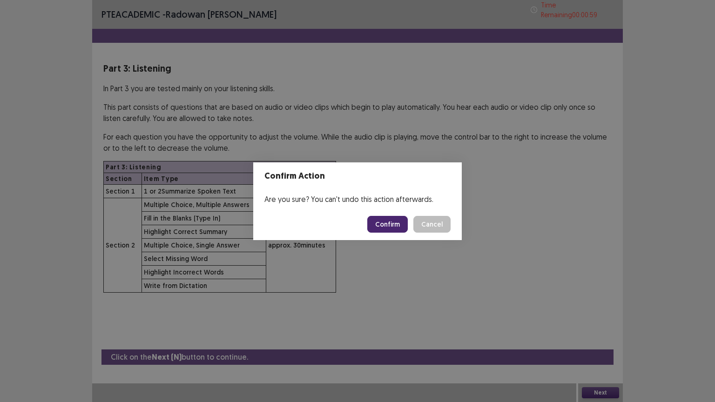
click at [389, 222] on button "Confirm" at bounding box center [387, 224] width 41 height 17
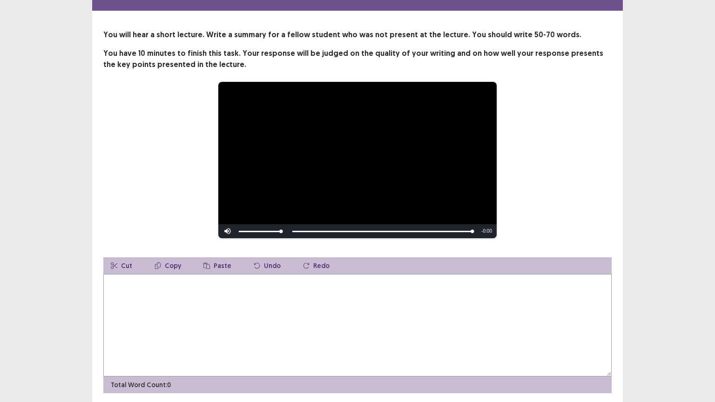
scroll to position [33, 0]
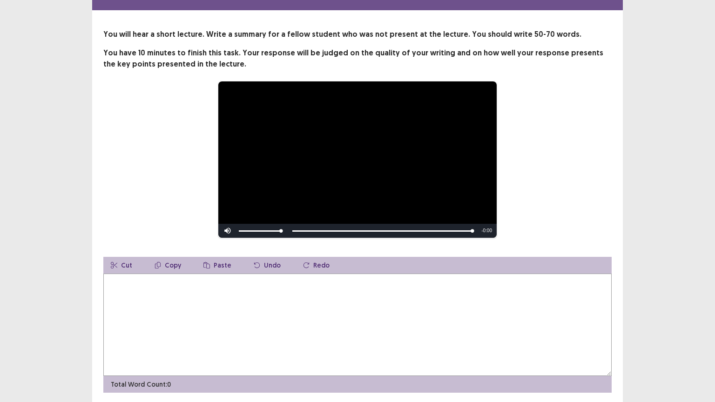
click at [302, 295] on textarea at bounding box center [357, 325] width 509 height 102
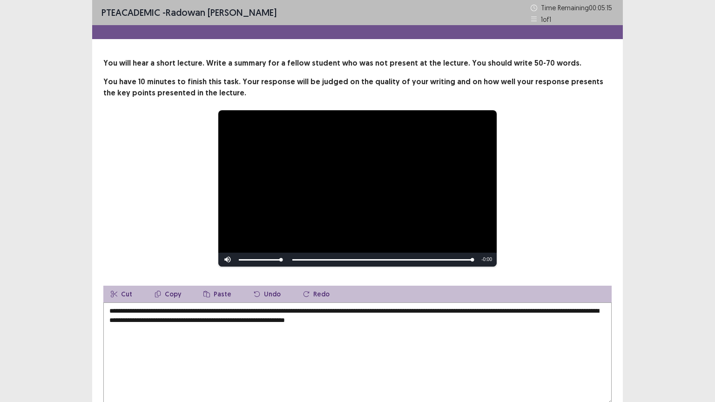
scroll to position [61, 0]
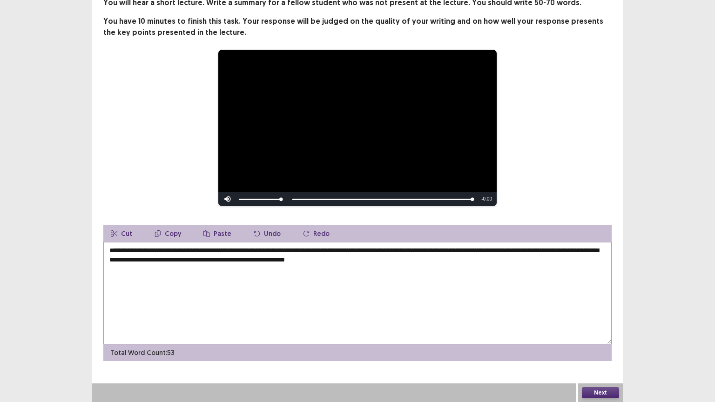
type textarea "**********"
click at [591, 343] on button "Next" at bounding box center [600, 392] width 37 height 11
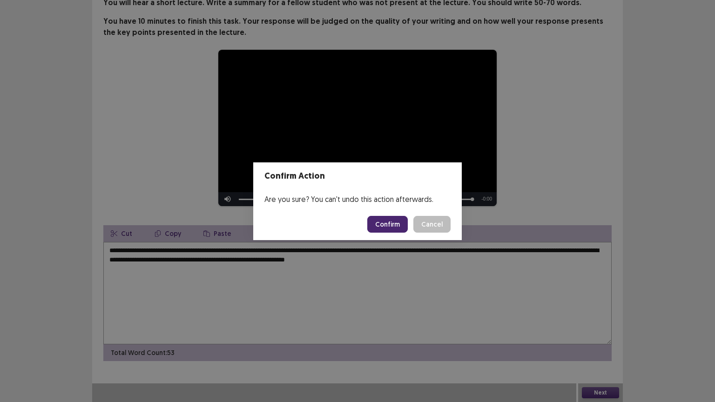
click at [400, 220] on button "Confirm" at bounding box center [387, 224] width 41 height 17
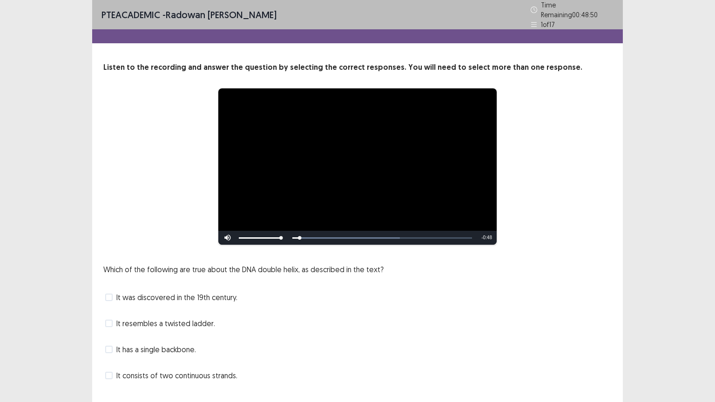
scroll to position [18, 0]
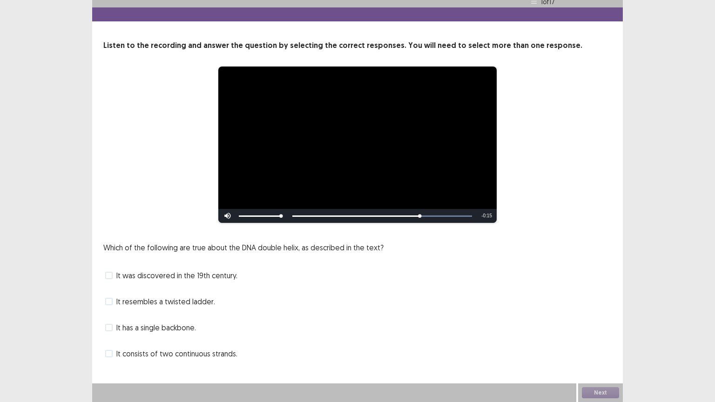
click at [183, 302] on span "It resembles a twisted ladder." at bounding box center [165, 301] width 99 height 11
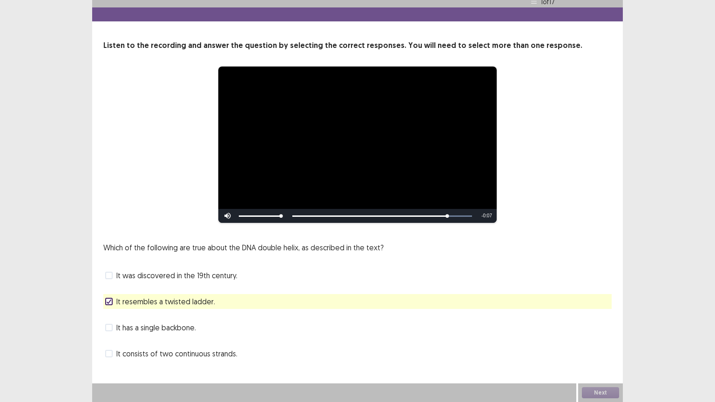
click at [176, 279] on span "It was discovered in the 19th century." at bounding box center [176, 275] width 121 height 11
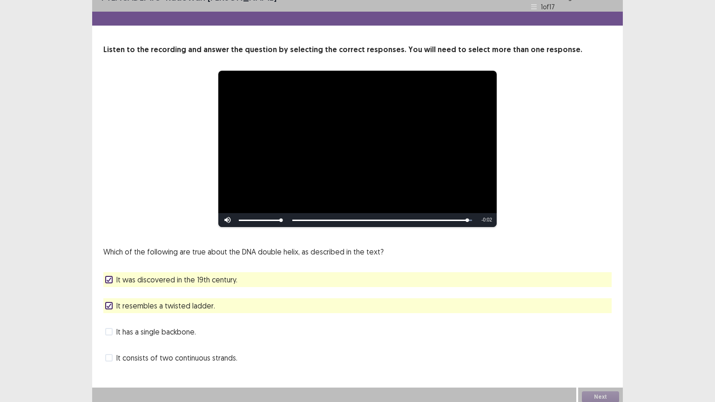
click at [186, 343] on span "It consists of two continuous strands." at bounding box center [176, 358] width 121 height 11
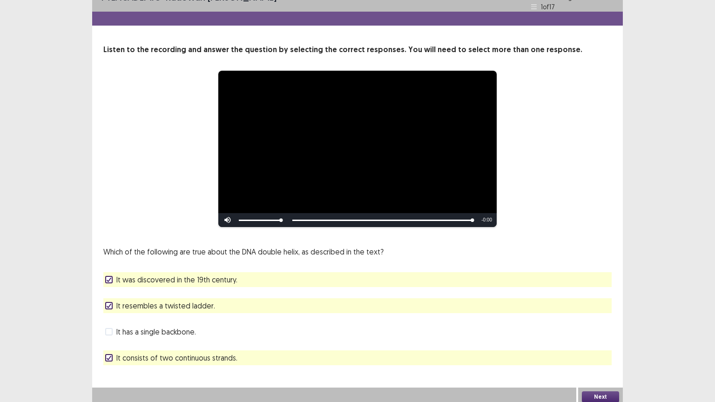
click at [601, 343] on button "Next" at bounding box center [600, 397] width 37 height 11
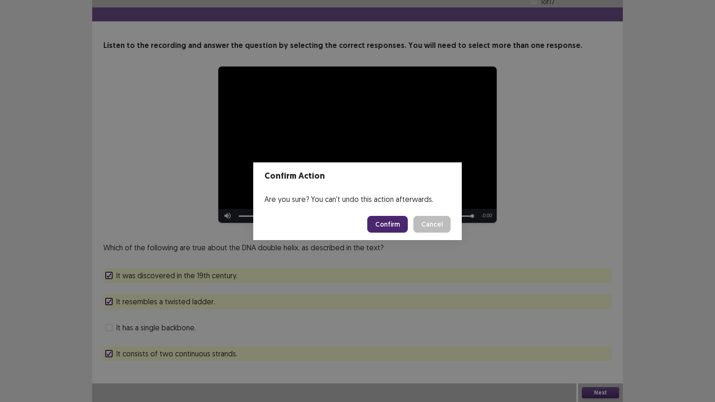
click at [388, 224] on button "Confirm" at bounding box center [387, 224] width 41 height 17
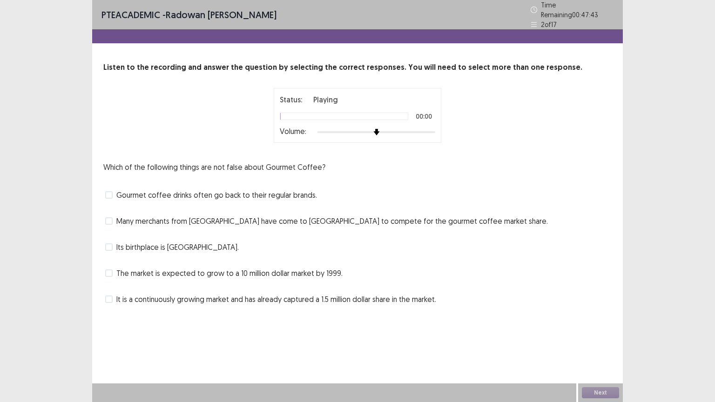
click at [417, 129] on div at bounding box center [377, 132] width 118 height 7
click at [240, 294] on span "It is a continuously growing market and has already captured a 1.5 million doll…" at bounding box center [276, 299] width 320 height 11
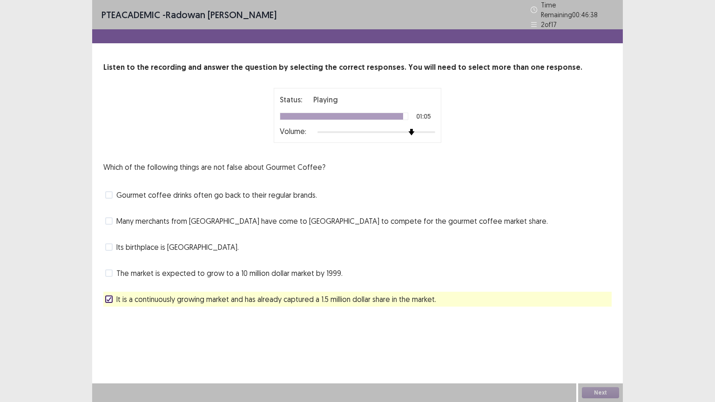
click at [235, 296] on span "It is a continuously growing market and has already captured a 1.5 million doll…" at bounding box center [276, 299] width 320 height 11
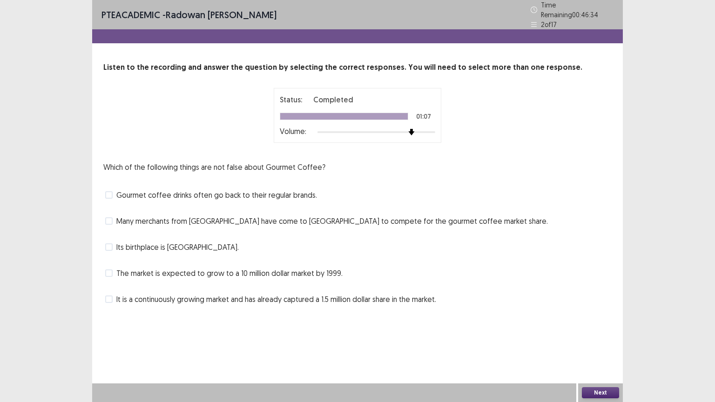
click at [598, 343] on button "Next" at bounding box center [600, 392] width 37 height 11
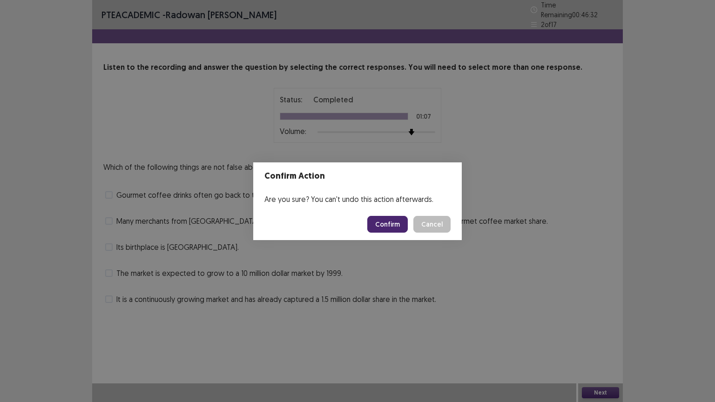
click at [396, 224] on button "Confirm" at bounding box center [387, 224] width 41 height 17
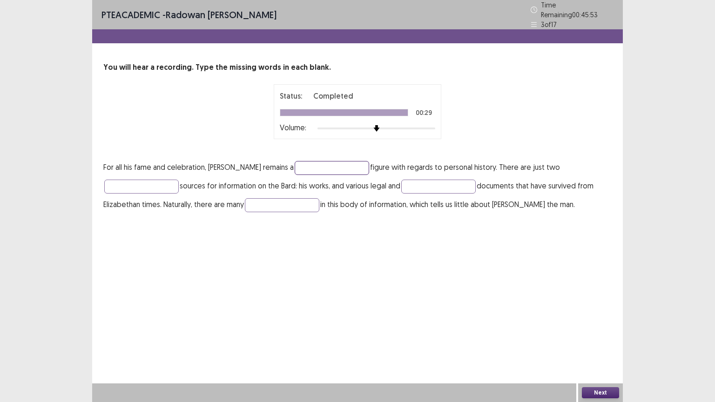
click at [319, 164] on input "text" at bounding box center [332, 168] width 75 height 14
type input "**********"
click at [167, 183] on input "text" at bounding box center [141, 187] width 75 height 14
click at [118, 182] on input "********" at bounding box center [141, 187] width 75 height 14
type input "*******"
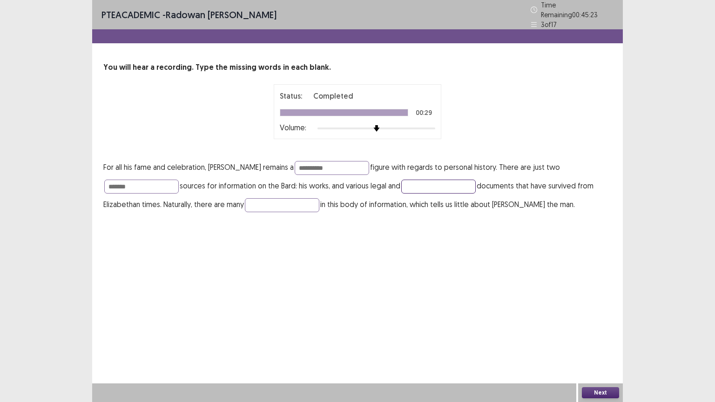
click at [447, 181] on input "text" at bounding box center [438, 187] width 75 height 14
type input "******"
click at [300, 198] on input "text" at bounding box center [282, 205] width 75 height 14
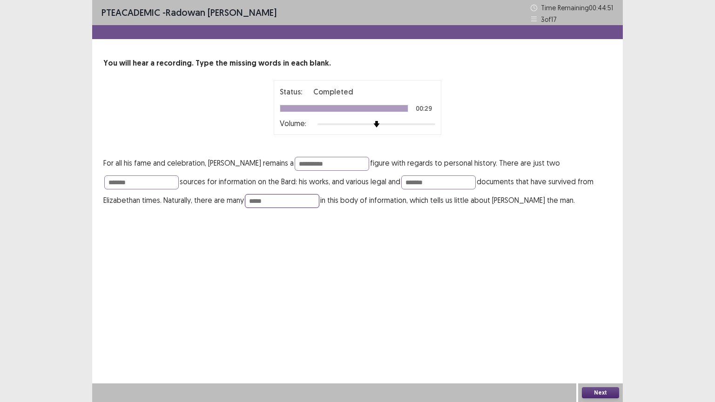
type input "*****"
click at [602, 343] on button "Next" at bounding box center [600, 392] width 37 height 11
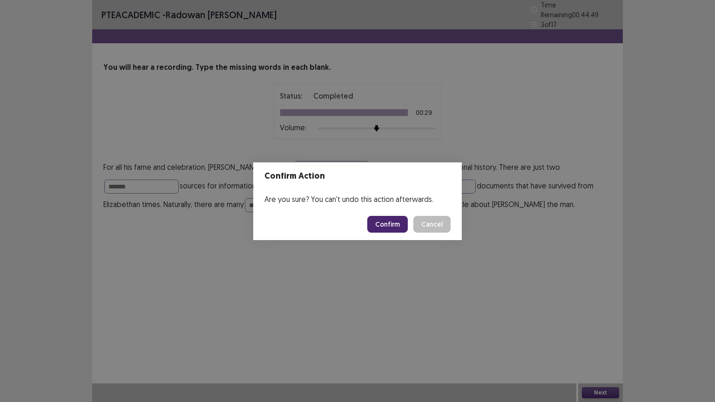
click at [398, 225] on button "Confirm" at bounding box center [387, 224] width 41 height 17
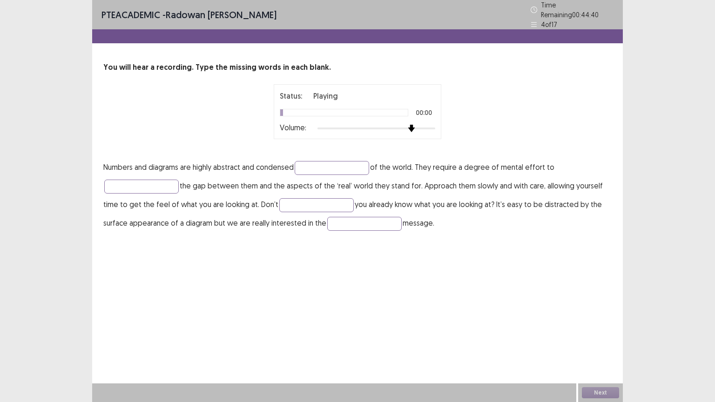
click at [415, 125] on div at bounding box center [377, 128] width 118 height 7
click at [328, 162] on input "text" at bounding box center [332, 168] width 75 height 14
type input "*********"
click at [167, 181] on input "text" at bounding box center [141, 187] width 75 height 14
type input "******"
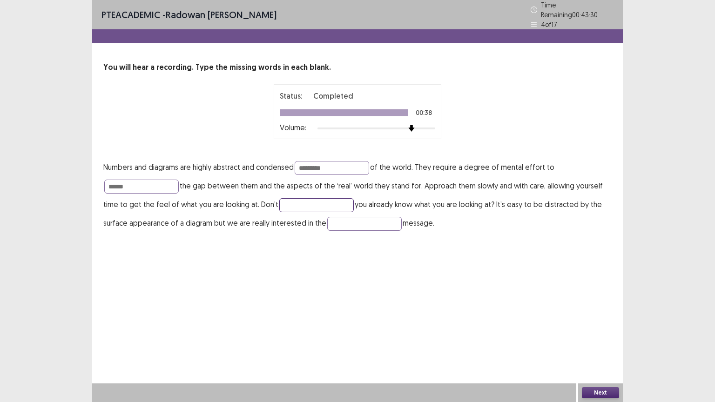
click at [317, 204] on input "text" at bounding box center [316, 205] width 75 height 14
type input "******"
click at [339, 220] on input "text" at bounding box center [364, 224] width 75 height 14
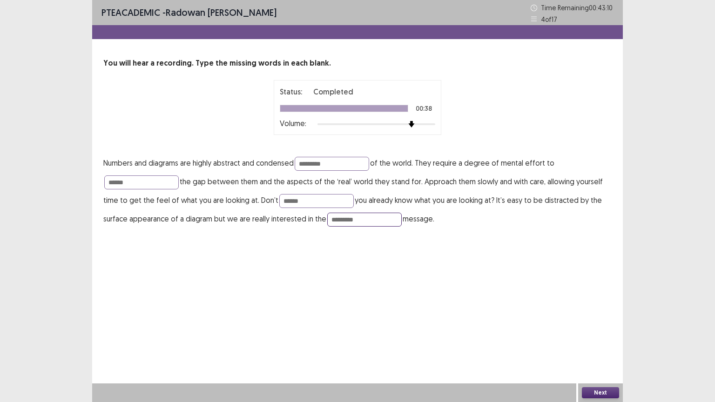
type input "*********"
click at [601, 343] on button "Next" at bounding box center [600, 392] width 37 height 11
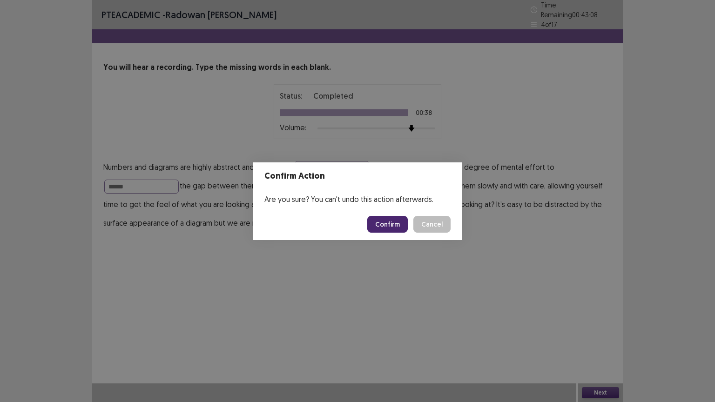
click at [393, 219] on button "Confirm" at bounding box center [387, 224] width 41 height 17
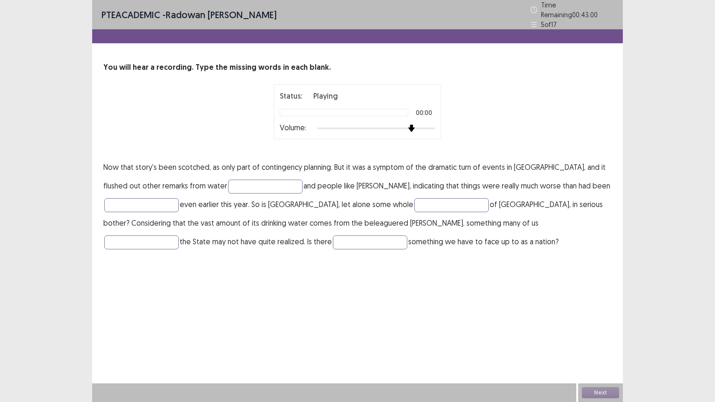
click at [410, 125] on div at bounding box center [377, 128] width 118 height 7
click at [429, 128] on div at bounding box center [377, 129] width 118 height 2
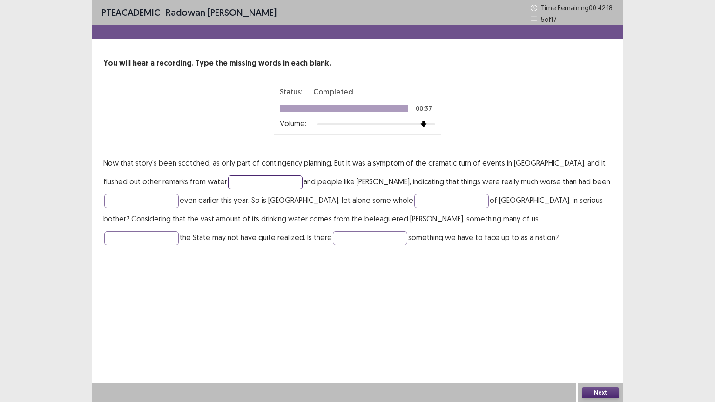
click at [233, 178] on input "text" at bounding box center [265, 183] width 75 height 14
type input "********"
click at [163, 201] on input "text" at bounding box center [141, 201] width 75 height 14
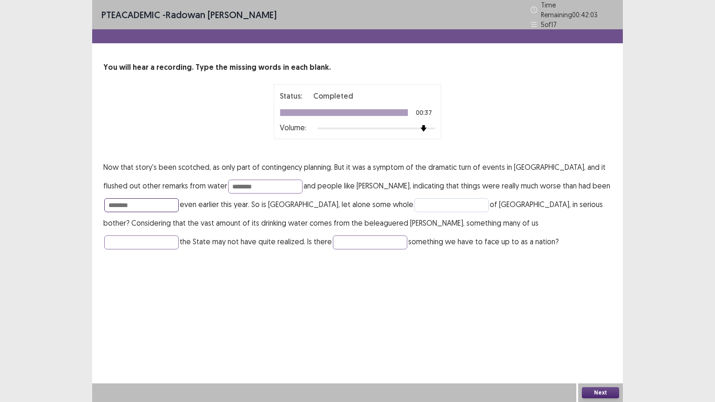
type input "********"
click at [414, 201] on input "text" at bounding box center [451, 205] width 75 height 14
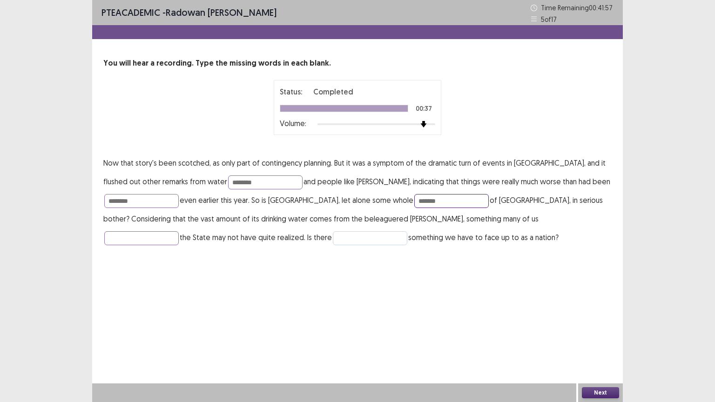
type input "*******"
click at [333, 240] on input "text" at bounding box center [370, 238] width 75 height 14
type input "**********"
click at [179, 231] on input "text" at bounding box center [141, 238] width 75 height 14
type input "***"
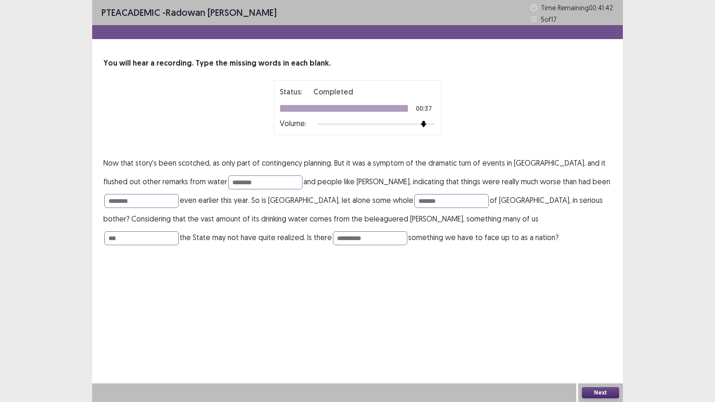
click at [600, 343] on button "Next" at bounding box center [600, 392] width 37 height 11
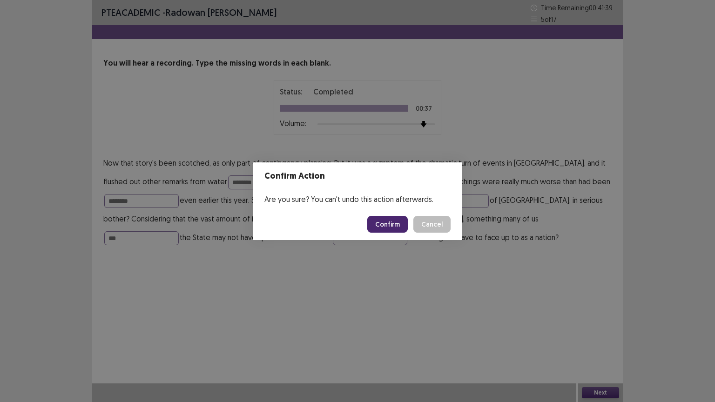
click at [392, 222] on button "Confirm" at bounding box center [387, 224] width 41 height 17
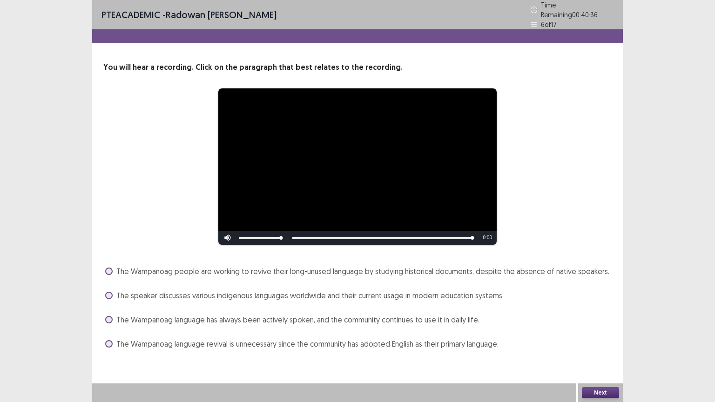
click at [284, 342] on span "The Wampanoag language revival is unnecessary since the community has adopted E…" at bounding box center [307, 344] width 382 height 11
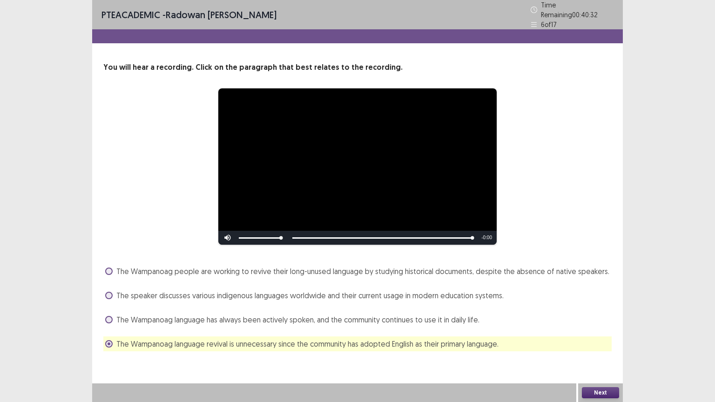
click at [600, 343] on button "Next" at bounding box center [600, 392] width 37 height 11
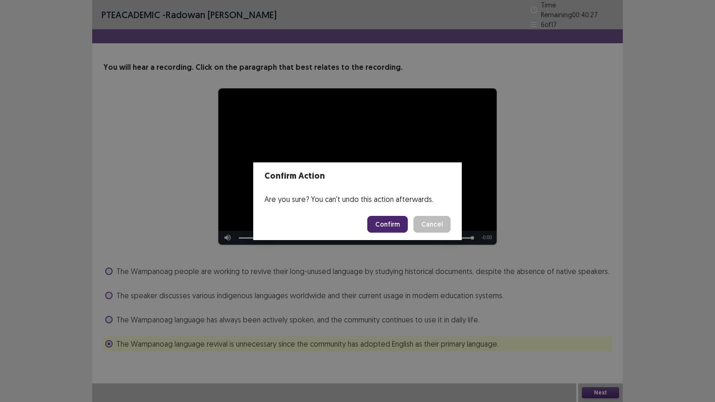
click at [382, 224] on button "Confirm" at bounding box center [387, 224] width 41 height 17
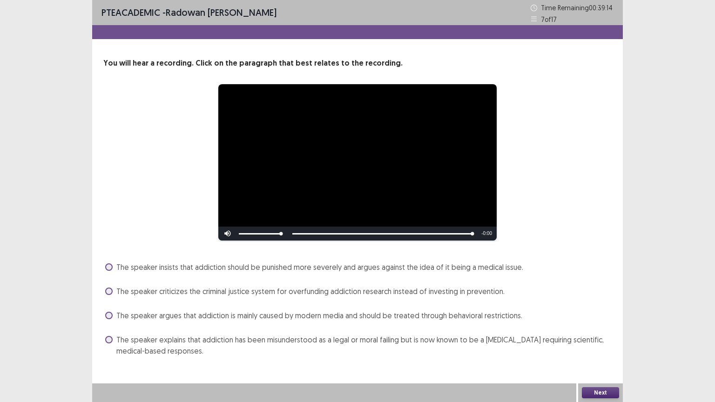
click at [217, 288] on span "The speaker criticizes the criminal justice system for overfunding addiction re…" at bounding box center [310, 291] width 388 height 11
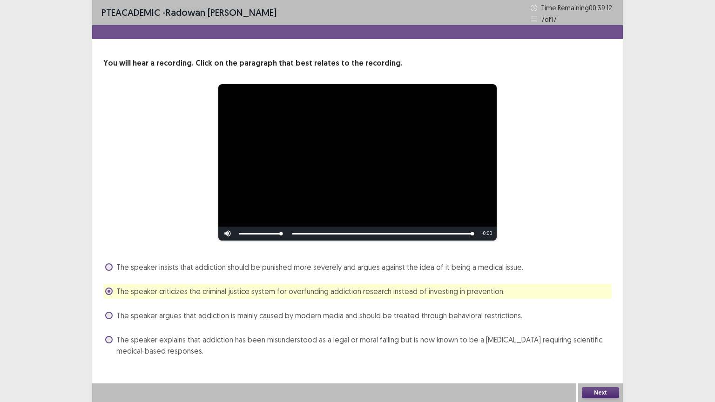
click at [591, 343] on button "Next" at bounding box center [600, 392] width 37 height 11
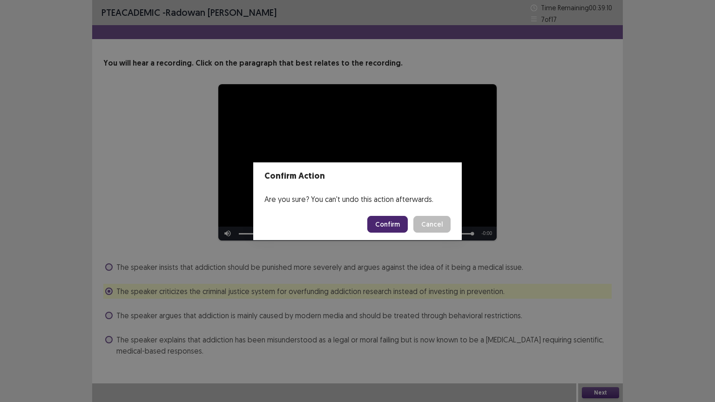
click at [379, 216] on button "Confirm" at bounding box center [387, 224] width 41 height 17
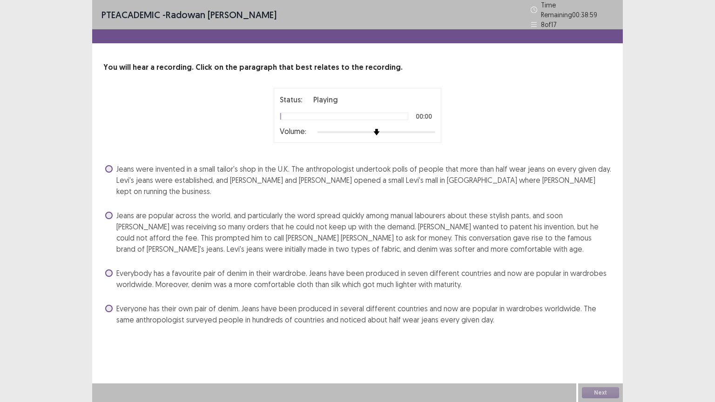
click at [423, 129] on div at bounding box center [377, 132] width 118 height 7
click at [334, 226] on span "Jeans are popular across the world, and particularly the word spread quickly am…" at bounding box center [363, 232] width 495 height 45
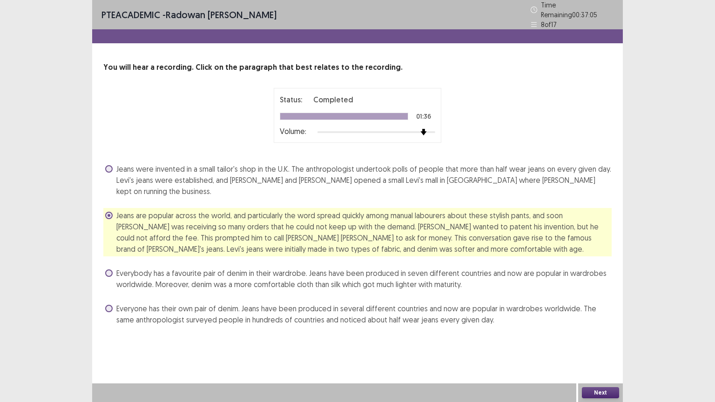
click at [597, 343] on button "Next" at bounding box center [600, 392] width 37 height 11
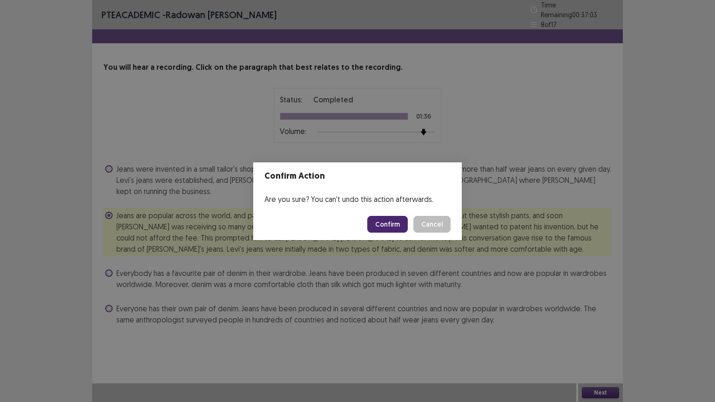
click at [393, 220] on button "Confirm" at bounding box center [387, 224] width 41 height 17
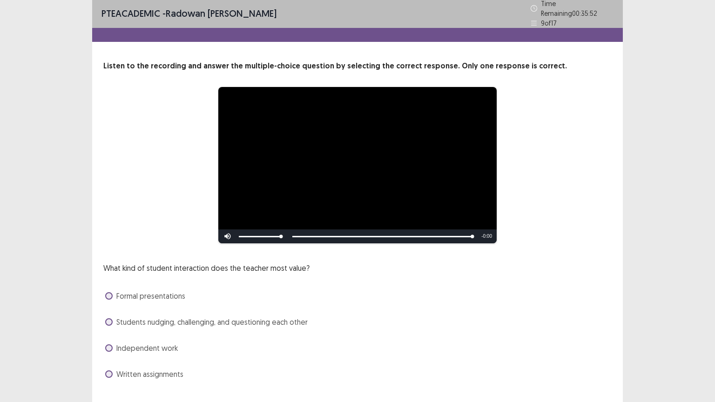
scroll to position [18, 0]
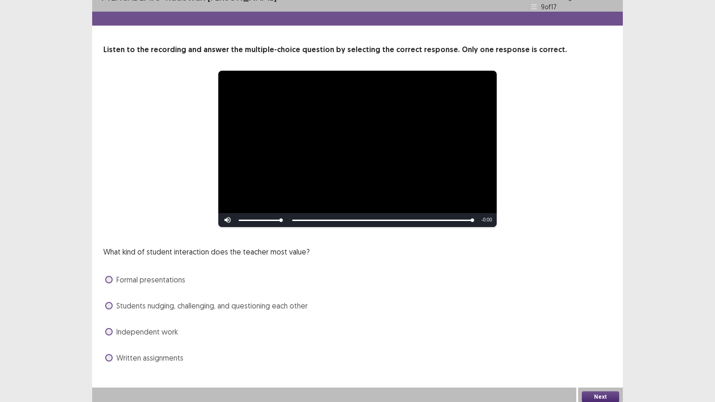
click at [603, 343] on button "Next" at bounding box center [600, 397] width 37 height 11
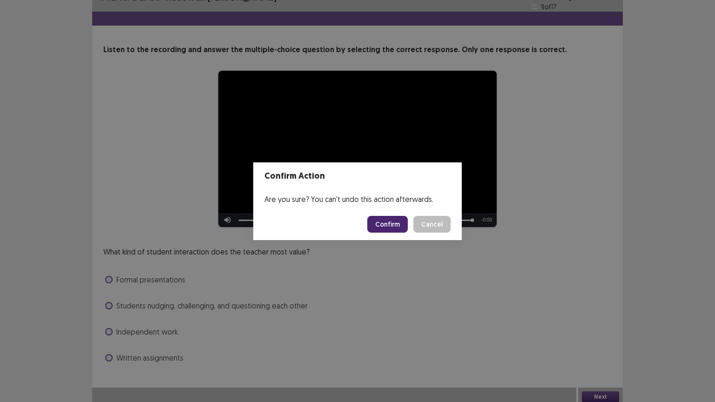
click at [396, 218] on button "Confirm" at bounding box center [387, 224] width 41 height 17
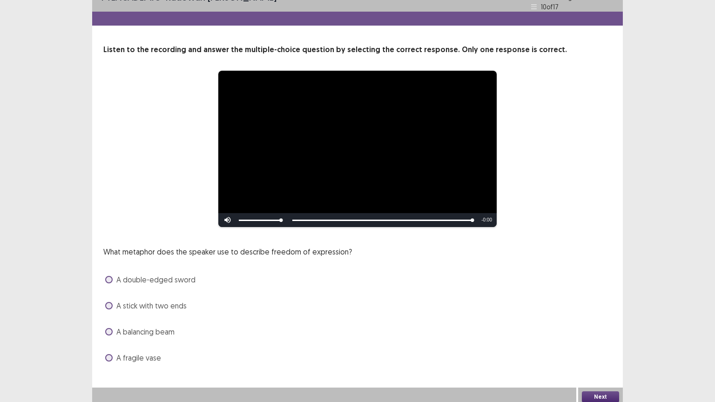
click at [171, 303] on span "A stick with two ends" at bounding box center [151, 305] width 70 height 11
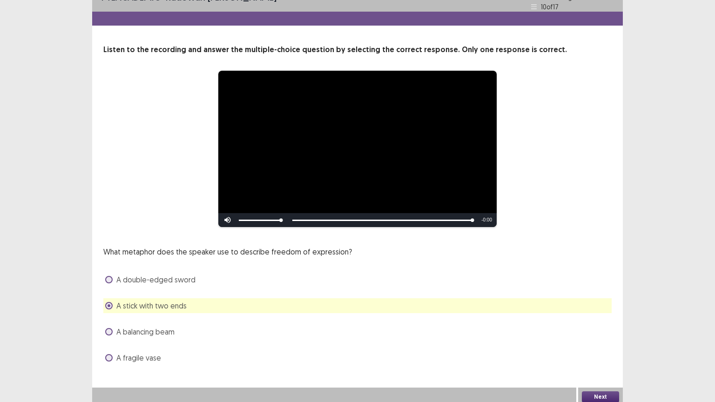
click at [597, 343] on button "Next" at bounding box center [600, 397] width 37 height 11
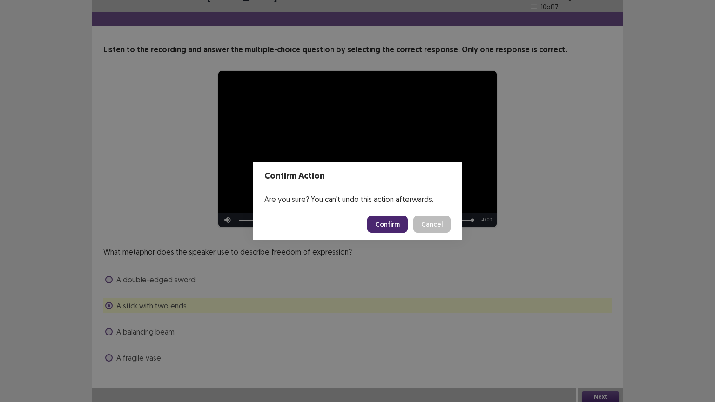
click at [395, 225] on button "Confirm" at bounding box center [387, 224] width 41 height 17
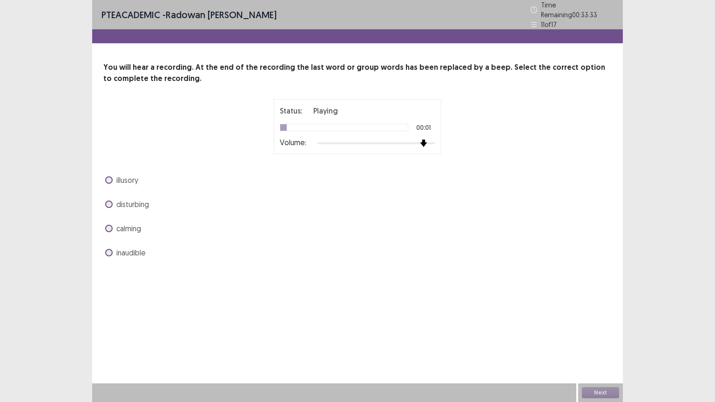
click at [423, 140] on div at bounding box center [377, 143] width 118 height 7
click at [129, 175] on span "illusory" at bounding box center [127, 180] width 22 height 11
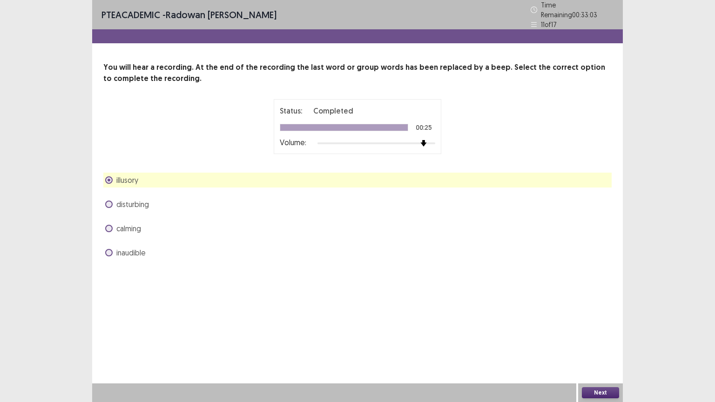
click at [600, 343] on button "Next" at bounding box center [600, 392] width 37 height 11
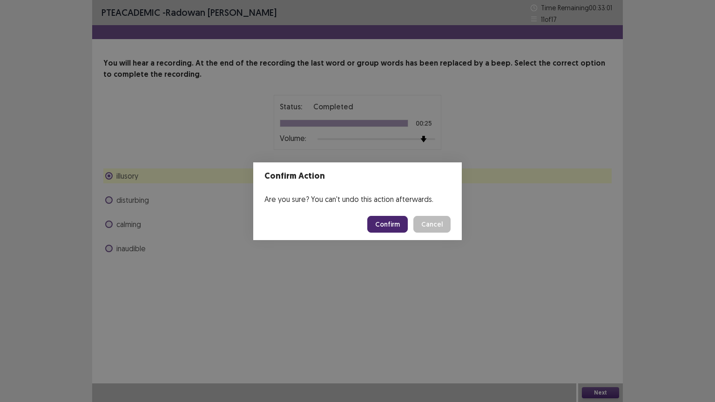
click at [380, 221] on button "Confirm" at bounding box center [387, 224] width 41 height 17
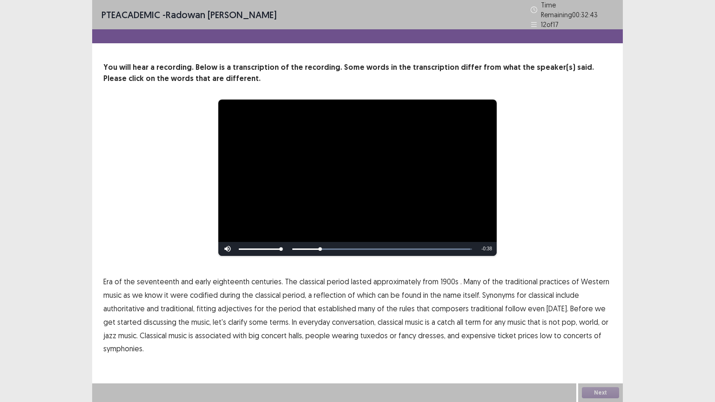
click at [443, 278] on span "1900s" at bounding box center [450, 281] width 18 height 11
click at [200, 292] on span "codified" at bounding box center [204, 295] width 28 height 11
click at [484, 306] on span "traditional" at bounding box center [487, 308] width 33 height 11
click at [137, 343] on span "symphonies." at bounding box center [123, 348] width 41 height 11
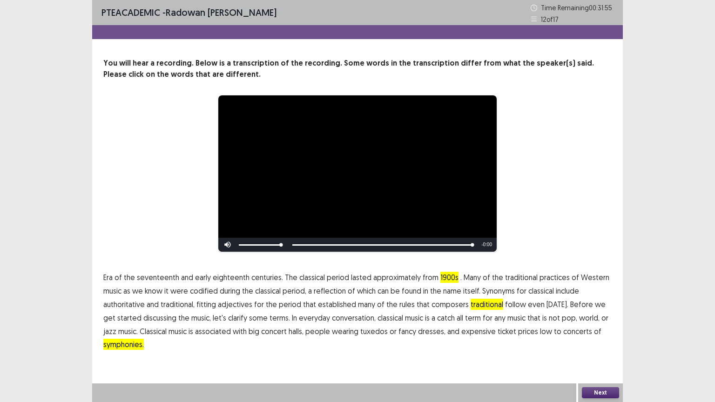
click at [591, 343] on button "Next" at bounding box center [600, 392] width 37 height 11
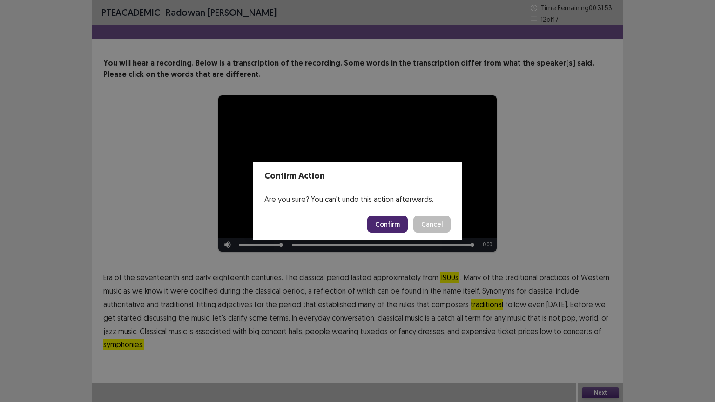
click at [397, 223] on button "Confirm" at bounding box center [387, 224] width 41 height 17
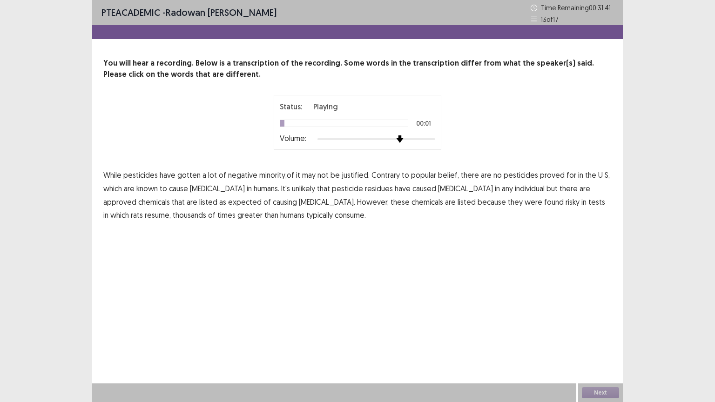
click at [397, 141] on div at bounding box center [377, 139] width 118 height 7
click at [270, 175] on span "minority,of" at bounding box center [276, 175] width 35 height 11
click at [171, 210] on span "resume," at bounding box center [158, 215] width 26 height 11
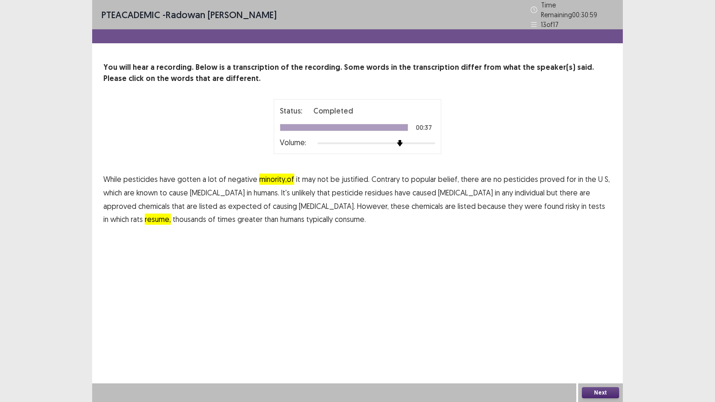
click at [600, 343] on button "Next" at bounding box center [600, 392] width 37 height 11
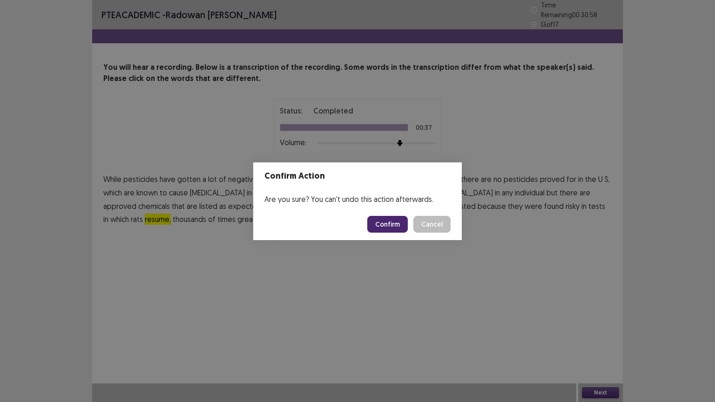
click at [381, 227] on button "Confirm" at bounding box center [387, 224] width 41 height 17
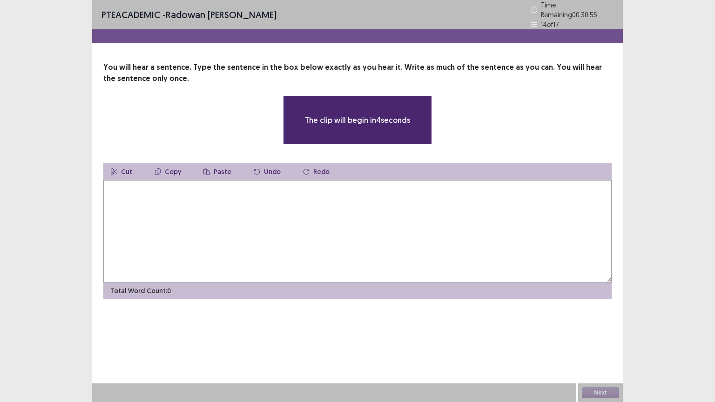
click at [278, 228] on textarea at bounding box center [357, 231] width 509 height 102
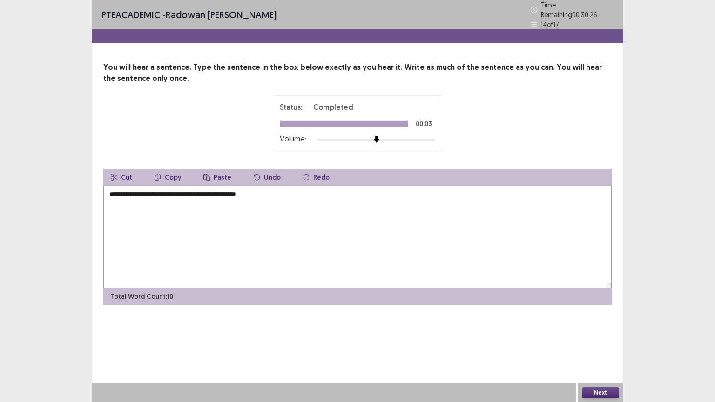
type textarea "**********"
click at [587, 343] on button "Next" at bounding box center [600, 392] width 37 height 11
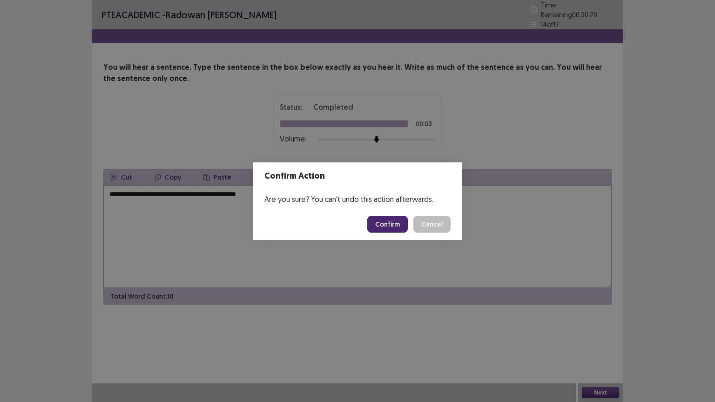
click at [389, 224] on button "Confirm" at bounding box center [387, 224] width 41 height 17
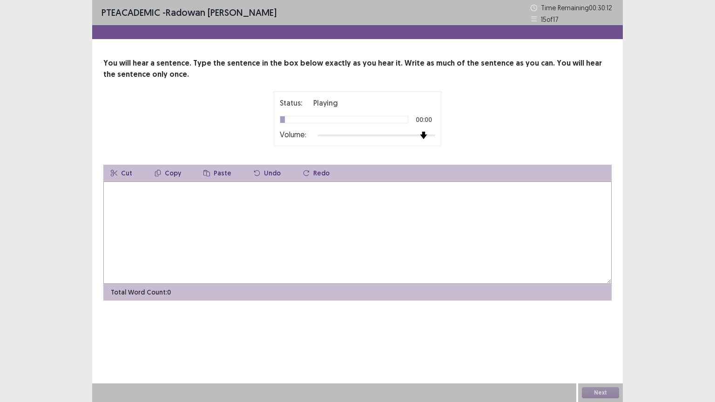
click at [423, 138] on div at bounding box center [377, 135] width 118 height 7
click at [168, 218] on textarea at bounding box center [357, 233] width 509 height 102
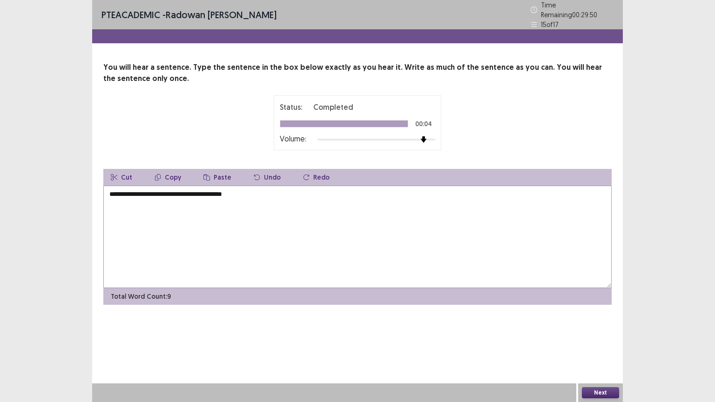
click at [164, 195] on textarea "**********" at bounding box center [357, 237] width 509 height 102
click at [287, 191] on textarea "**********" at bounding box center [357, 237] width 509 height 102
click at [198, 188] on textarea "**********" at bounding box center [357, 237] width 509 height 102
click at [284, 190] on textarea "**********" at bounding box center [357, 237] width 509 height 102
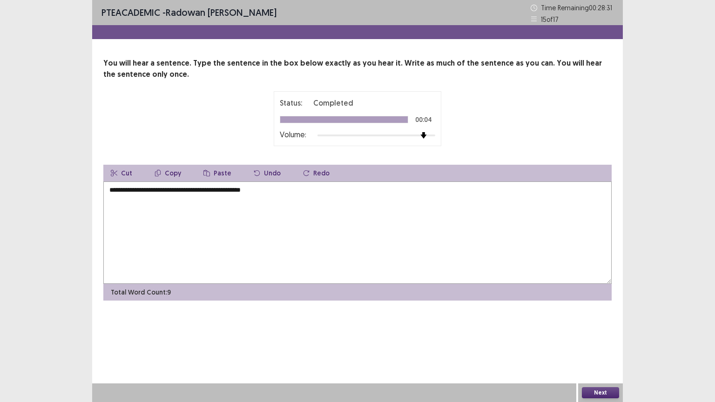
click at [269, 192] on textarea "**********" at bounding box center [357, 233] width 509 height 102
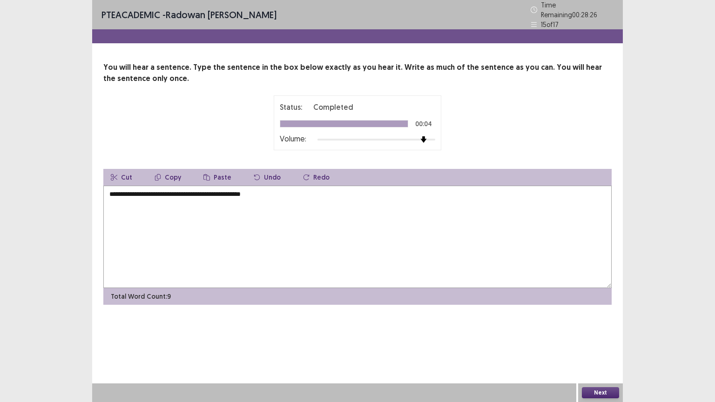
click at [287, 192] on textarea "**********" at bounding box center [357, 237] width 509 height 102
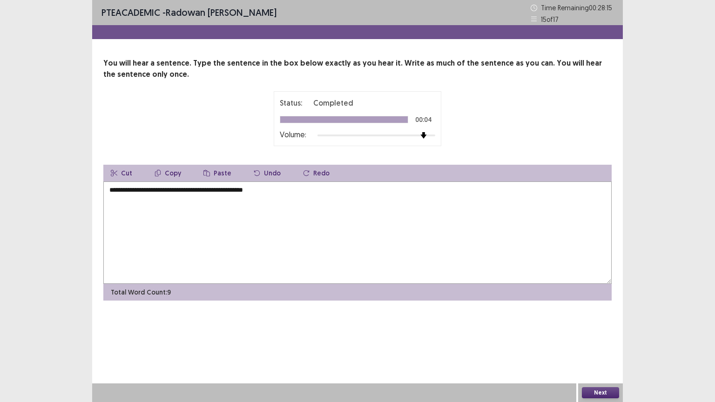
type textarea "**********"
click at [604, 343] on button "Next" at bounding box center [600, 392] width 37 height 11
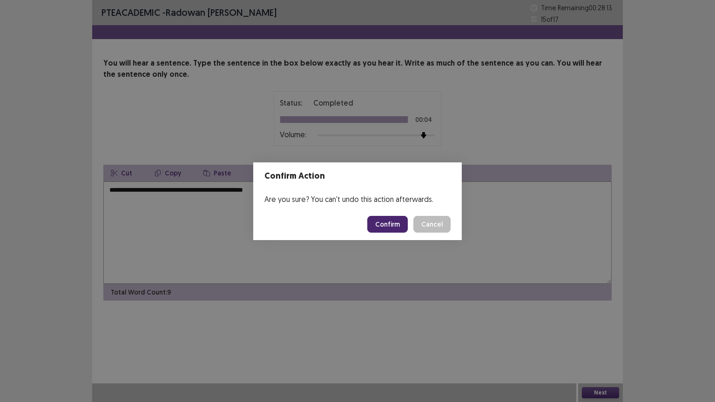
click at [385, 224] on button "Confirm" at bounding box center [387, 224] width 41 height 17
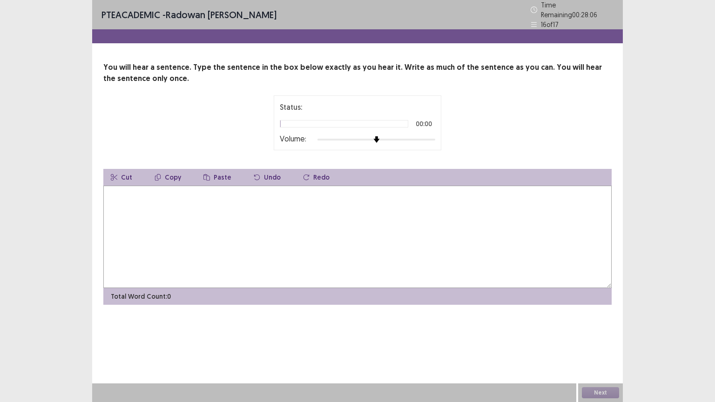
click at [418, 136] on div at bounding box center [377, 139] width 118 height 7
click at [261, 218] on textarea at bounding box center [357, 237] width 509 height 102
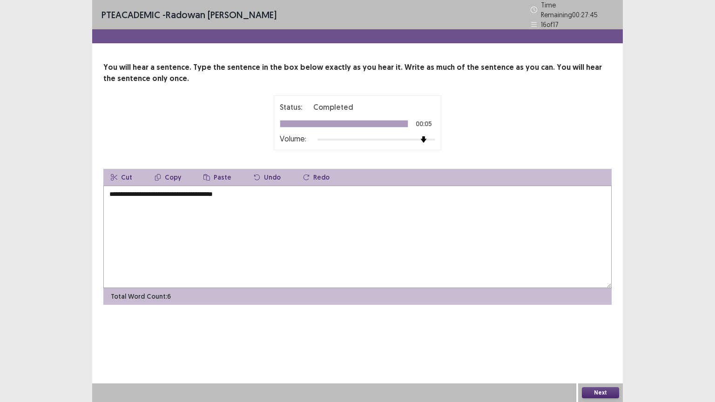
click at [149, 193] on textarea "**********" at bounding box center [357, 237] width 509 height 102
click at [166, 193] on textarea "**********" at bounding box center [357, 237] width 509 height 102
click at [275, 191] on textarea "**********" at bounding box center [357, 237] width 509 height 102
type textarea "**********"
click at [593, 343] on button "Next" at bounding box center [600, 392] width 37 height 11
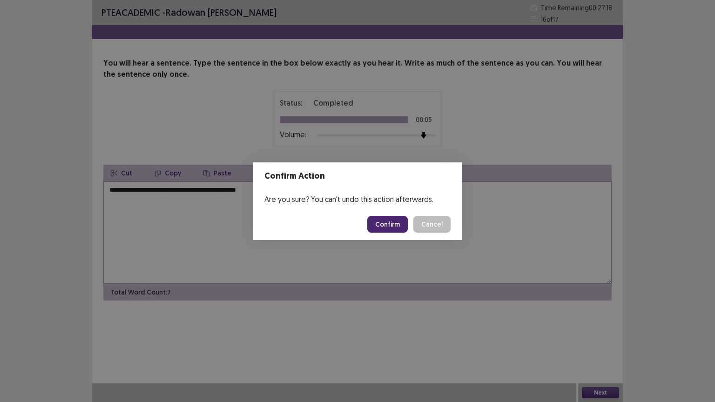
click at [388, 220] on button "Confirm" at bounding box center [387, 224] width 41 height 17
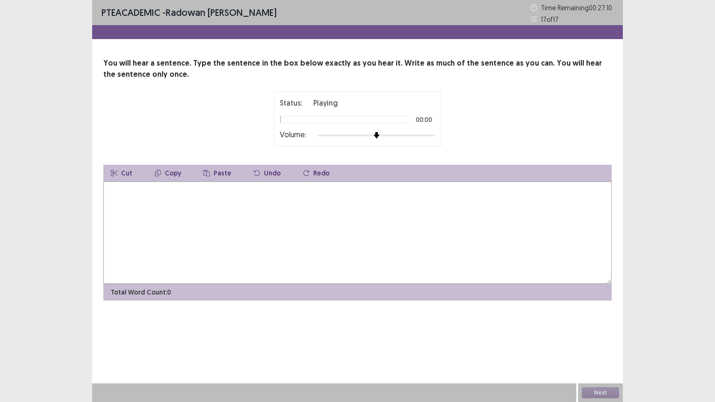
click at [420, 136] on div at bounding box center [377, 135] width 118 height 7
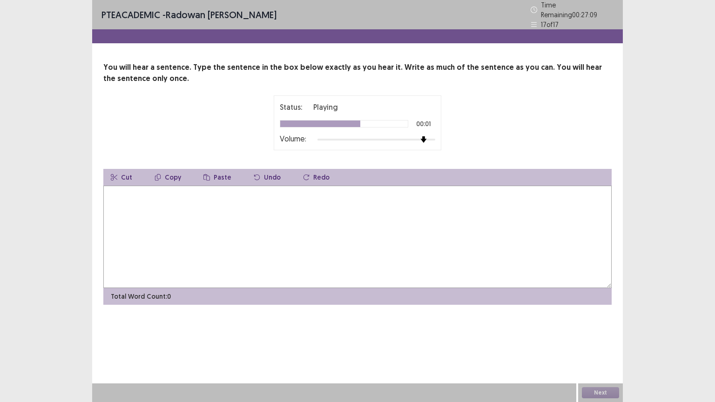
click at [300, 214] on textarea at bounding box center [357, 237] width 509 height 102
click at [134, 194] on textarea "**********" at bounding box center [357, 237] width 509 height 102
click at [127, 192] on textarea "**********" at bounding box center [357, 237] width 509 height 102
click at [199, 191] on textarea "**********" at bounding box center [357, 237] width 509 height 102
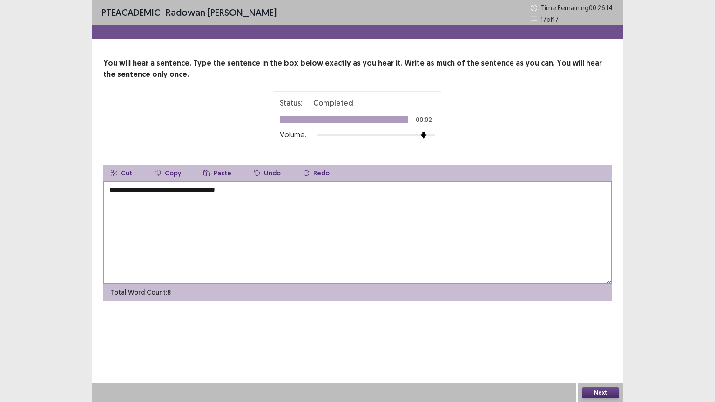
click at [245, 192] on textarea "**********" at bounding box center [357, 233] width 509 height 102
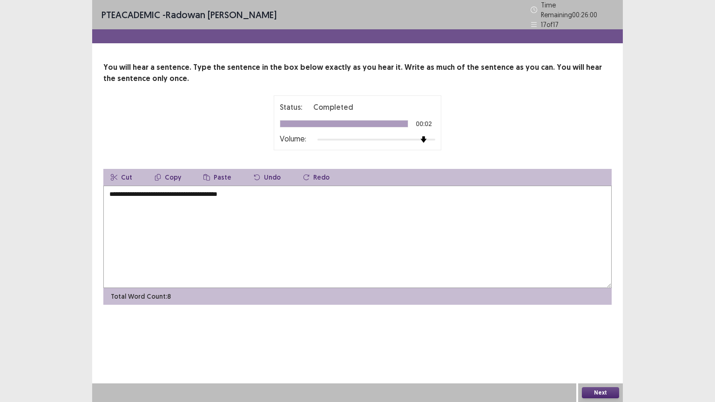
type textarea "**********"
click at [594, 343] on button "Next" at bounding box center [600, 392] width 37 height 11
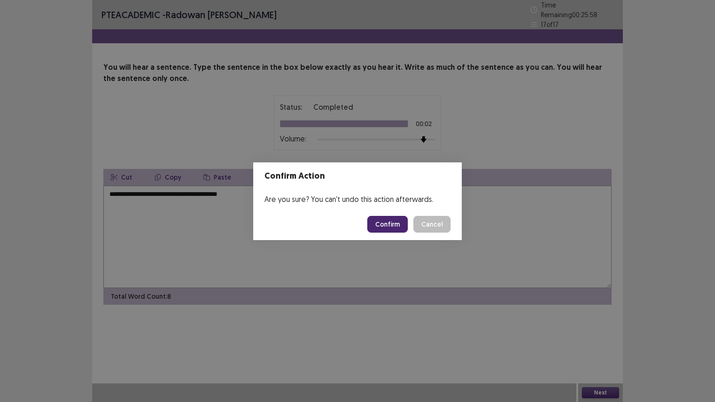
click at [387, 223] on button "Confirm" at bounding box center [387, 224] width 41 height 17
